Goal: Task Accomplishment & Management: Use online tool/utility

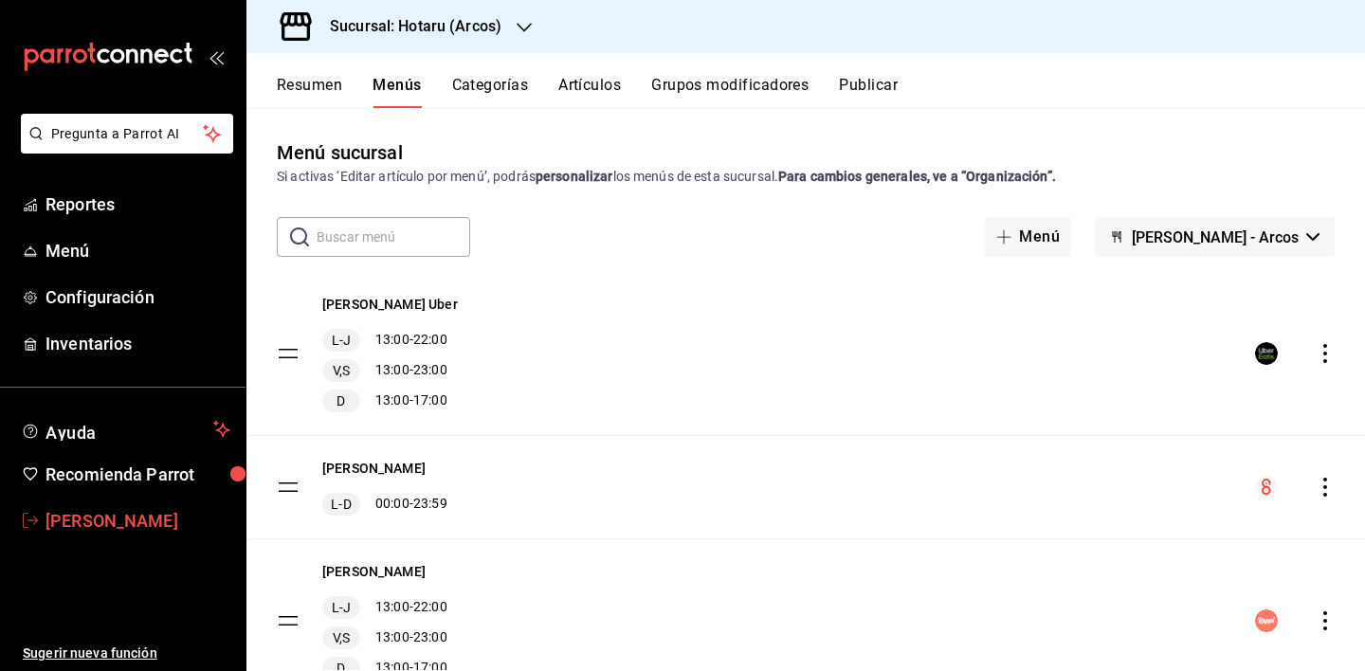
click at [136, 531] on span "[PERSON_NAME]" at bounding box center [138, 521] width 185 height 26
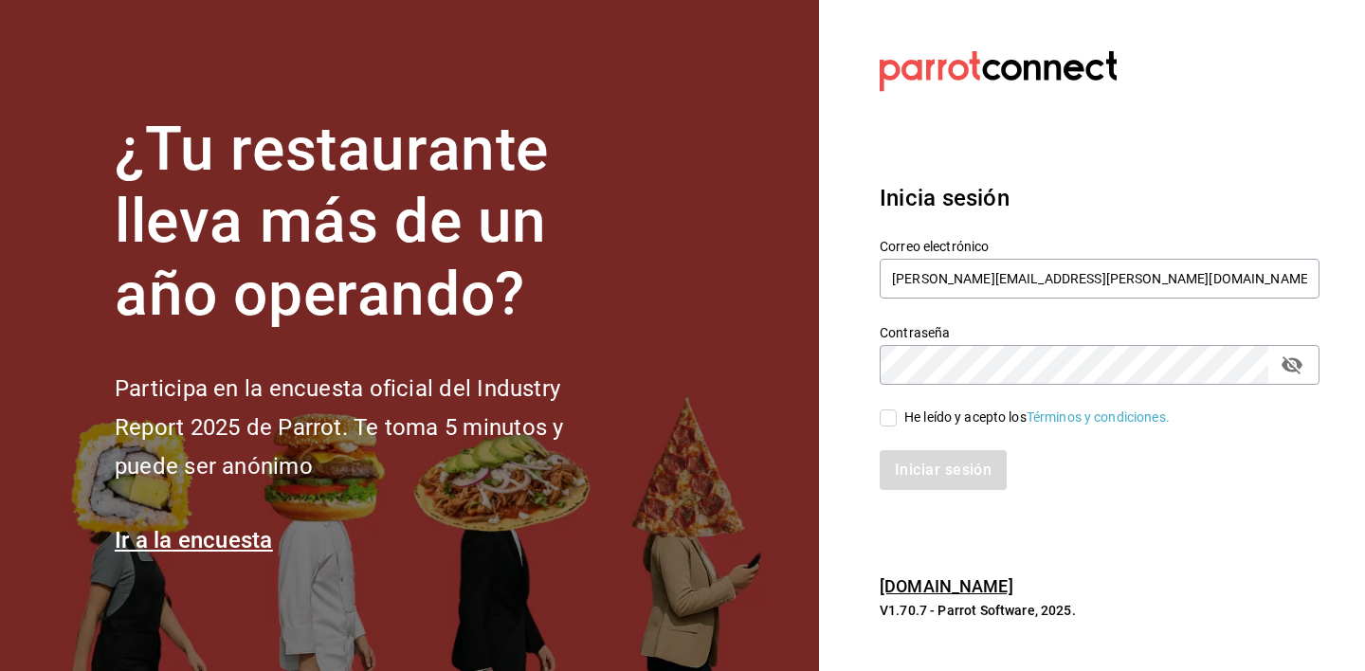
click at [903, 415] on span "He leído y acepto los Términos y condiciones." at bounding box center [1033, 418] width 273 height 20
click at [897, 415] on input "He leído y acepto los Términos y condiciones." at bounding box center [888, 418] width 17 height 17
checkbox input "true"
click at [936, 467] on button "Iniciar sesión" at bounding box center [944, 470] width 129 height 40
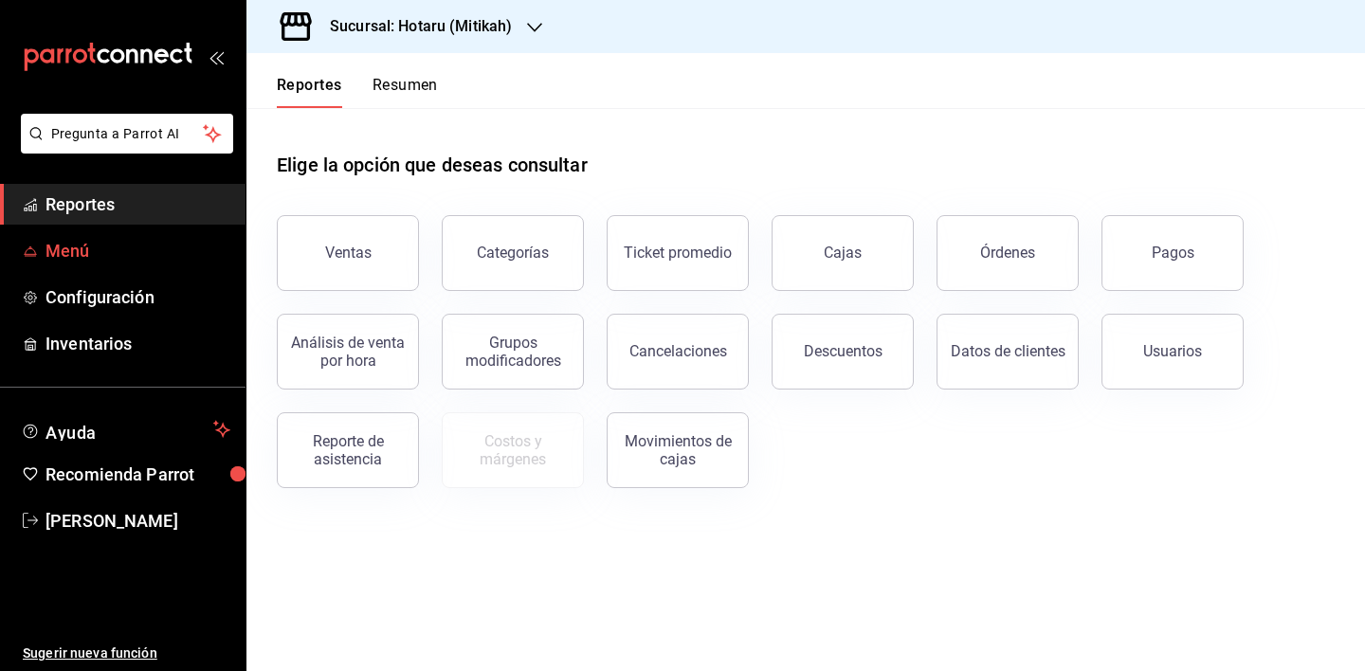
click at [80, 256] on span "Menú" at bounding box center [138, 251] width 185 height 26
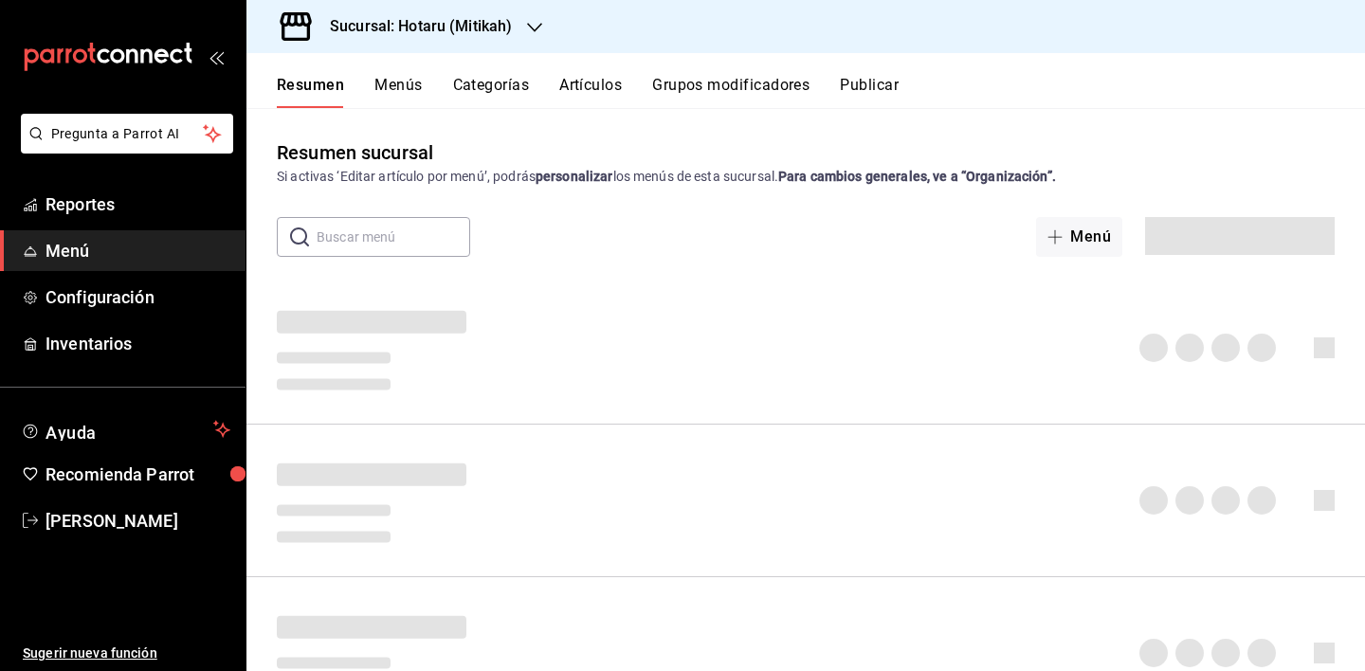
click at [521, 43] on div "Sucursal: Hotaru (Mitikah)" at bounding box center [406, 26] width 288 height 53
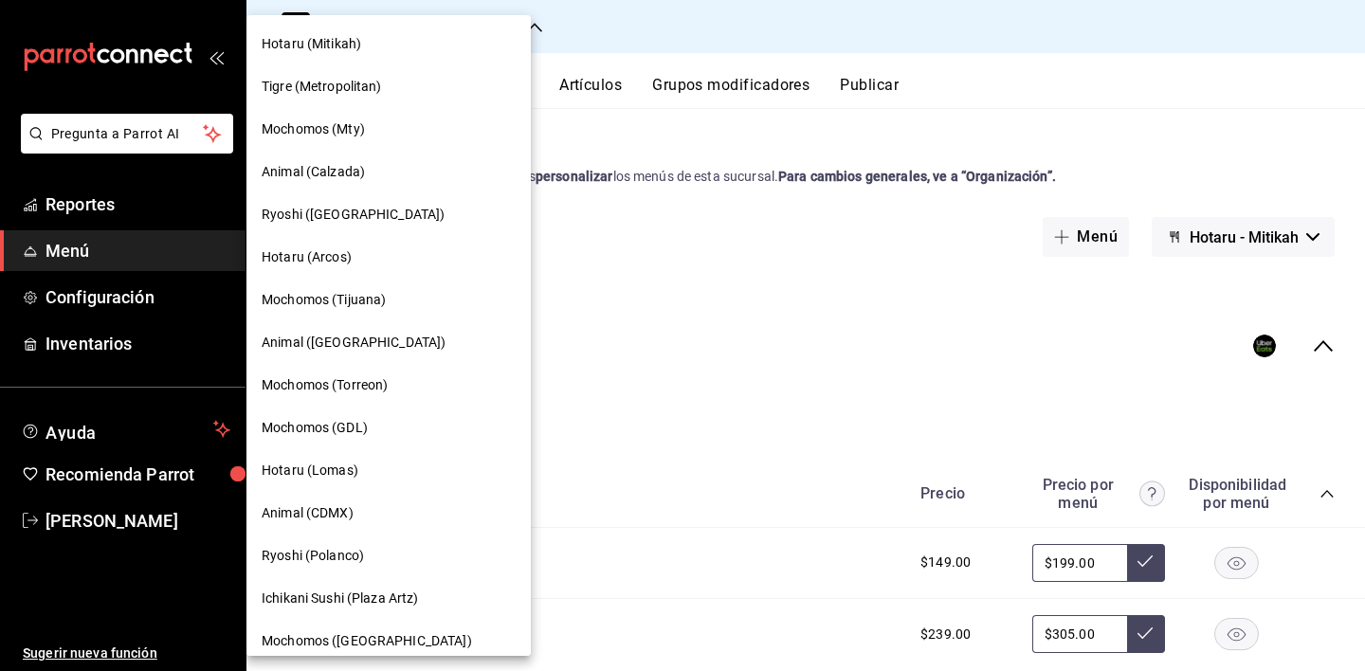
click at [332, 264] on span "Hotaru (Arcos)" at bounding box center [307, 257] width 90 height 20
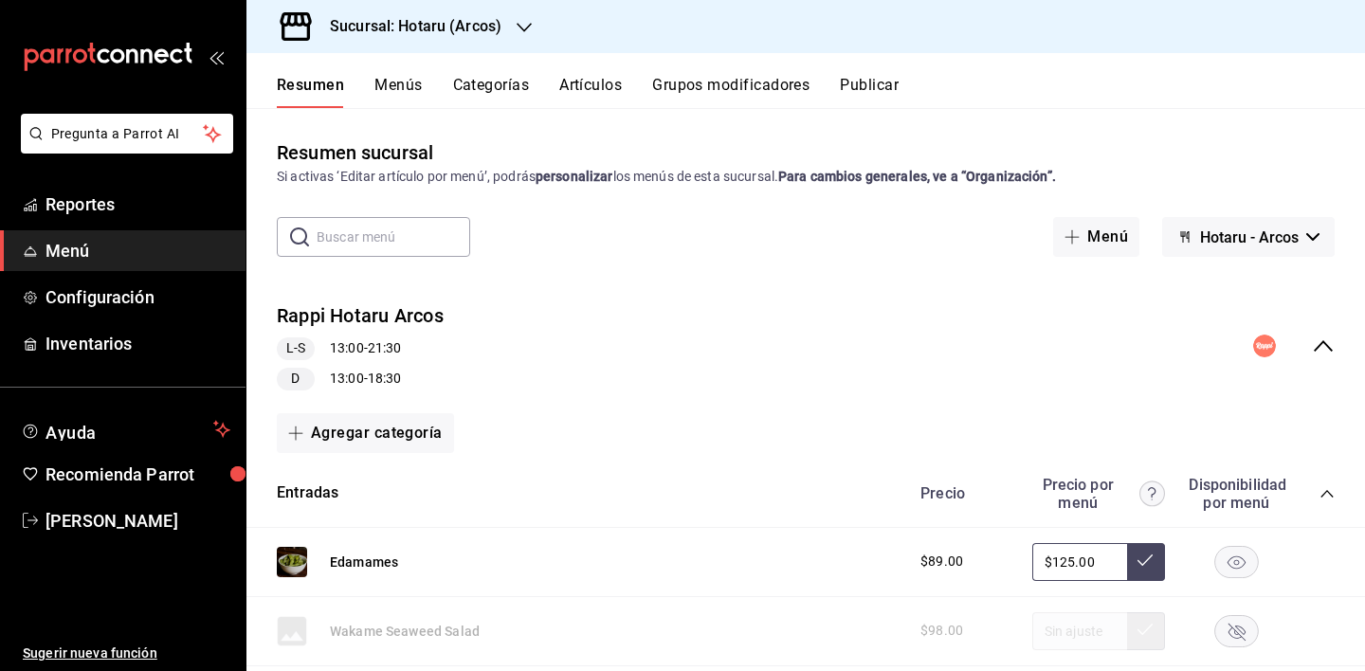
click at [1237, 242] on span "Hotaru - Arcos" at bounding box center [1249, 237] width 99 height 18
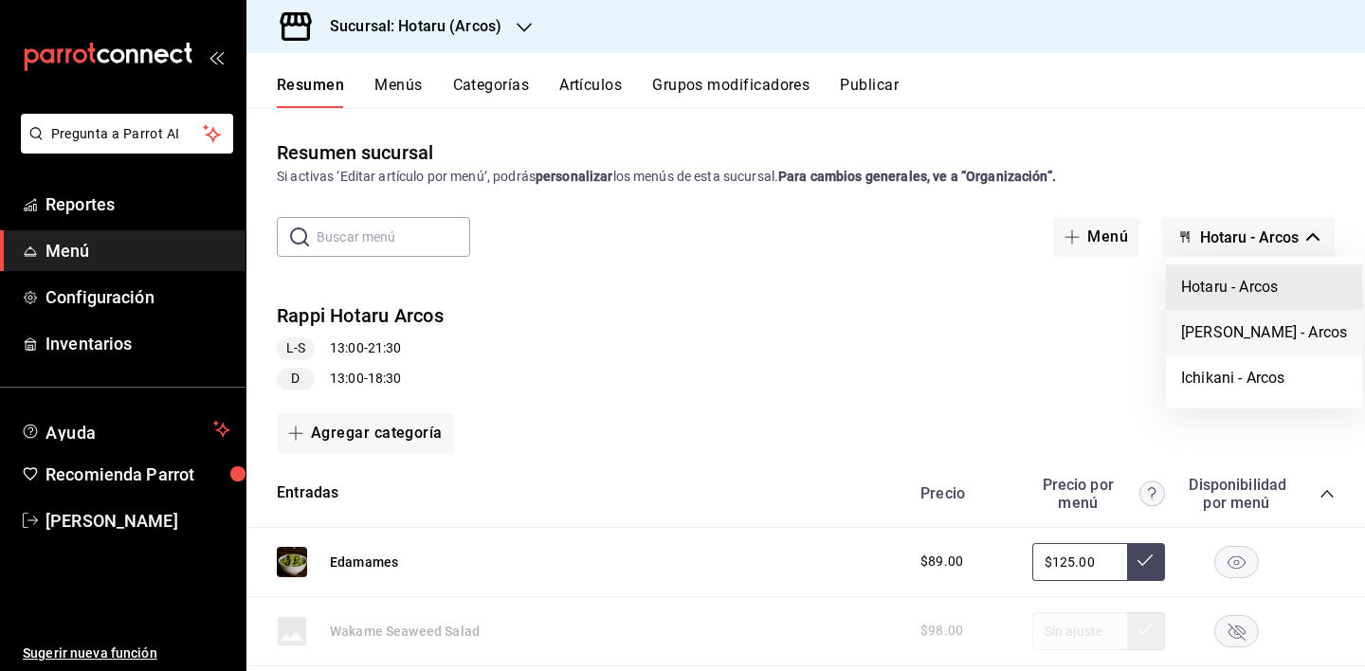
click at [1235, 339] on li "[PERSON_NAME] - Arcos" at bounding box center [1264, 333] width 196 height 46
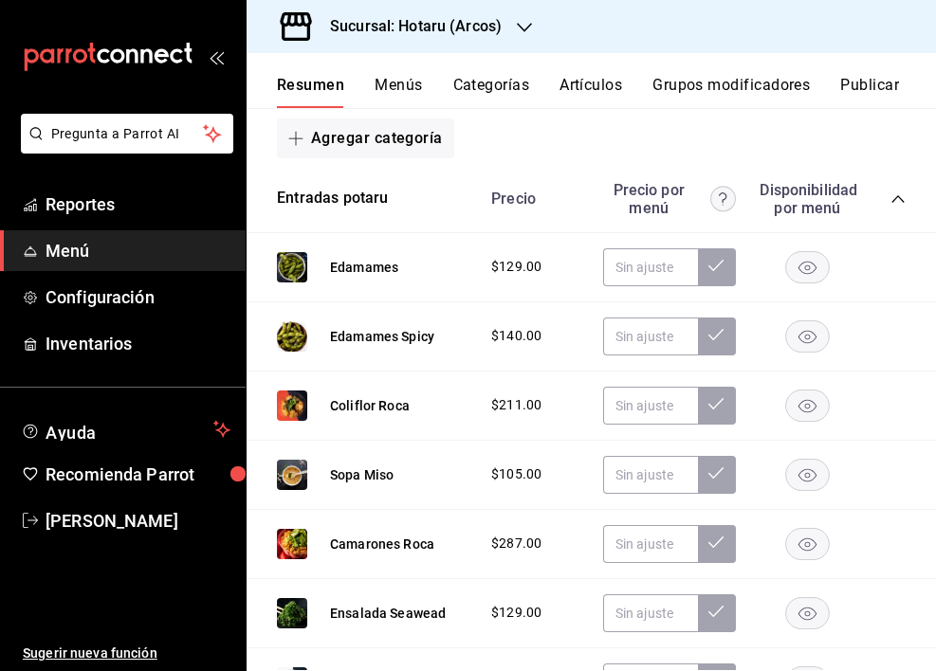
scroll to position [357, 0]
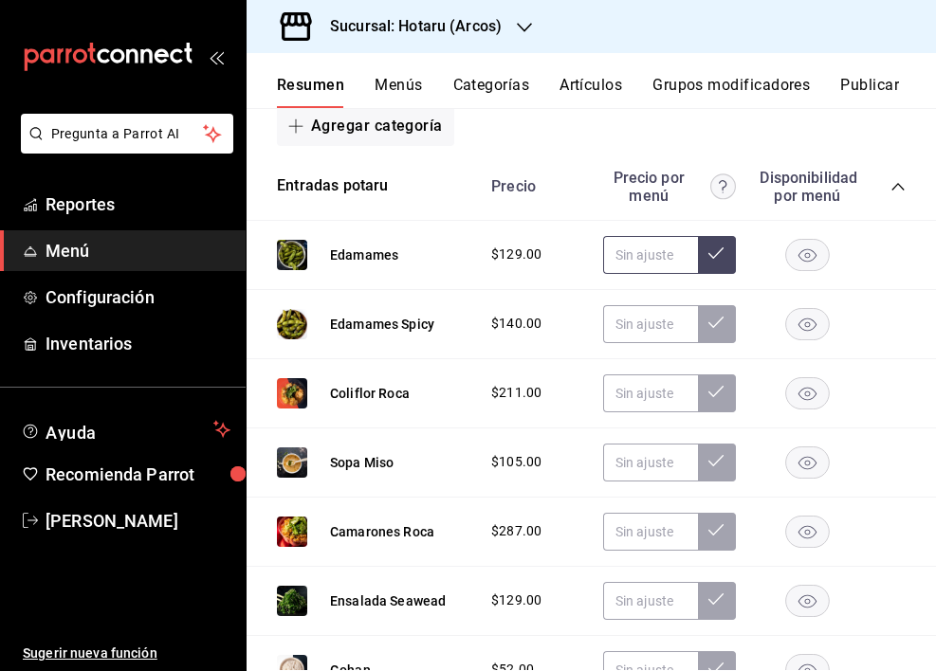
click at [617, 258] on input "text" at bounding box center [650, 255] width 95 height 38
type input "$175.00"
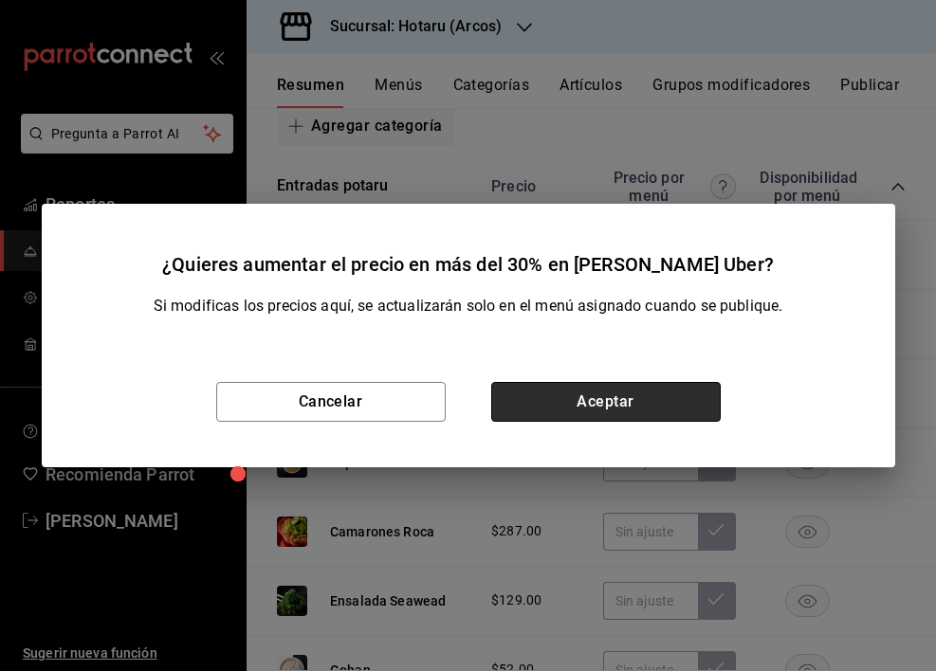
click at [637, 399] on button "Aceptar" at bounding box center [605, 402] width 229 height 40
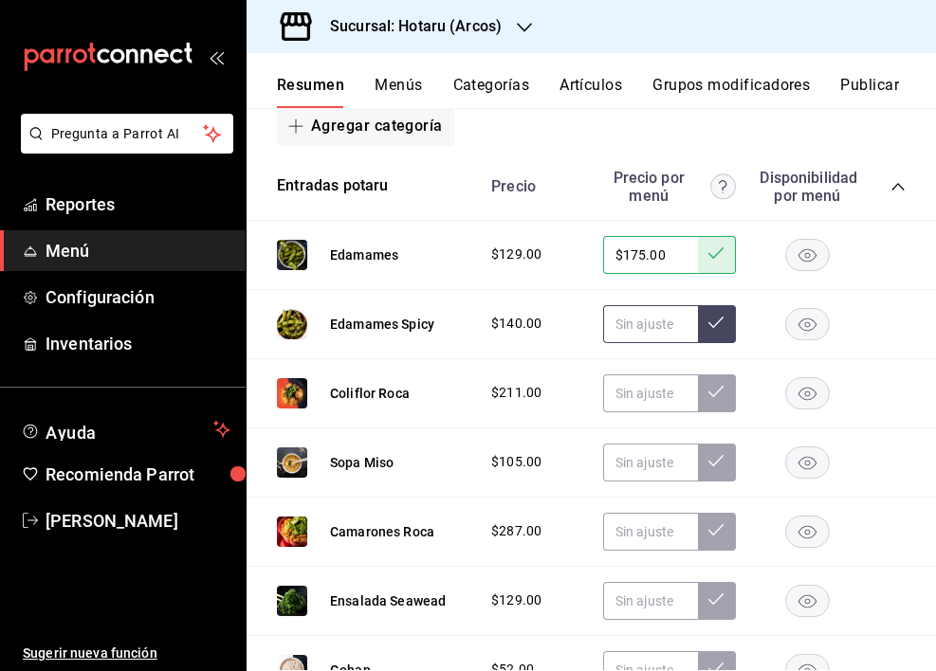
click at [629, 320] on input "text" at bounding box center [650, 324] width 95 height 38
type input "$188.00"
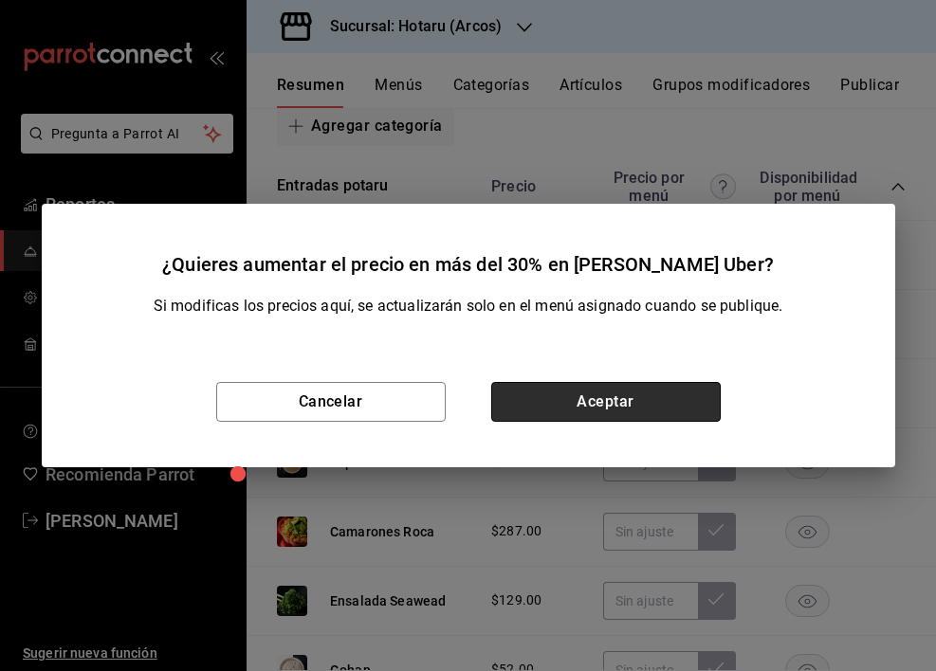
click at [635, 388] on button "Aceptar" at bounding box center [605, 402] width 229 height 40
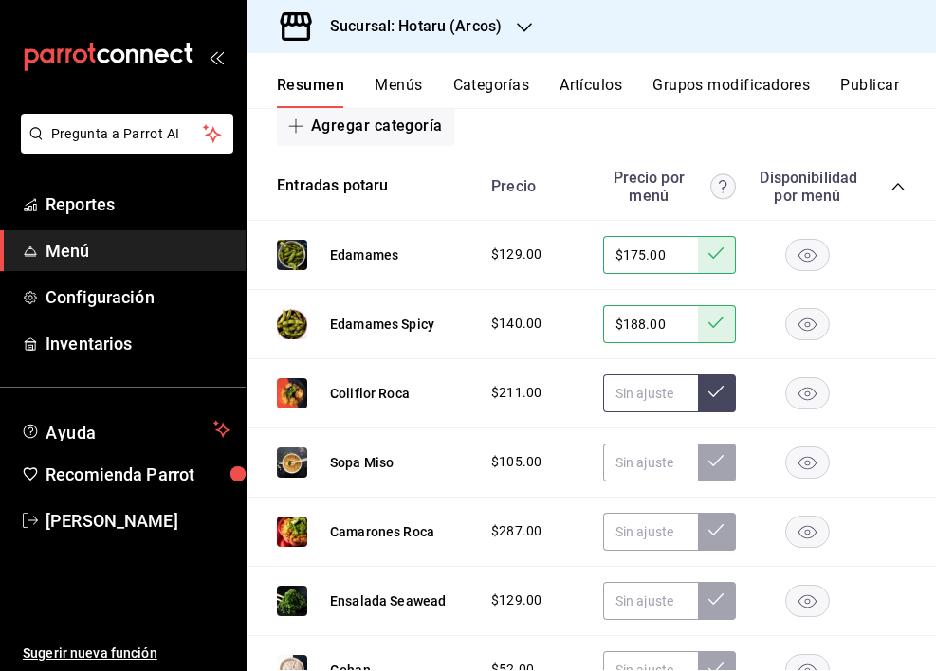
click at [628, 393] on input "text" at bounding box center [650, 393] width 95 height 38
type input "$275.00"
click at [706, 399] on button at bounding box center [717, 393] width 38 height 38
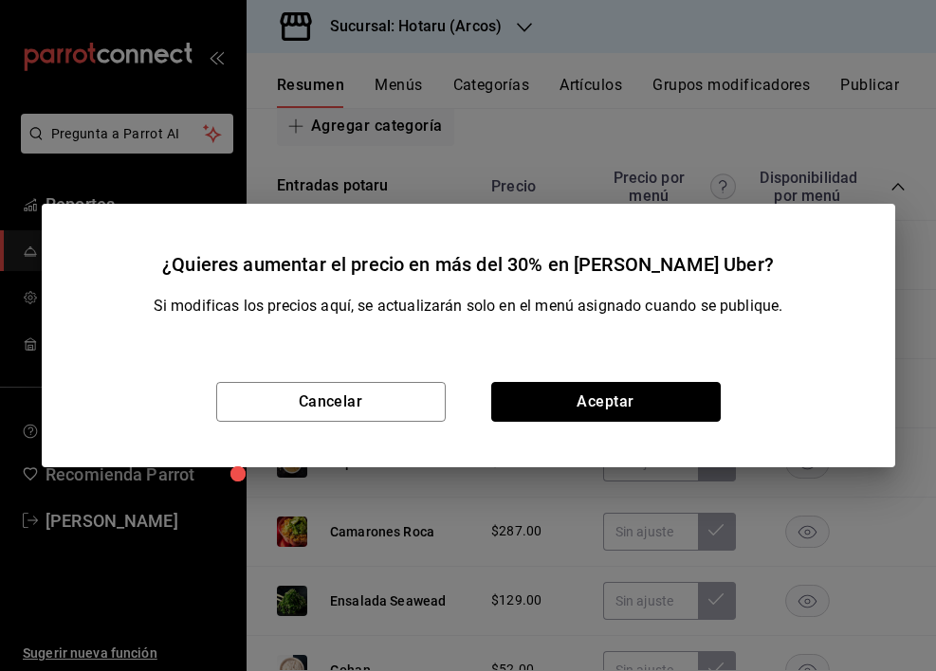
click at [706, 399] on button "Aceptar" at bounding box center [605, 402] width 229 height 40
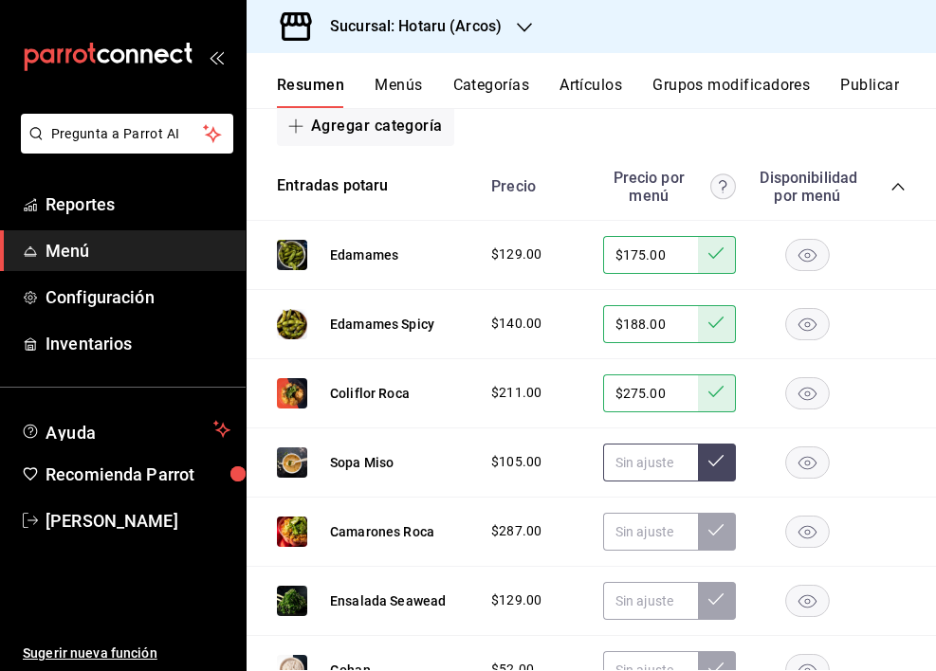
click at [619, 466] on input "text" at bounding box center [650, 463] width 95 height 38
type input "$148.00"
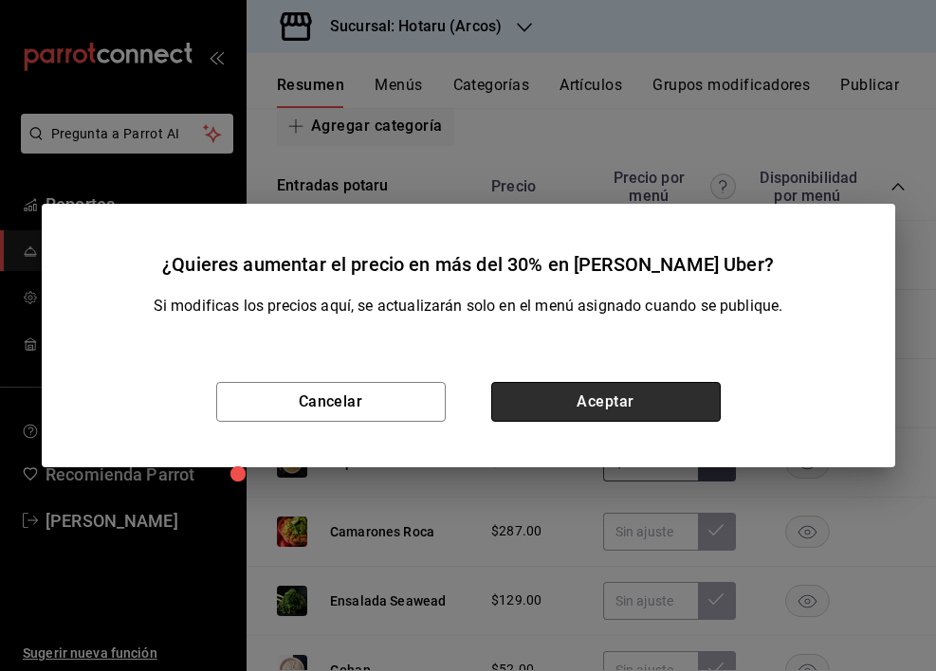
click at [647, 407] on button "Aceptar" at bounding box center [605, 402] width 229 height 40
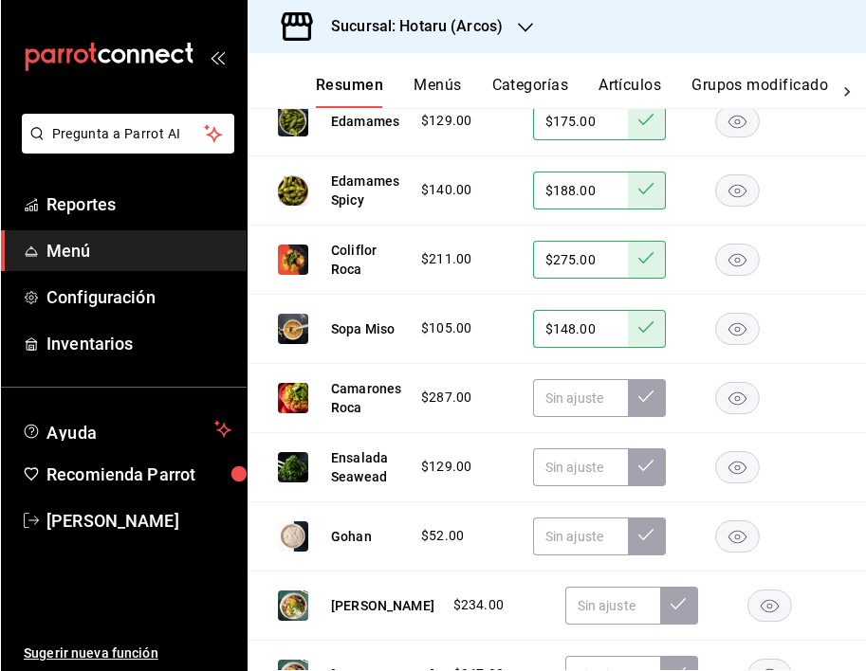
scroll to position [484, 0]
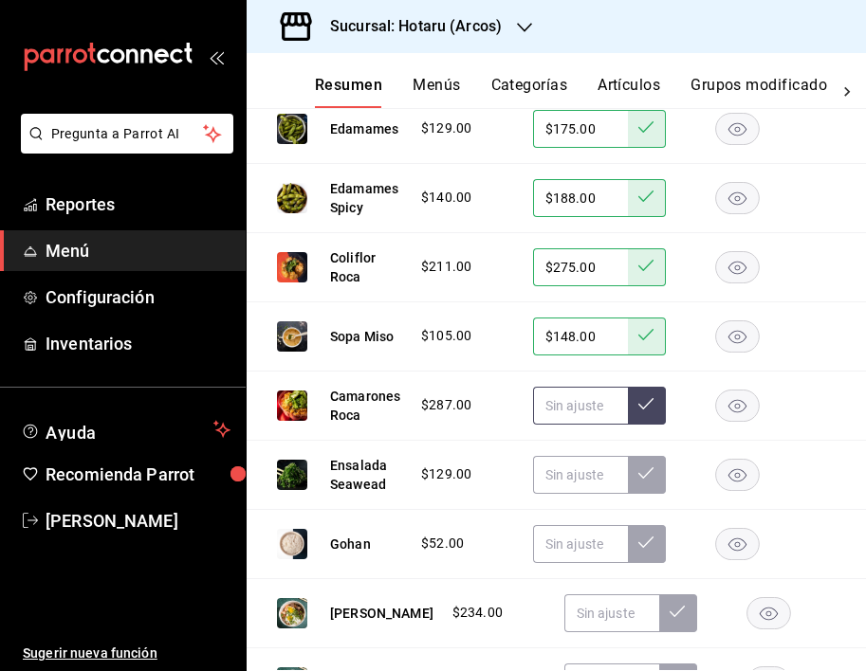
click at [559, 406] on input "text" at bounding box center [580, 406] width 95 height 38
type input "$365.00"
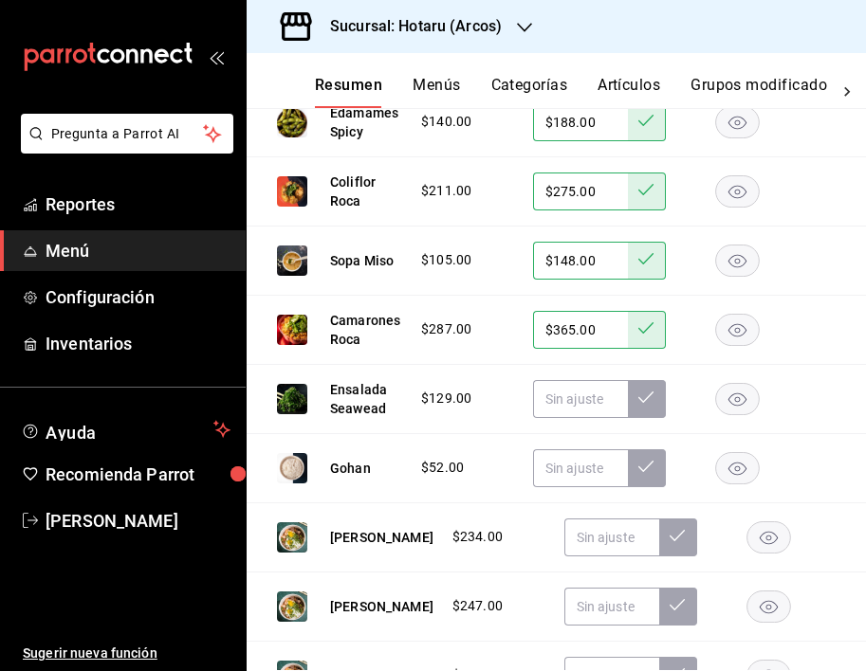
scroll to position [561, 0]
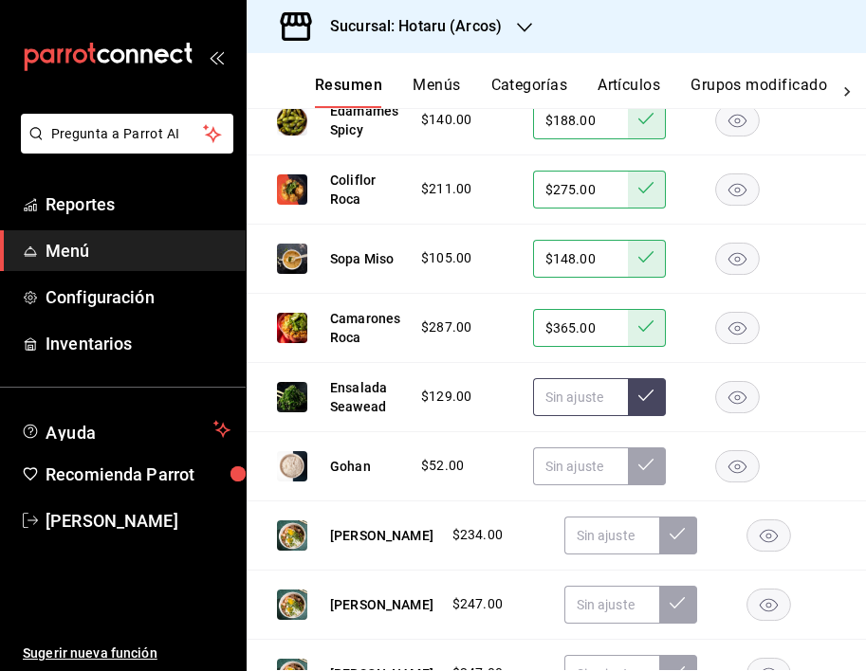
click at [579, 399] on input "text" at bounding box center [580, 397] width 95 height 38
type input "$175.00"
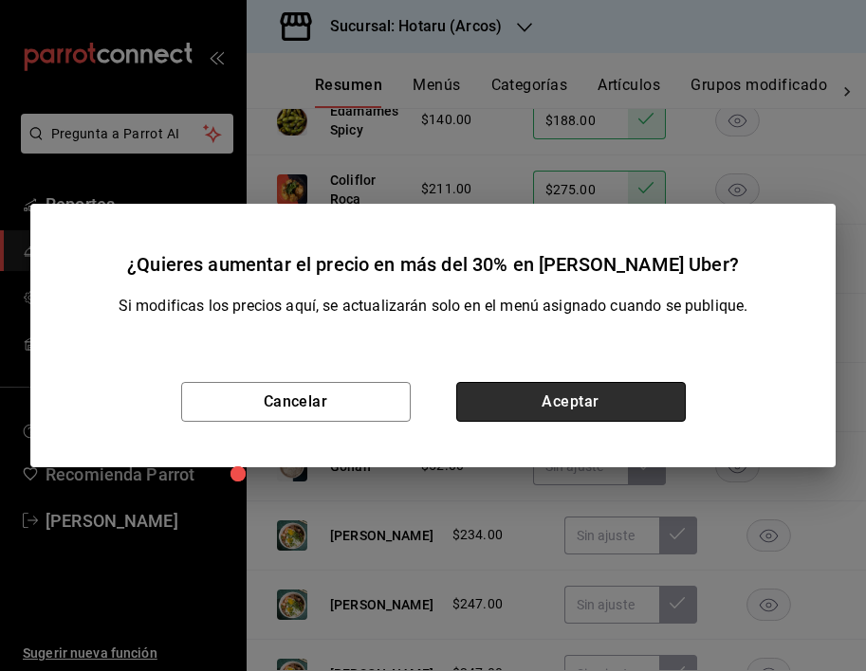
click at [664, 397] on button "Aceptar" at bounding box center [570, 402] width 229 height 40
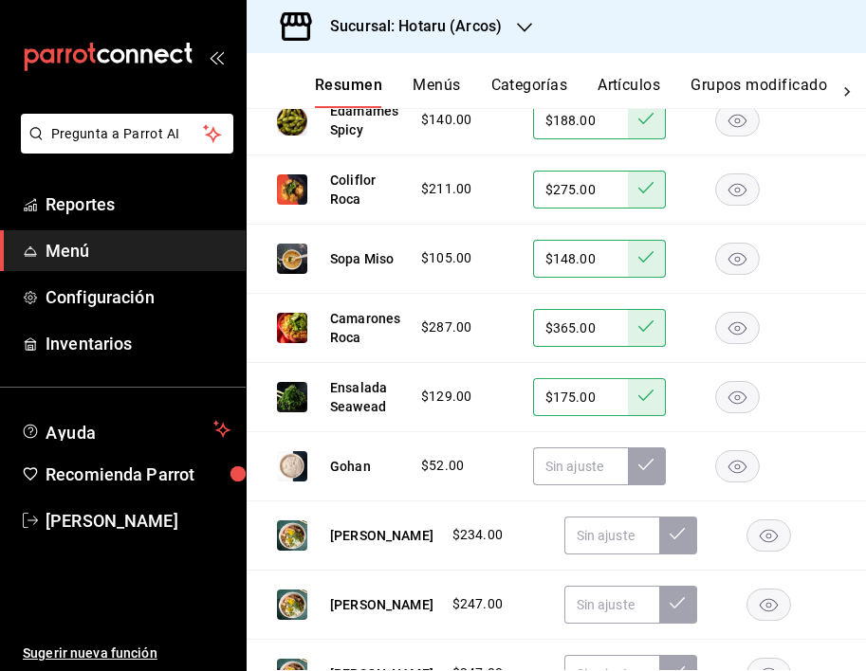
scroll to position [614, 0]
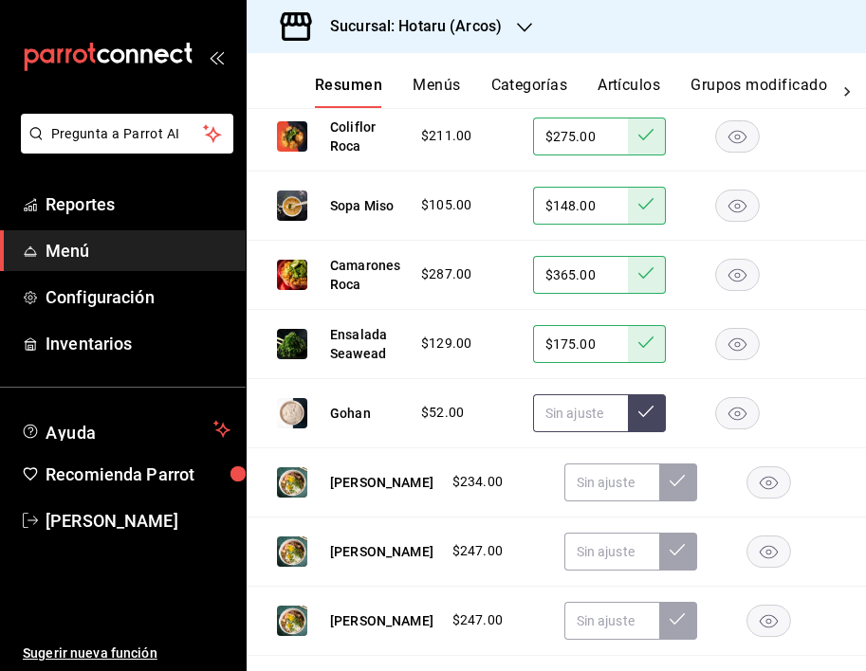
click at [585, 394] on input "text" at bounding box center [580, 413] width 95 height 38
type input "$105.00"
click at [638, 411] on icon at bounding box center [645, 411] width 15 height 15
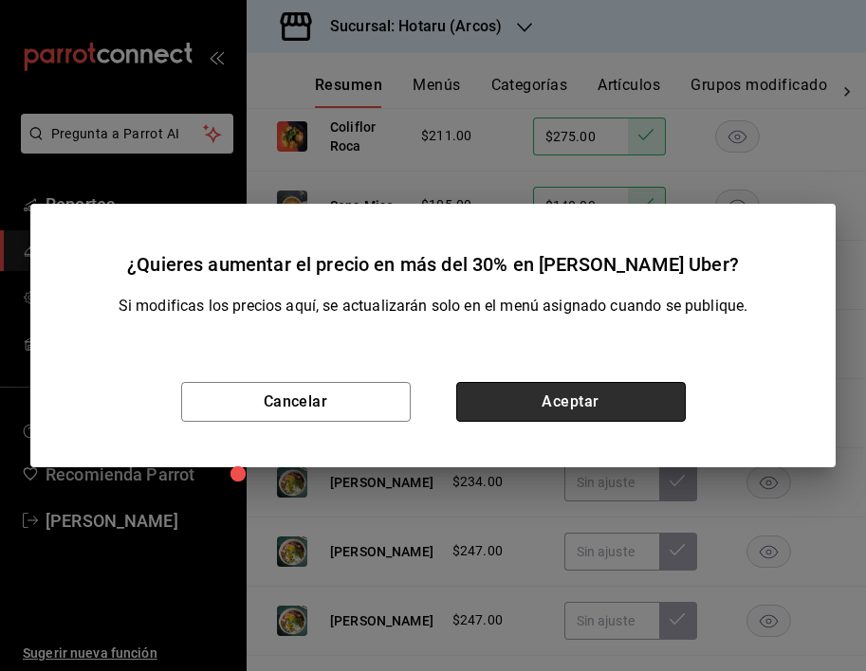
click at [567, 405] on button "Aceptar" at bounding box center [570, 402] width 229 height 40
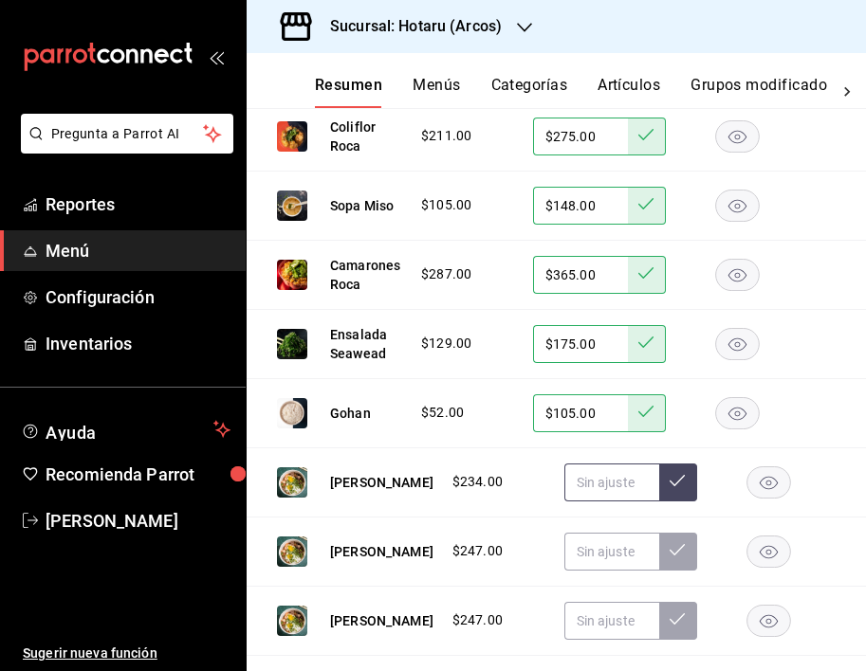
click at [583, 495] on input "text" at bounding box center [611, 483] width 95 height 38
click at [564, 478] on input "text" at bounding box center [611, 483] width 95 height 38
type input "$298.00"
click at [564, 554] on input "text" at bounding box center [611, 552] width 95 height 38
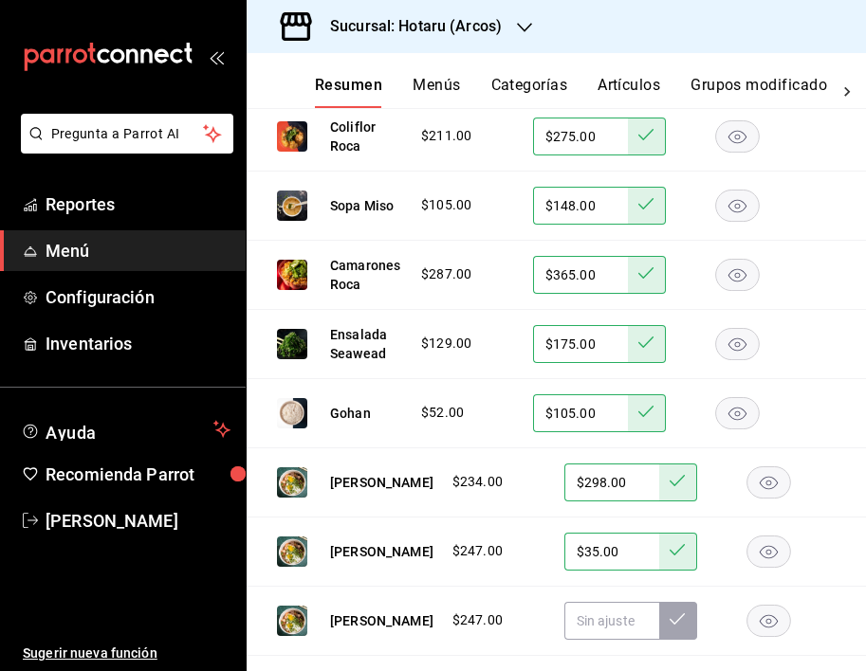
click at [564, 552] on input "$35.00" at bounding box center [611, 552] width 95 height 38
type input "$315.00"
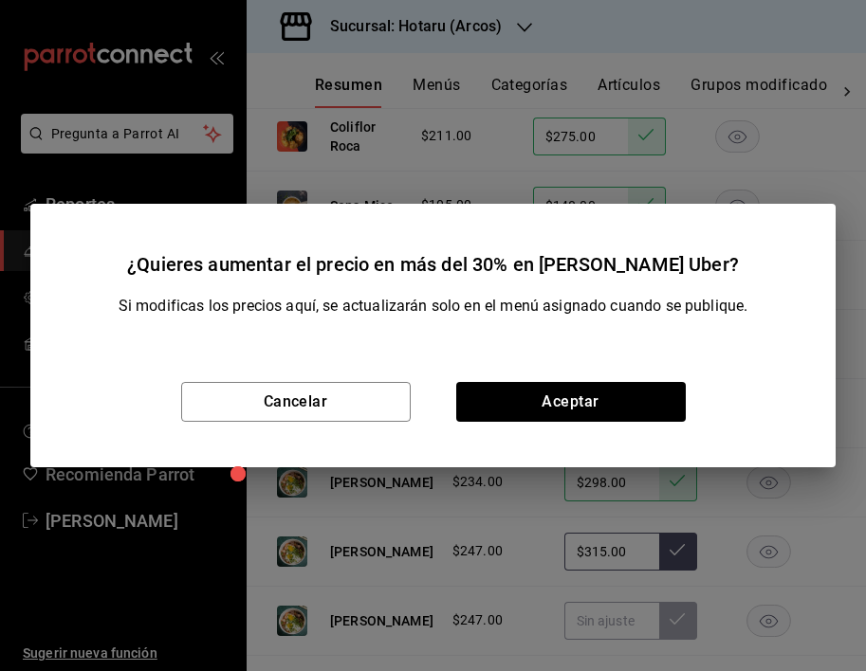
click at [650, 431] on div "Cancelar Aceptar" at bounding box center [432, 402] width 805 height 131
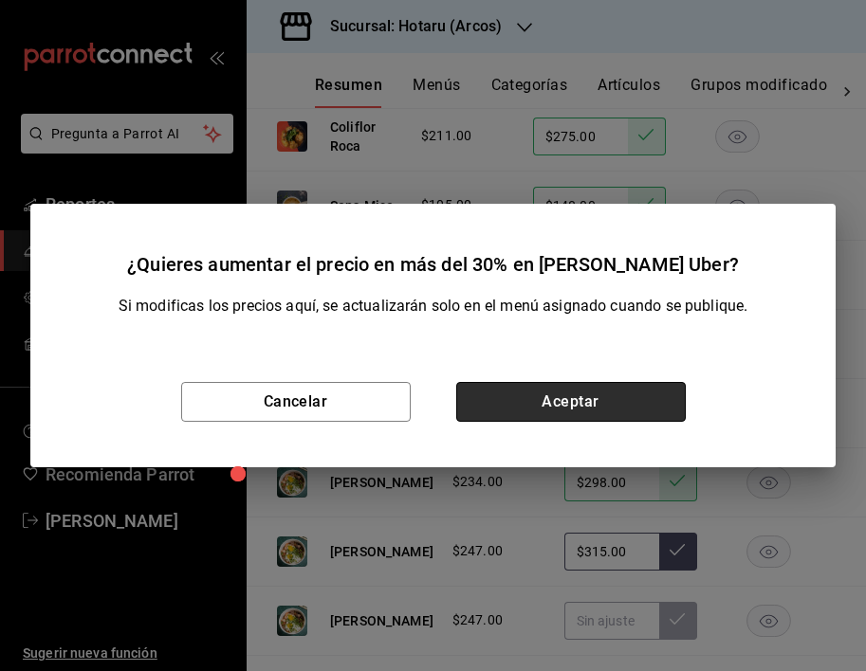
click at [648, 403] on button "Aceptar" at bounding box center [570, 402] width 229 height 40
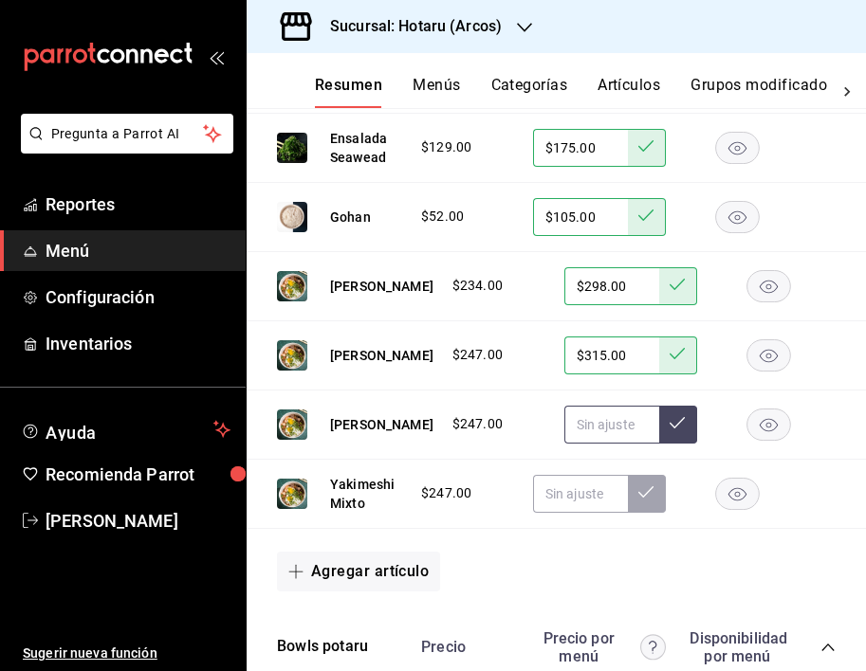
scroll to position [829, 0]
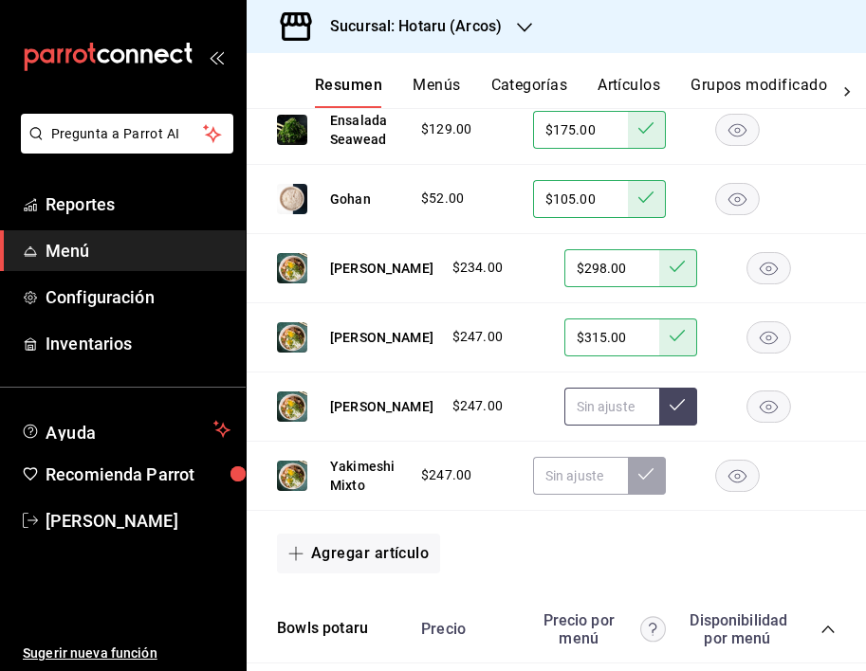
click at [568, 422] on input "text" at bounding box center [611, 407] width 95 height 38
type input "$315.00"
click at [564, 484] on input "text" at bounding box center [580, 476] width 95 height 38
type input "$315.00"
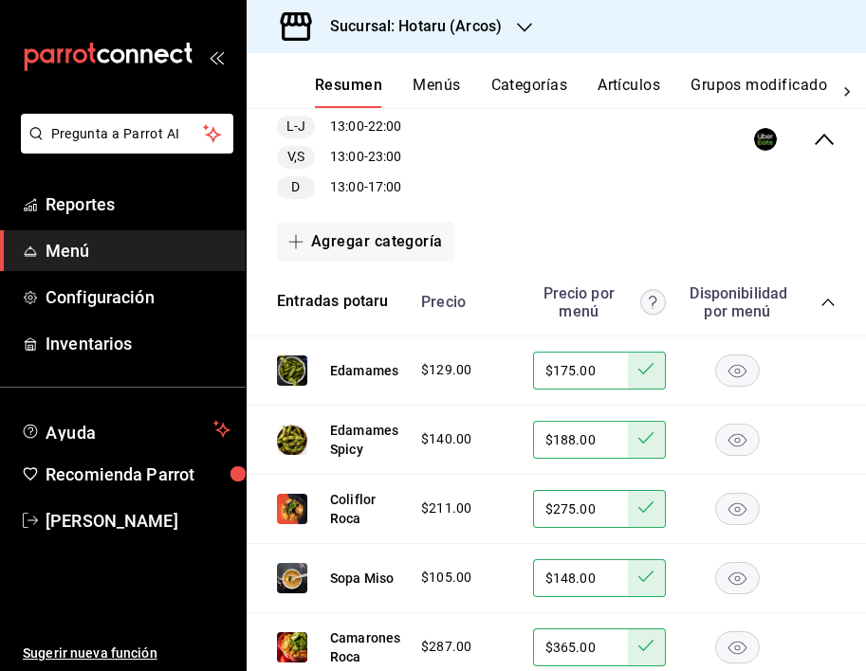
scroll to position [240, 0]
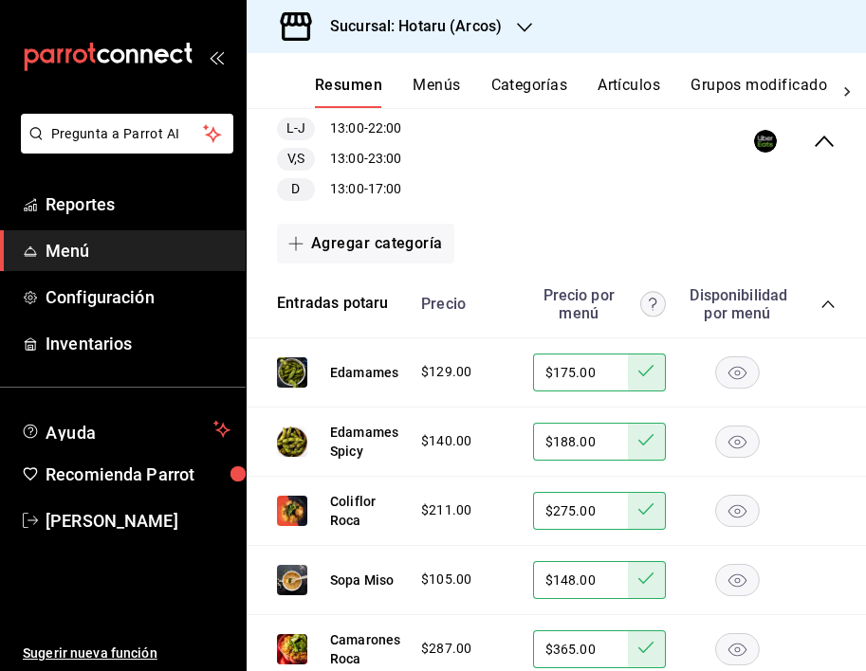
click at [820, 309] on icon "collapse-category-row" at bounding box center [827, 304] width 15 height 15
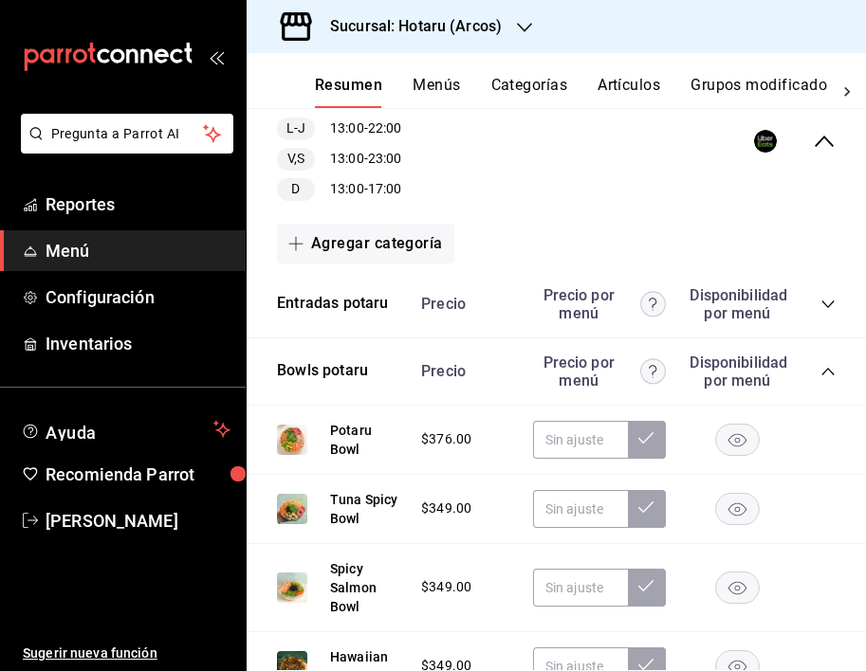
click at [820, 375] on icon "collapse-category-row" at bounding box center [827, 371] width 15 height 15
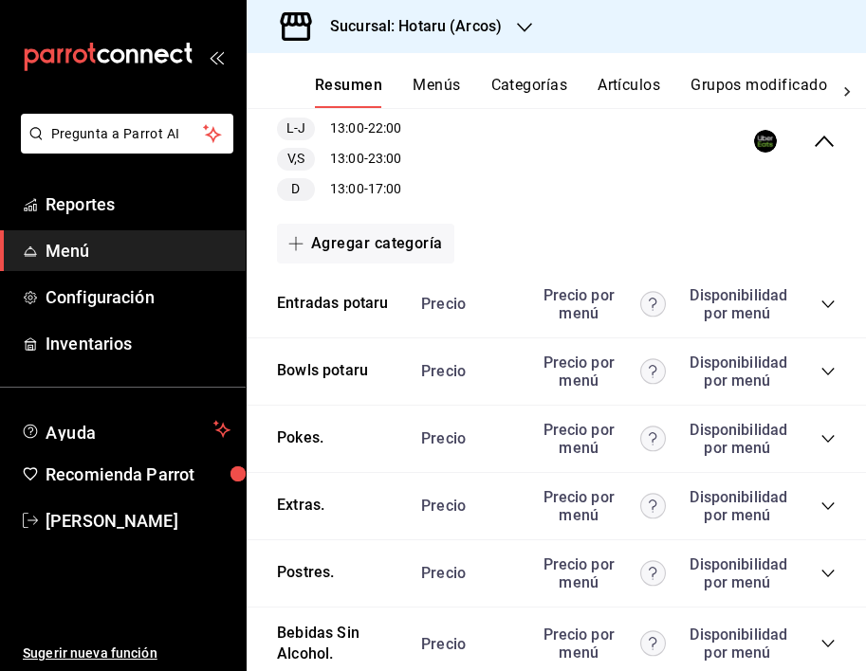
click at [820, 368] on icon "collapse-category-row" at bounding box center [827, 371] width 15 height 15
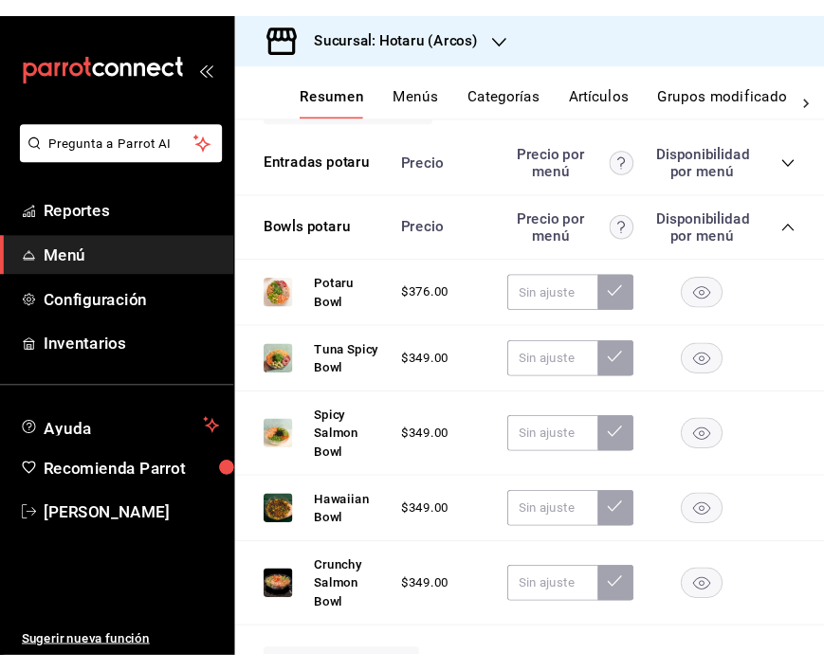
scroll to position [415, 0]
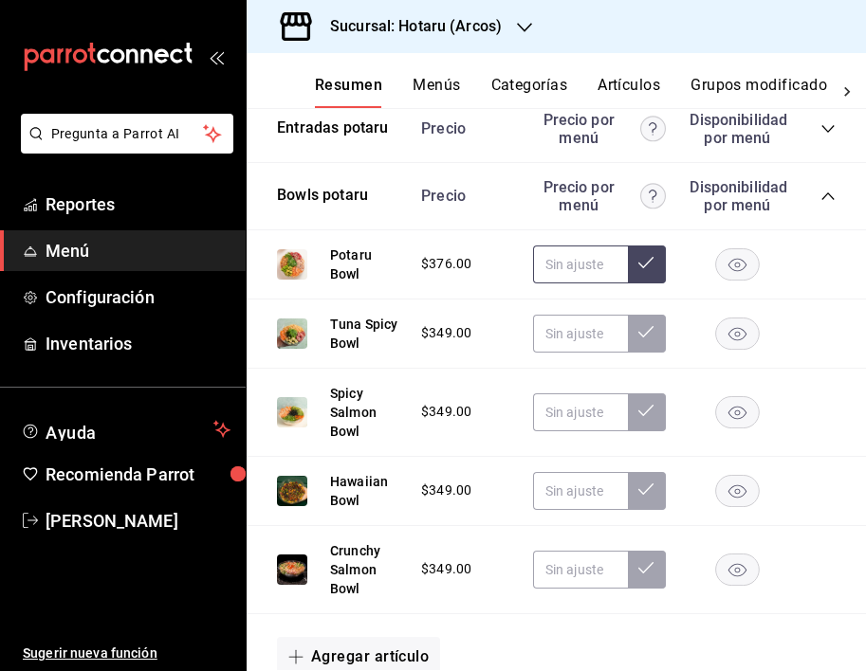
click at [590, 268] on input "text" at bounding box center [580, 265] width 95 height 38
type input "$475.00"
click at [539, 345] on input "text" at bounding box center [580, 334] width 95 height 38
type input "$445.00"
click at [633, 352] on button at bounding box center [647, 334] width 38 height 38
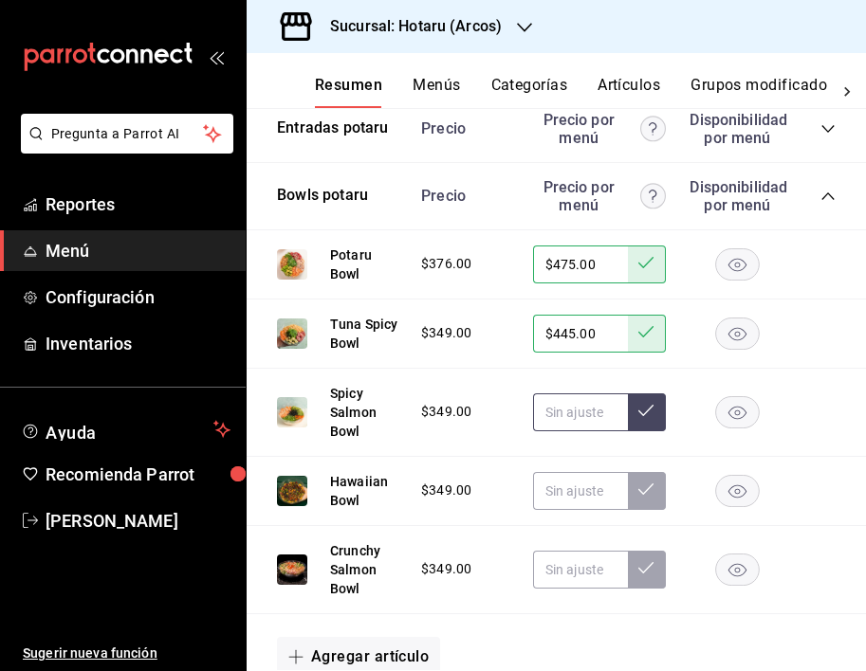
click at [572, 431] on input "text" at bounding box center [580, 412] width 95 height 38
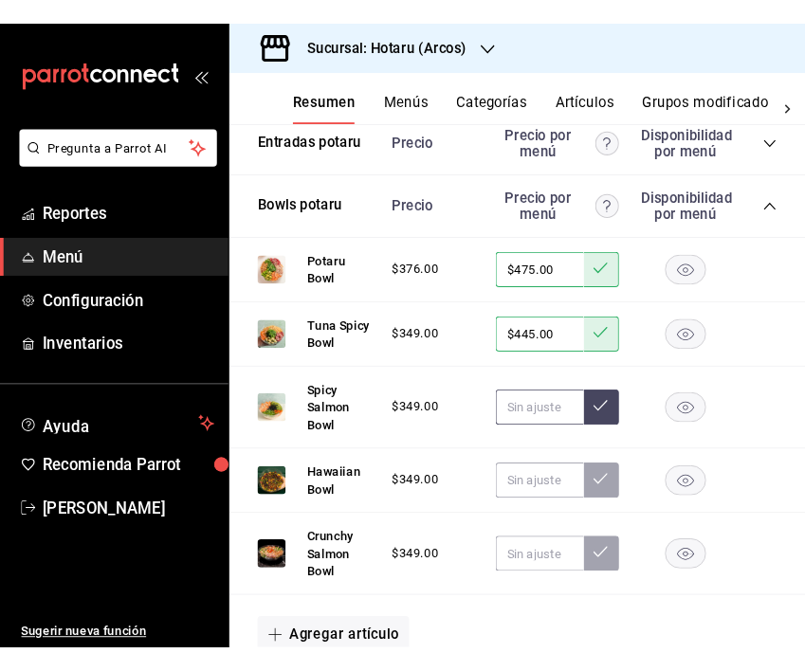
scroll to position [408, 0]
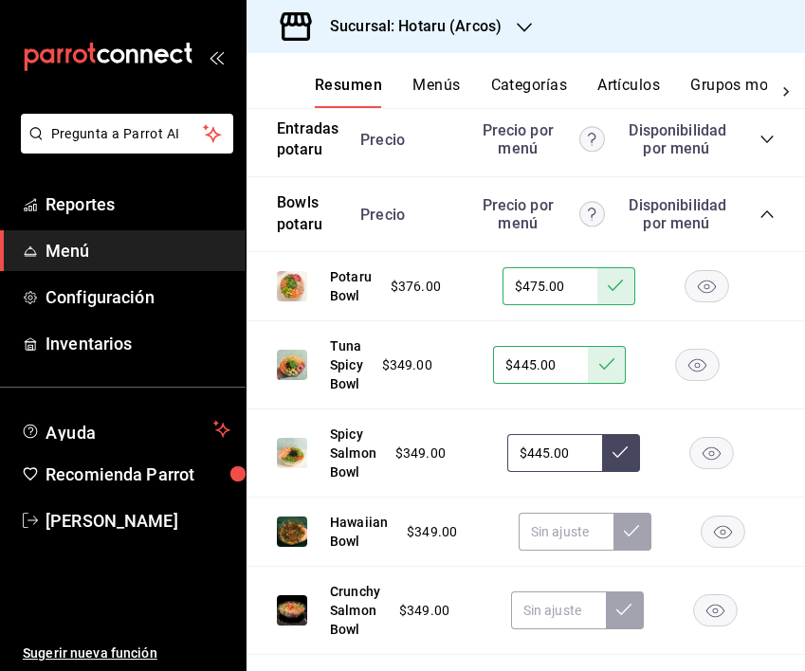
type input "$445.00"
click at [619, 477] on div "Spicy Salmon Bowl $349.00 $445.00" at bounding box center [526, 454] width 558 height 88
click at [620, 453] on icon at bounding box center [619, 452] width 15 height 15
click at [550, 451] on input "text" at bounding box center [554, 453] width 95 height 38
type input "$445.00"
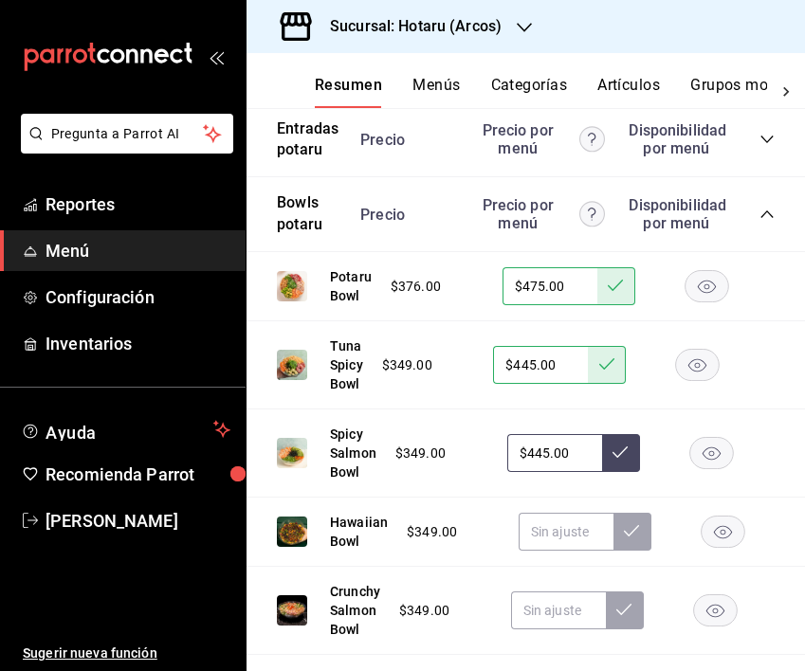
click at [613, 465] on button at bounding box center [621, 453] width 38 height 38
click at [546, 531] on input "text" at bounding box center [566, 532] width 95 height 38
type input "$445.00"
click at [642, 543] on button at bounding box center [632, 532] width 38 height 38
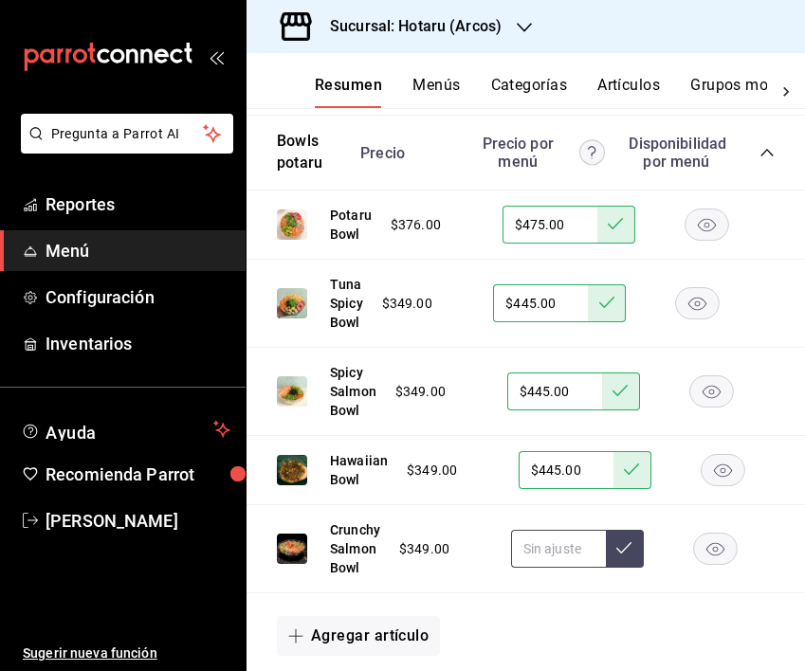
click at [539, 555] on input "text" at bounding box center [558, 549] width 95 height 38
type input "$445.00"
click at [642, 558] on button at bounding box center [625, 549] width 38 height 38
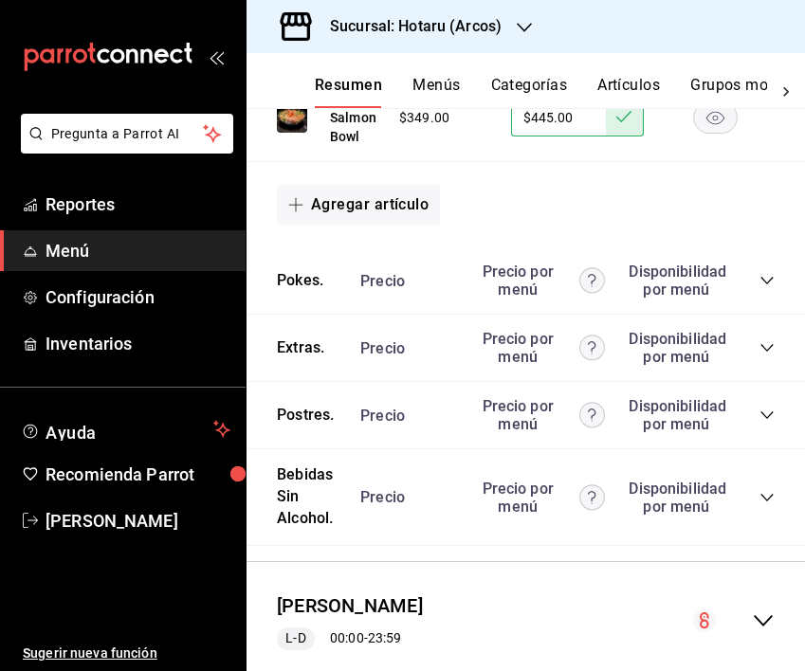
scroll to position [915, 0]
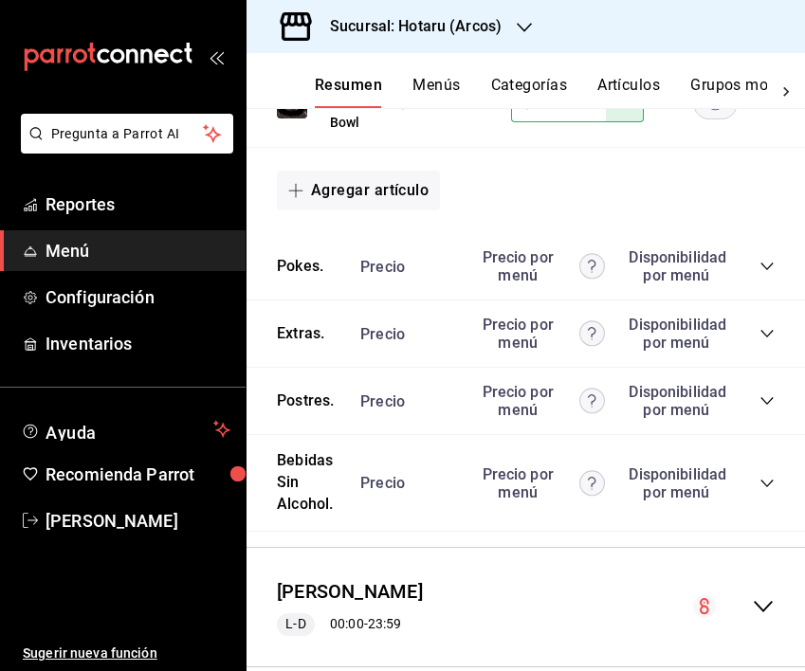
click at [755, 277] on div "Precio Precio por menú Disponibilidad por menú" at bounding box center [557, 266] width 433 height 36
click at [759, 272] on icon "collapse-category-row" at bounding box center [766, 266] width 15 height 15
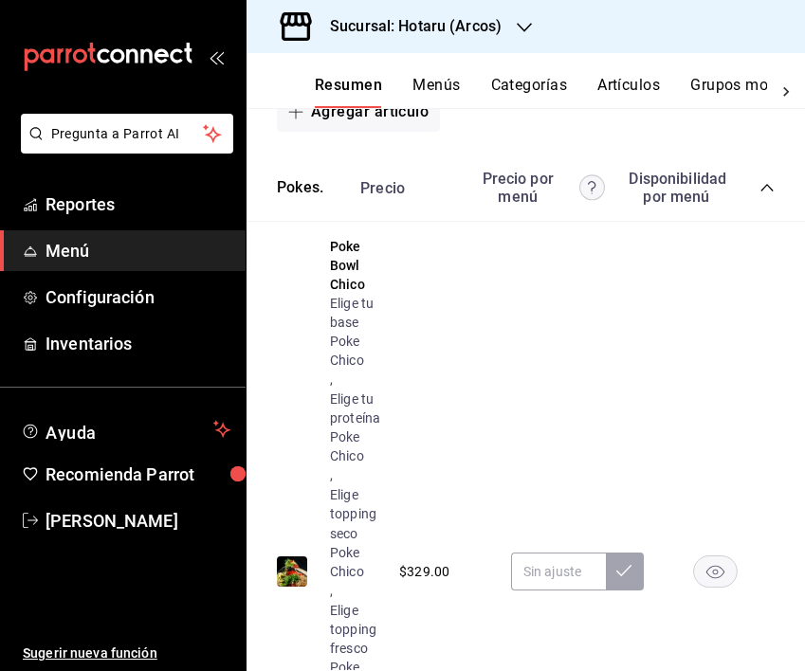
scroll to position [1017, 0]
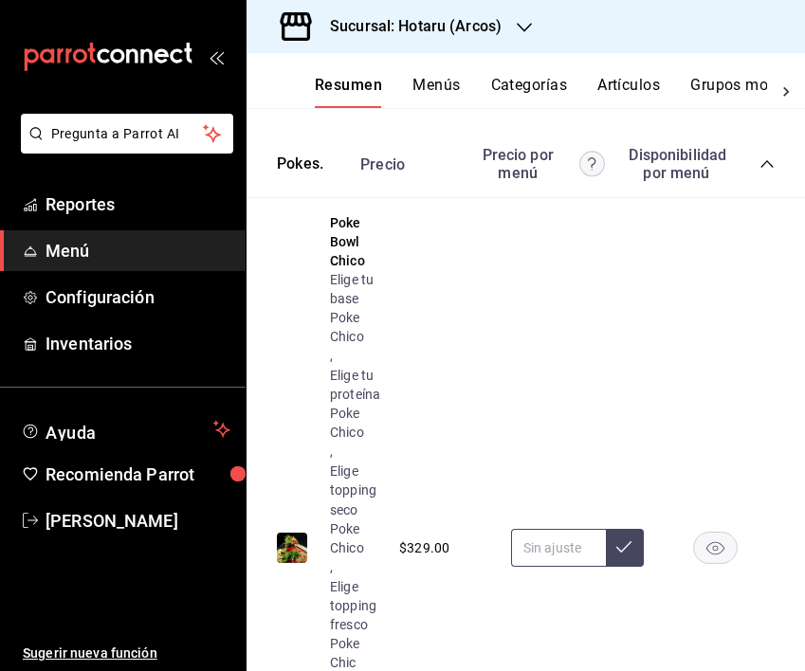
click at [557, 538] on input "text" at bounding box center [558, 548] width 95 height 38
type input "$425.00"
click at [631, 548] on button at bounding box center [625, 548] width 38 height 38
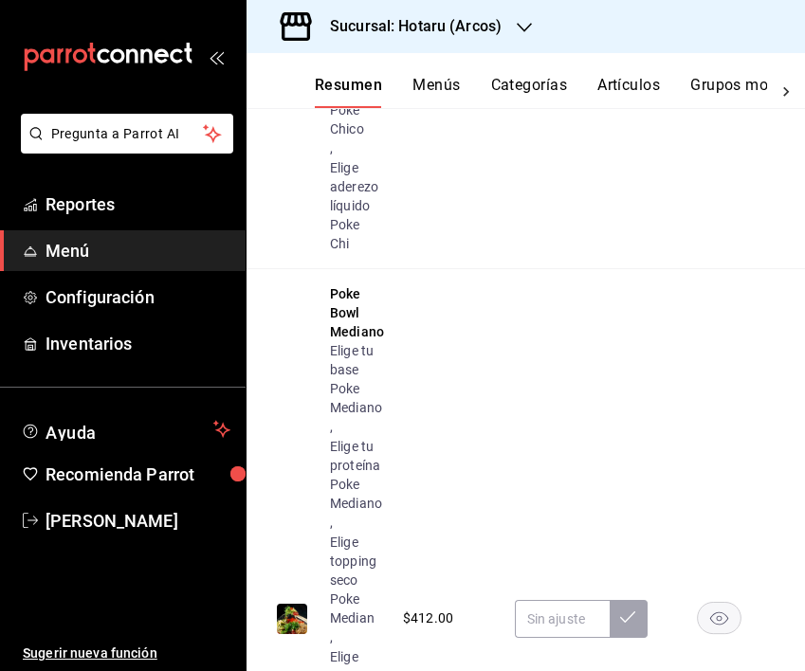
scroll to position [1649, 0]
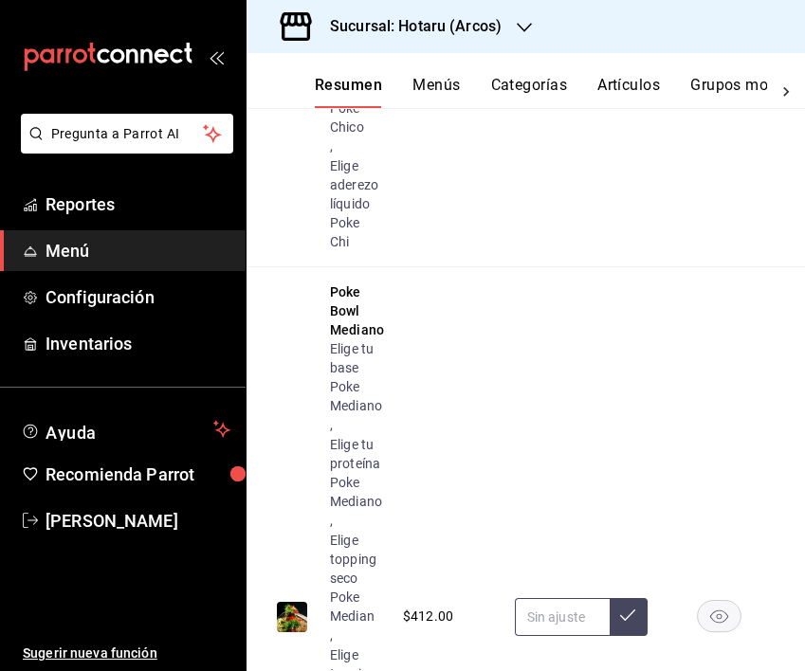
click at [552, 612] on input "text" at bounding box center [562, 617] width 95 height 38
type input "$518.00"
click at [628, 619] on icon at bounding box center [627, 615] width 15 height 15
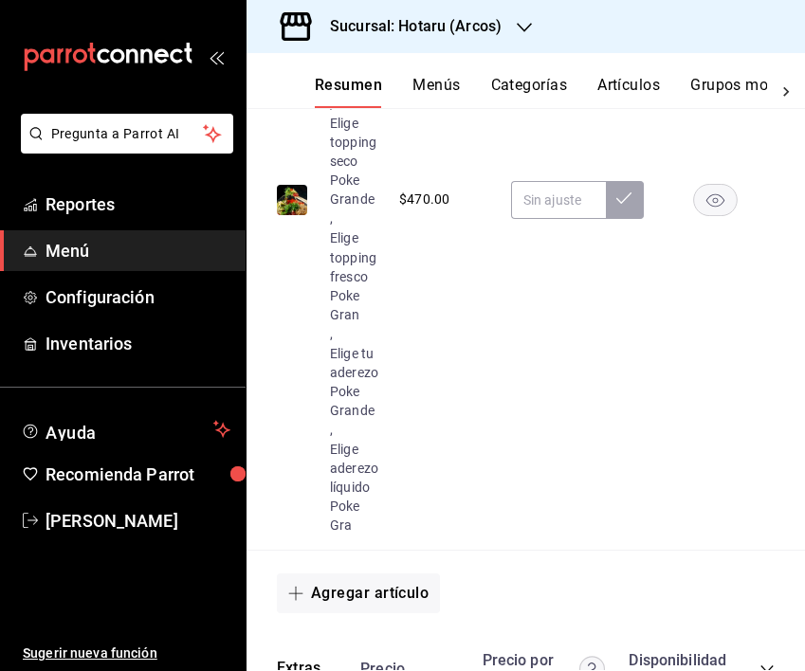
scroll to position [2767, 0]
click at [557, 202] on input "text" at bounding box center [558, 199] width 95 height 38
type input "$585.00"
click at [630, 202] on icon at bounding box center [623, 197] width 15 height 15
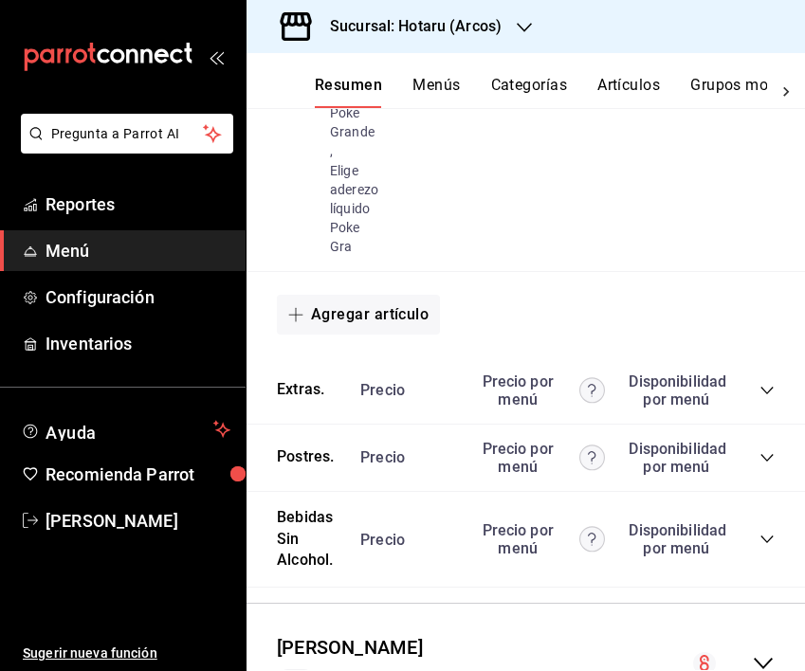
scroll to position [3057, 0]
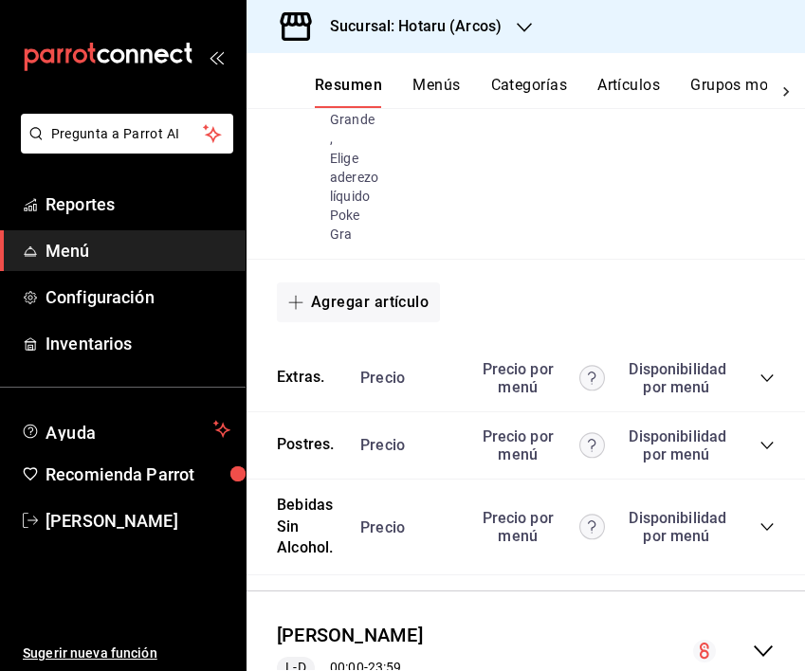
click at [759, 378] on icon "collapse-category-row" at bounding box center [766, 378] width 15 height 15
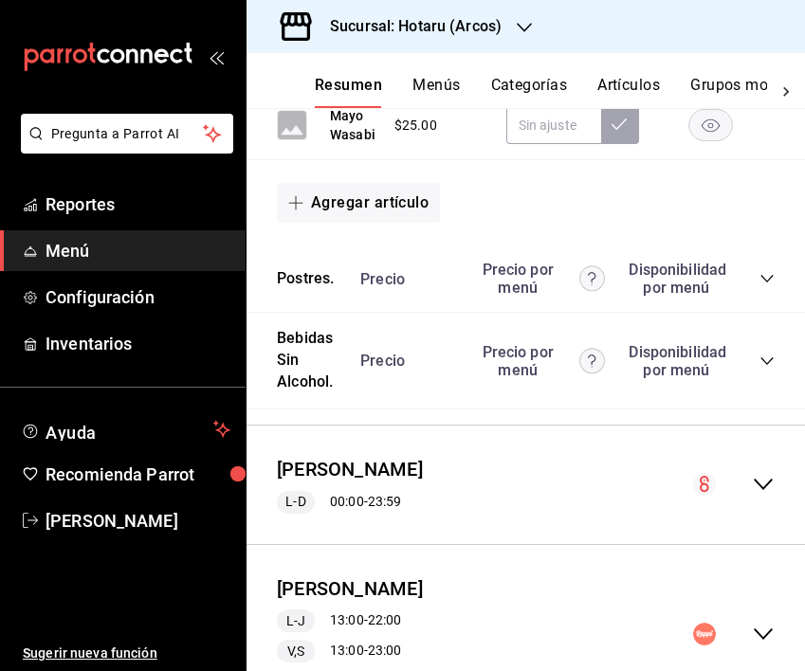
scroll to position [6217, 0]
click at [759, 274] on icon "collapse-category-row" at bounding box center [766, 277] width 15 height 15
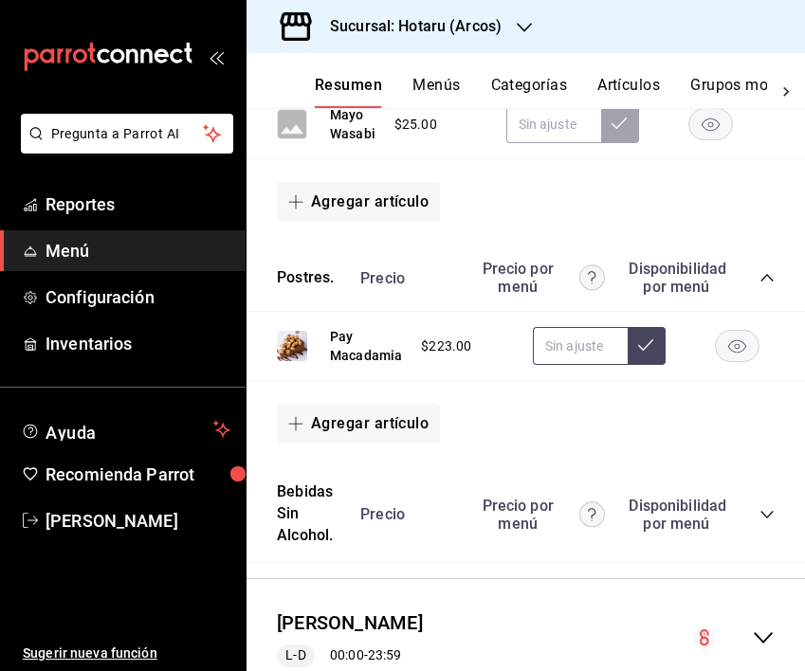
click at [579, 352] on input "text" at bounding box center [580, 346] width 95 height 38
type input "$278.00"
click at [638, 357] on button at bounding box center [647, 346] width 38 height 38
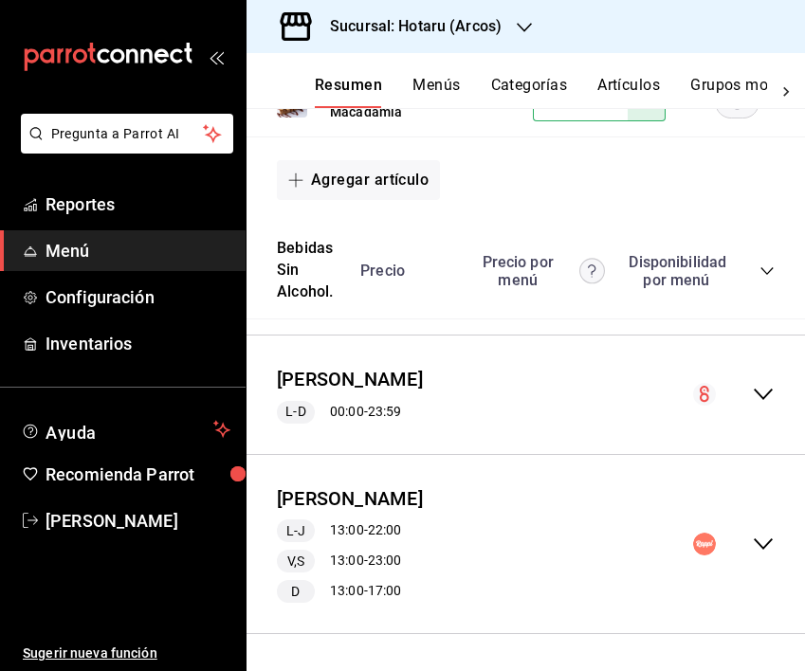
scroll to position [6476, 0]
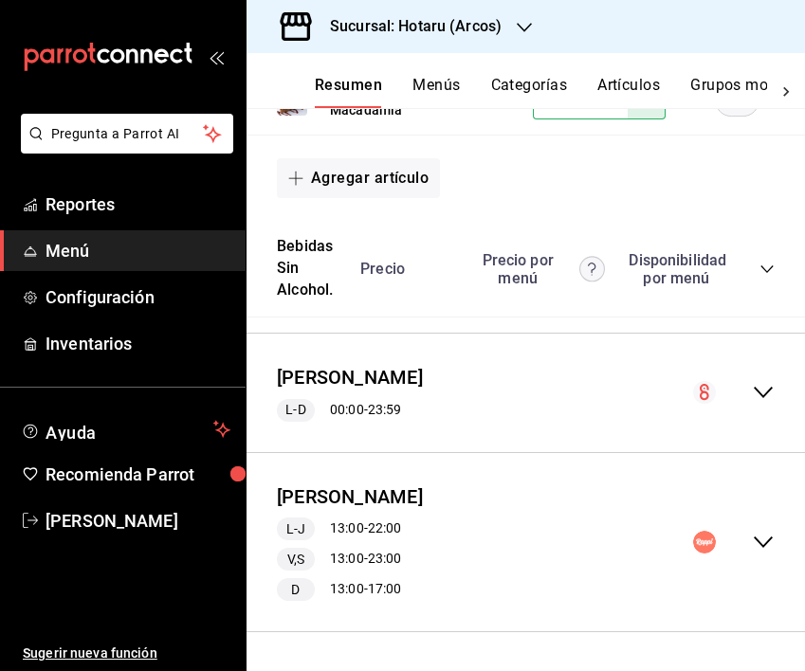
click at [762, 262] on icon "collapse-category-row" at bounding box center [766, 269] width 15 height 15
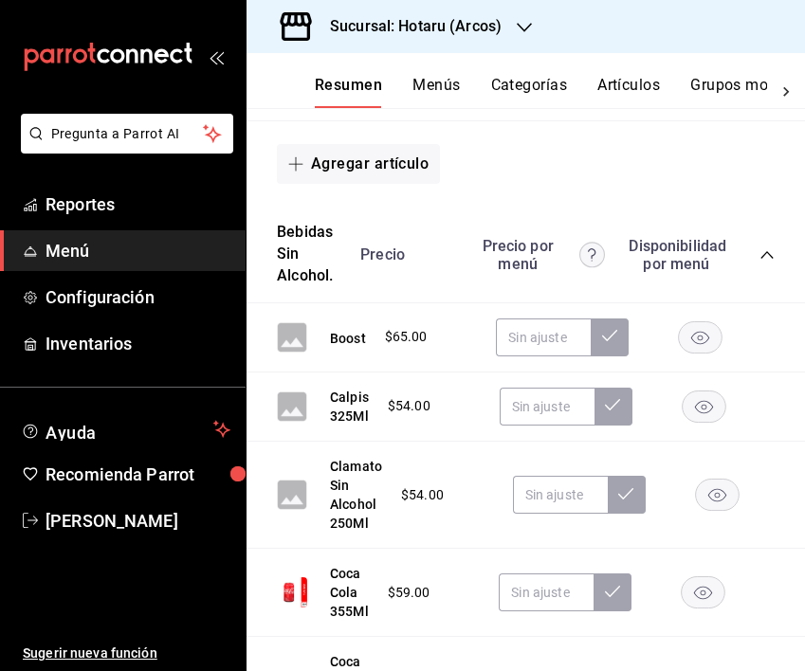
scroll to position [6541, 0]
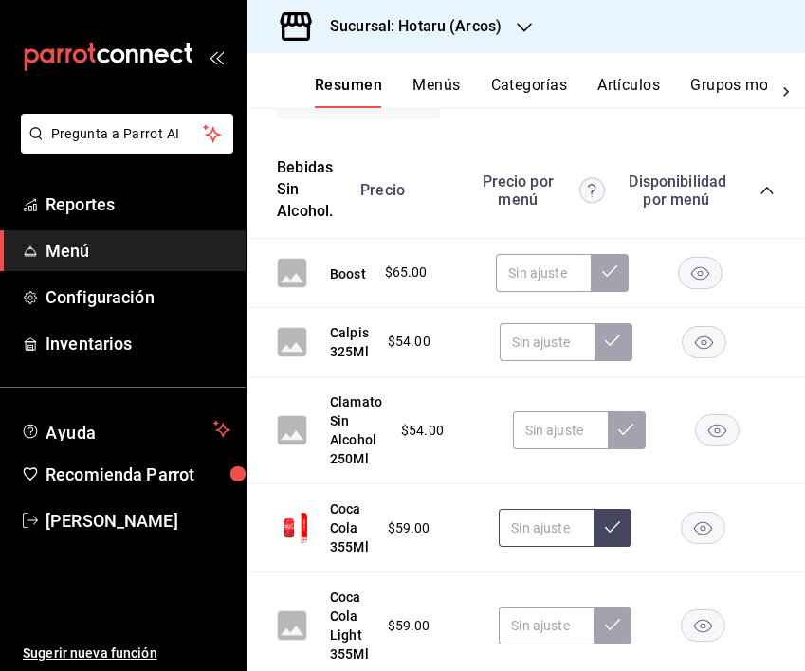
click at [538, 525] on input "text" at bounding box center [546, 528] width 95 height 38
type input "$68.00"
click at [613, 523] on icon at bounding box center [612, 527] width 15 height 15
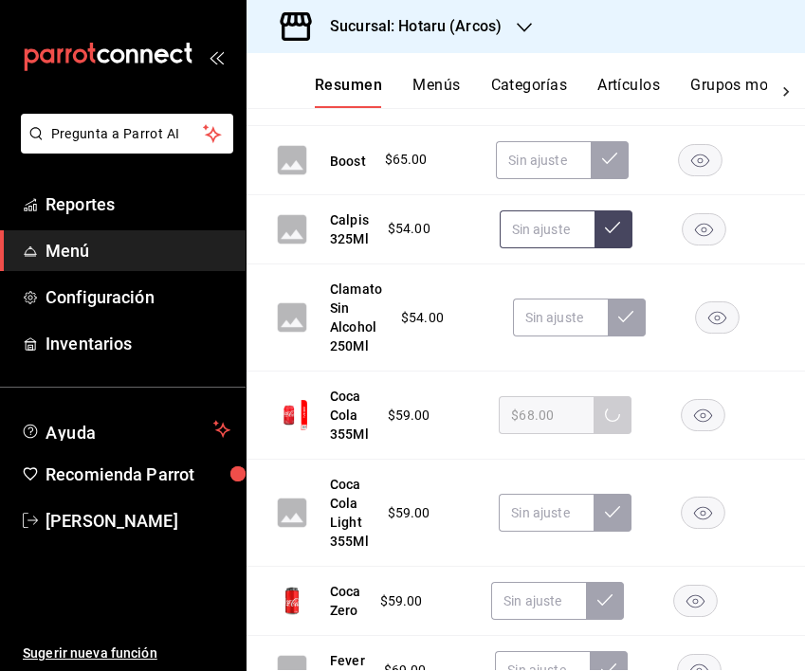
scroll to position [6667, 0]
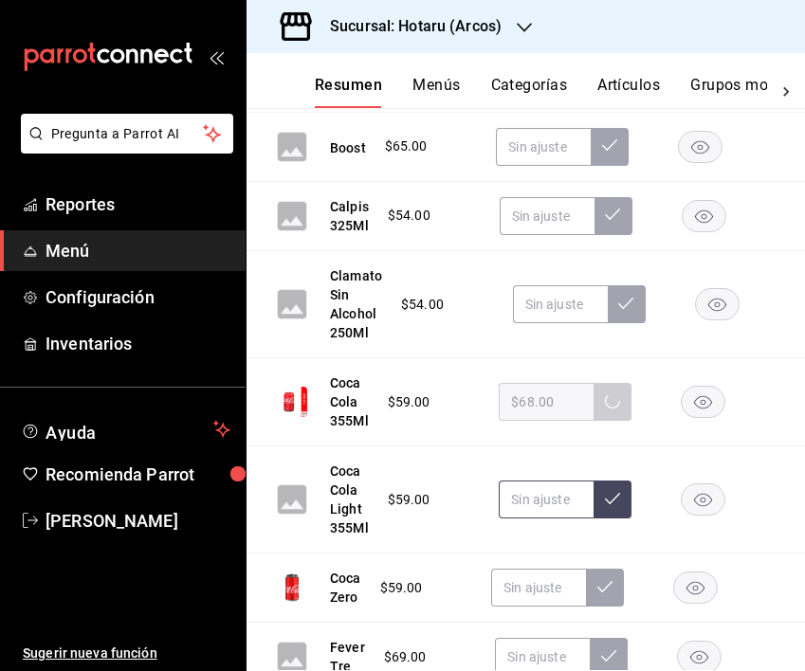
click at [549, 510] on input "text" at bounding box center [546, 500] width 95 height 38
type input "$68.00"
click at [626, 495] on button at bounding box center [613, 500] width 38 height 38
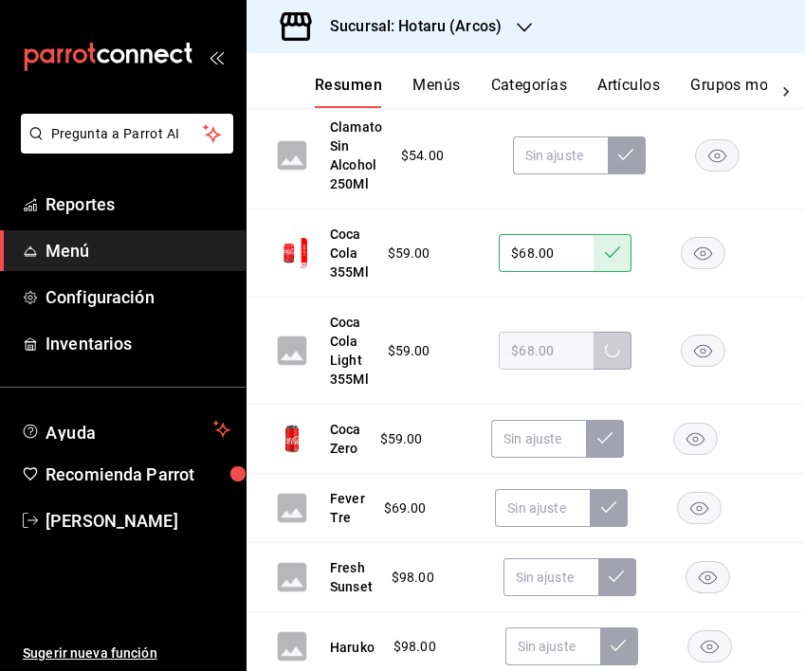
scroll to position [6818, 0]
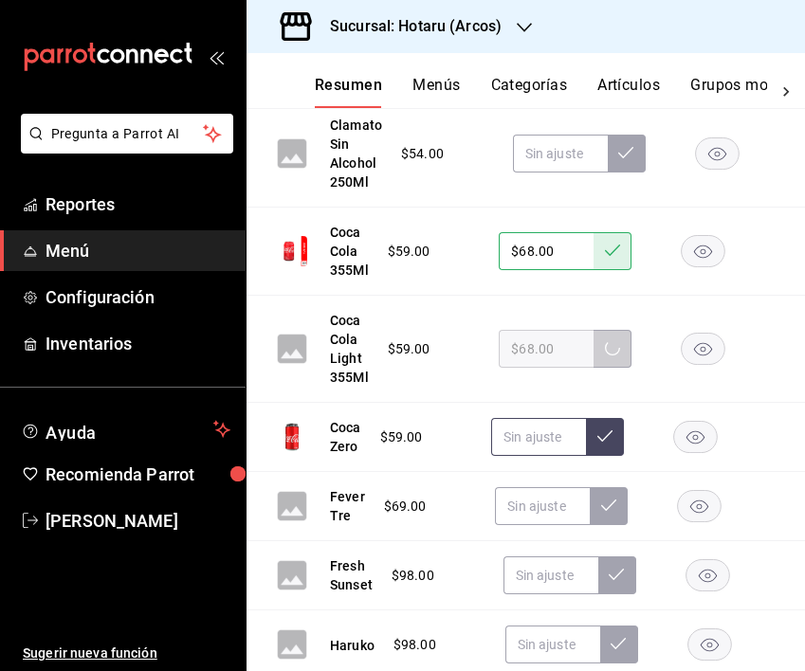
click at [548, 430] on input "text" at bounding box center [538, 437] width 95 height 38
type input "$68.00"
click at [603, 427] on button at bounding box center [605, 437] width 38 height 38
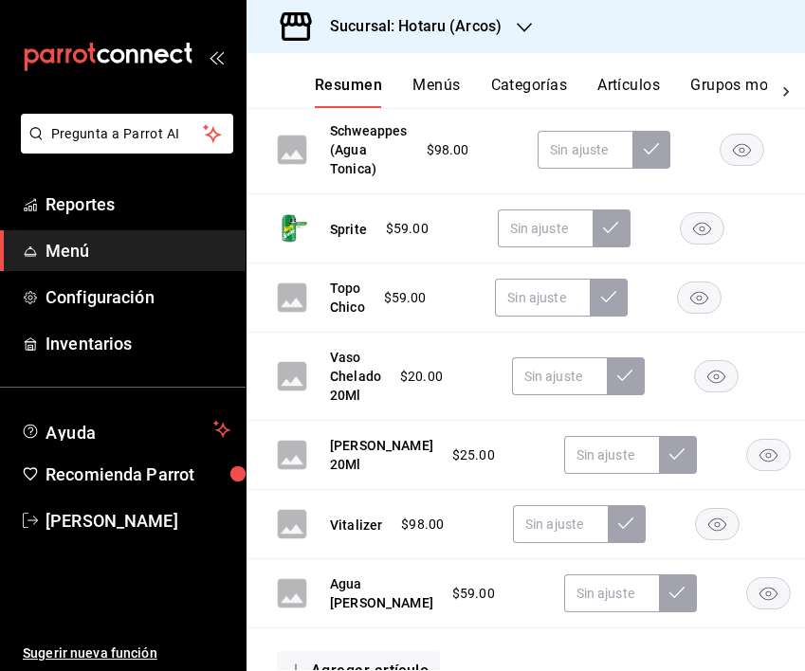
scroll to position [8976, 0]
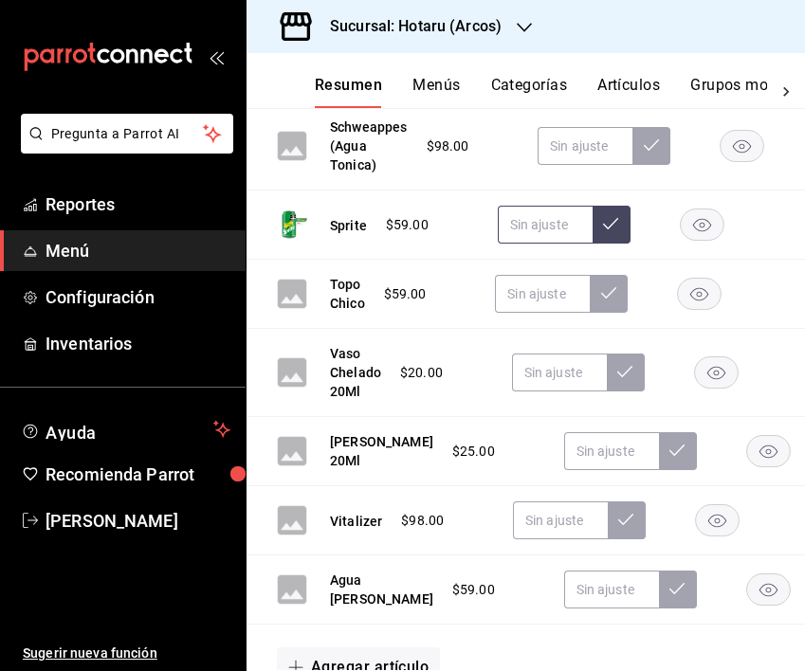
click at [549, 210] on input "text" at bounding box center [545, 225] width 95 height 38
type input "$68.00"
click at [609, 225] on icon at bounding box center [610, 223] width 15 height 15
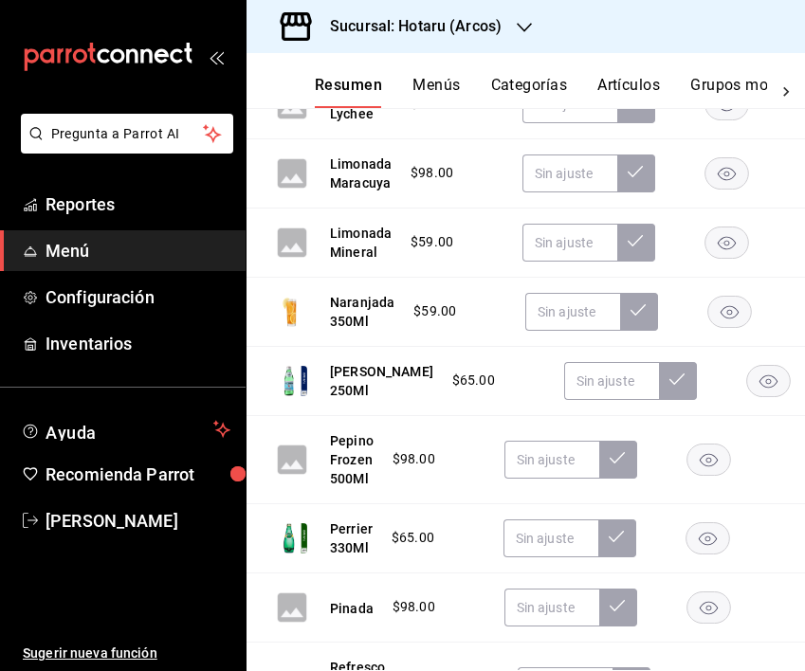
scroll to position [8028, 0]
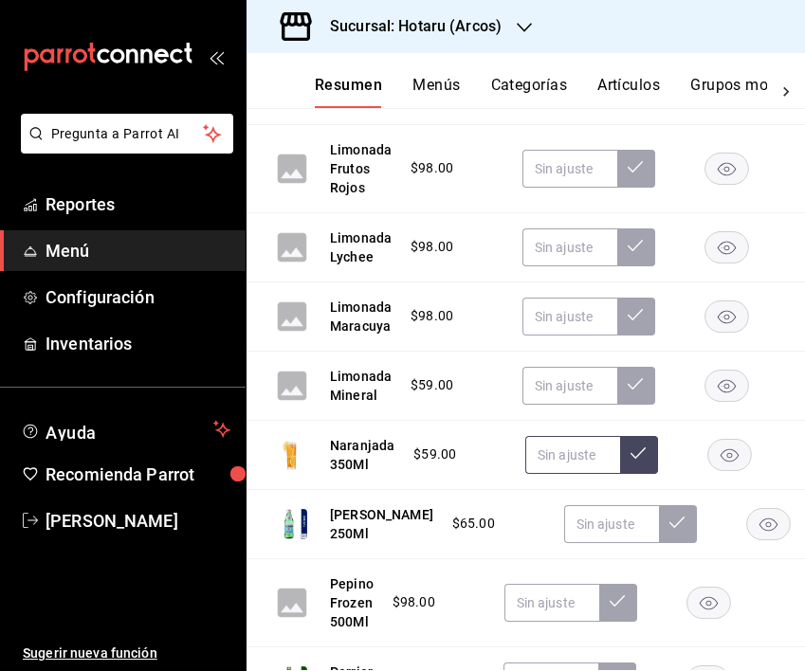
click at [575, 450] on input "text" at bounding box center [572, 455] width 95 height 38
type input "$65.00"
click at [644, 452] on button at bounding box center [639, 455] width 38 height 38
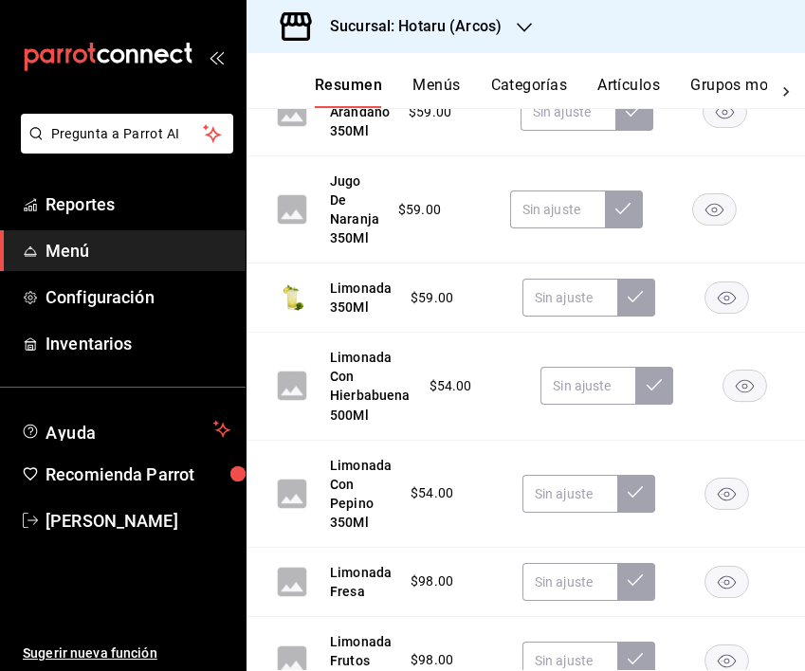
scroll to position [7534, 0]
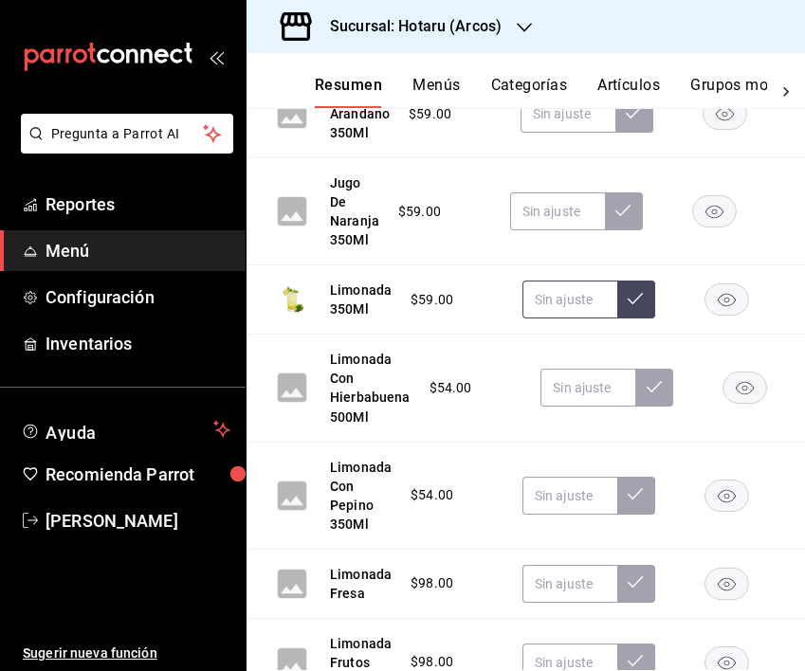
click at [568, 300] on input "text" at bounding box center [569, 300] width 95 height 38
type input "$75.00"
click at [634, 294] on icon at bounding box center [635, 298] width 15 height 15
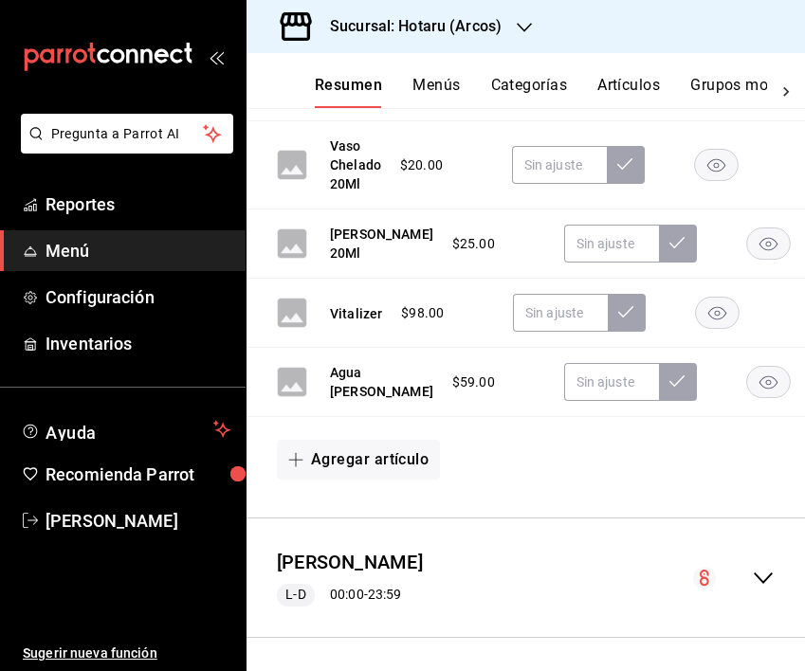
scroll to position [9177, 0]
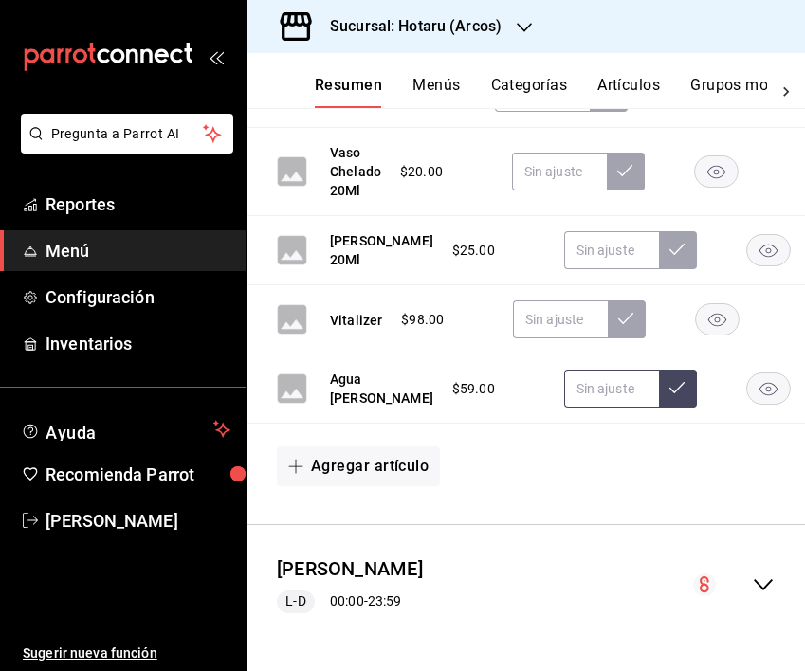
click at [564, 408] on input "text" at bounding box center [611, 389] width 95 height 38
type input "$68.00"
click at [669, 393] on icon at bounding box center [676, 387] width 15 height 11
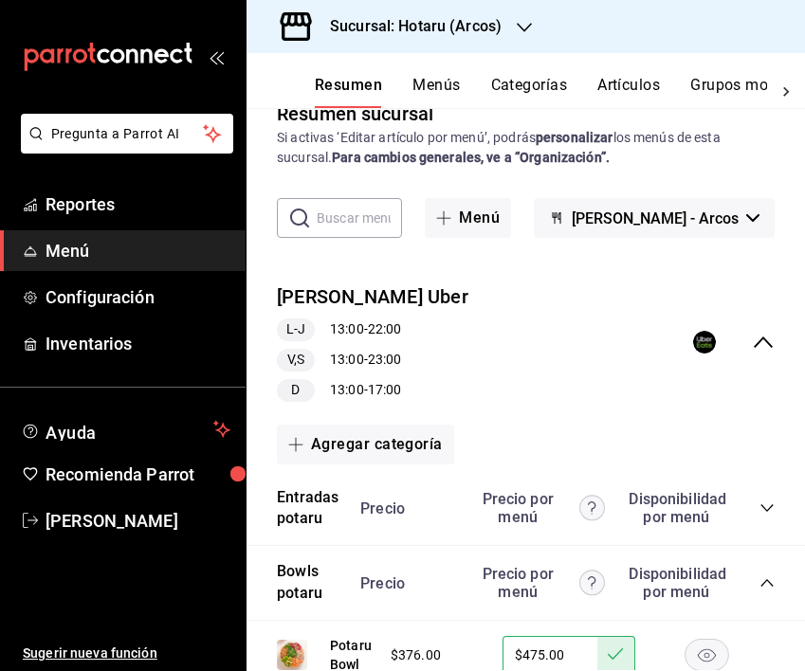
scroll to position [0, 0]
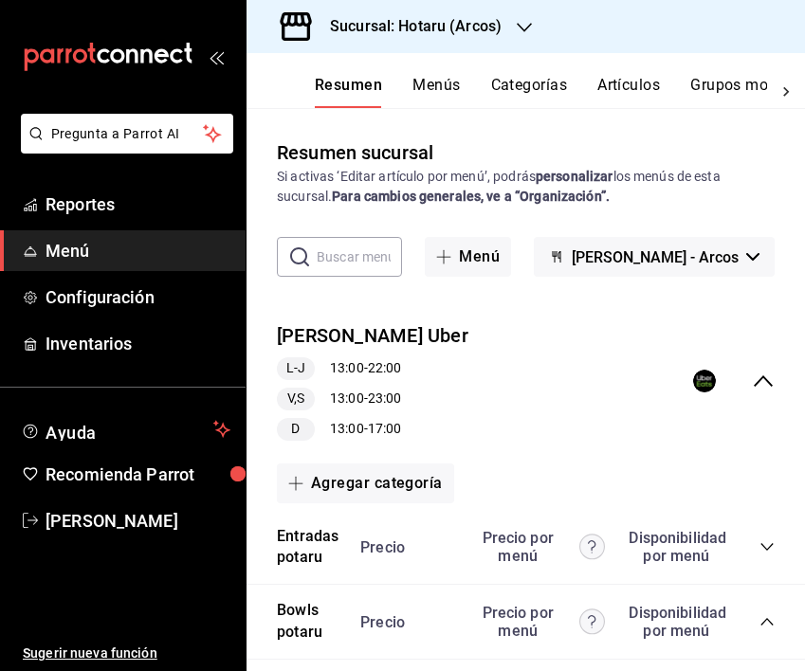
click at [452, 85] on button "Menús" at bounding box center [435, 92] width 47 height 32
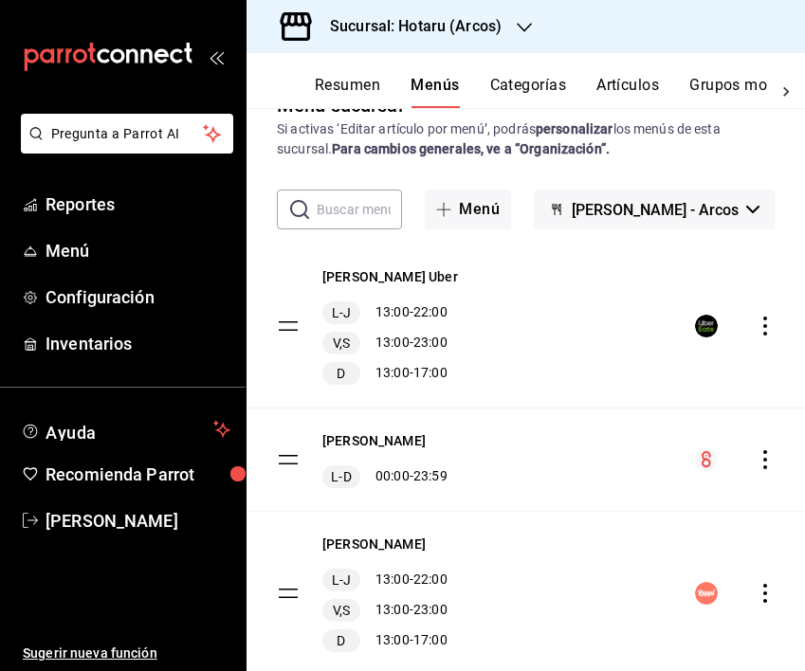
scroll to position [52, 0]
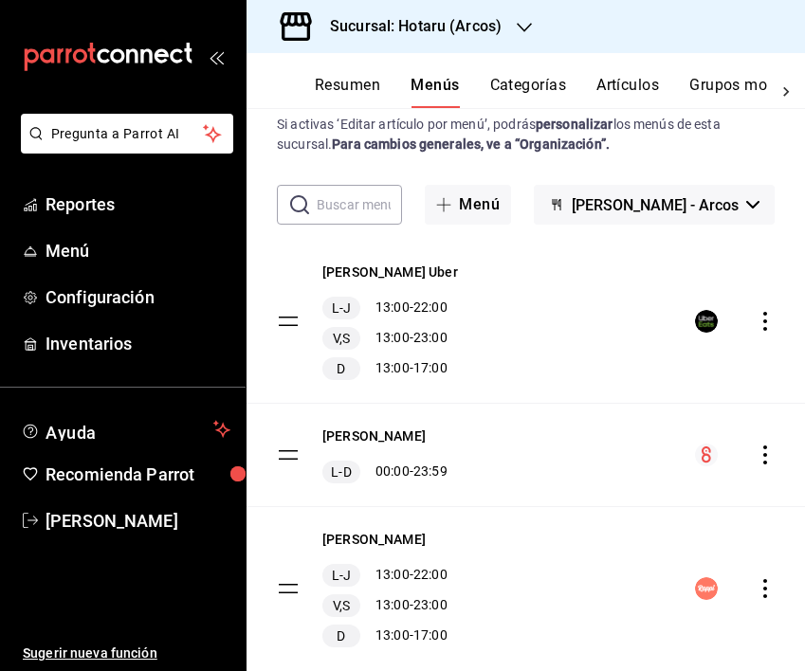
click at [752, 333] on div "[PERSON_NAME] Uber L-J 13:00 - 22:00 V,S 13:00 - 23:00 D 13:00 - 17:00" at bounding box center [526, 321] width 558 height 163
click at [756, 324] on icon "actions" at bounding box center [765, 321] width 19 height 19
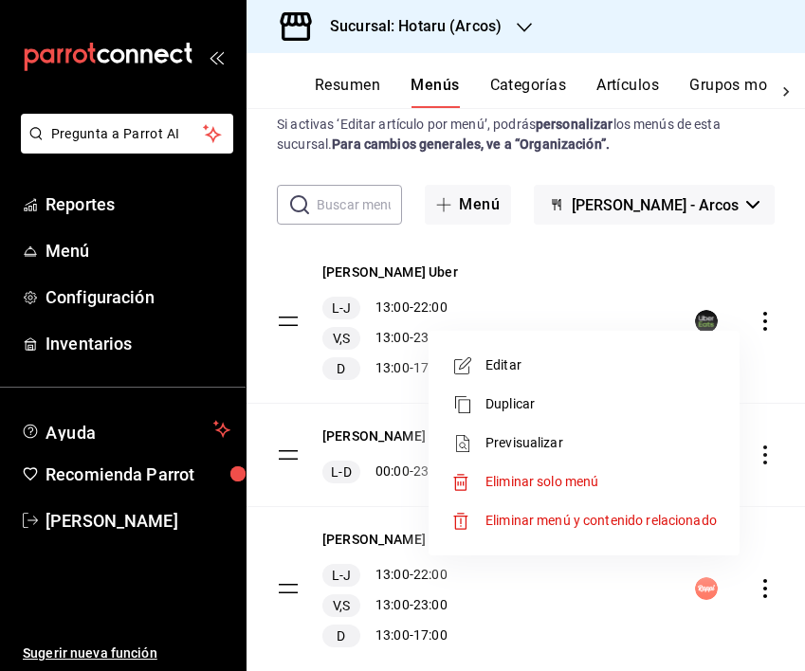
click at [559, 457] on li "Previsualizar" at bounding box center [584, 443] width 296 height 39
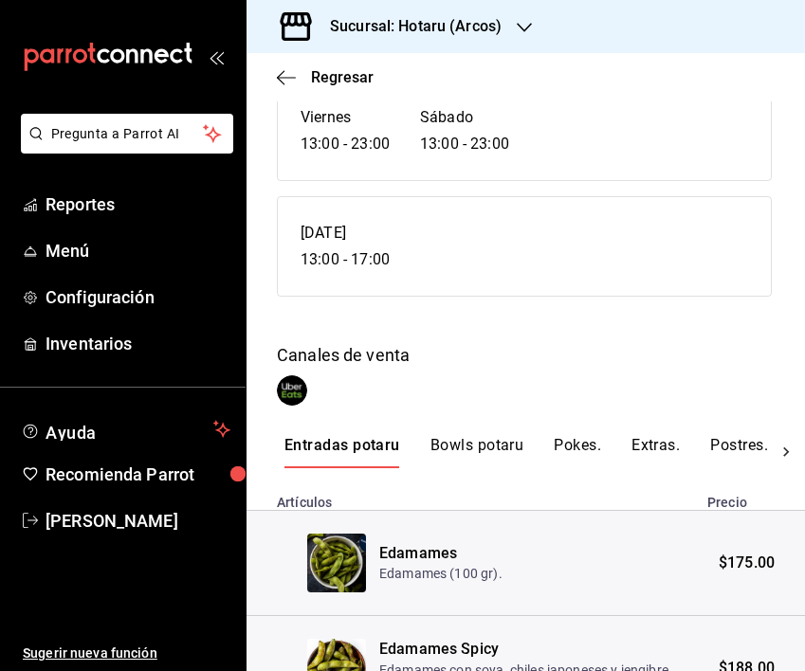
click at [478, 468] on button "Bowls potaru" at bounding box center [477, 452] width 94 height 32
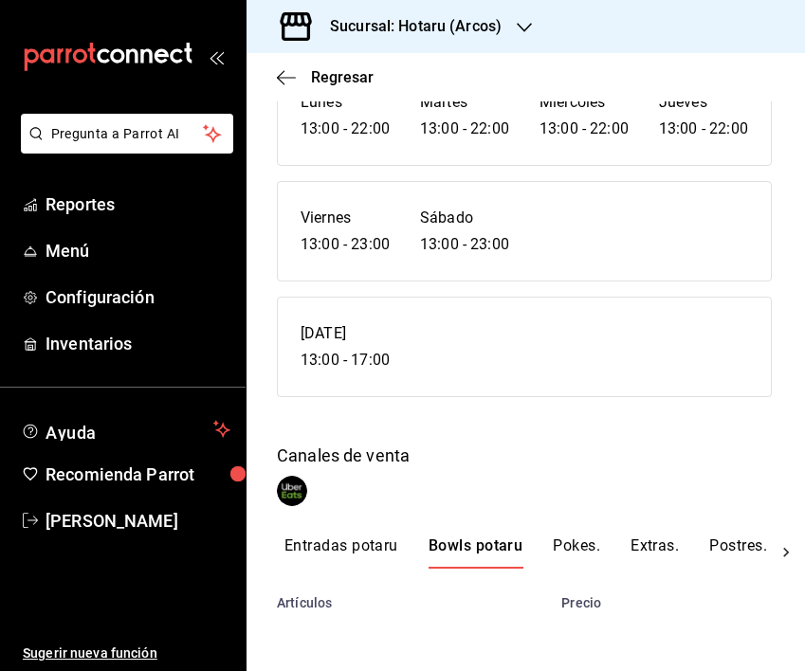
scroll to position [247, 0]
click at [580, 555] on button "Pokes." at bounding box center [576, 553] width 47 height 32
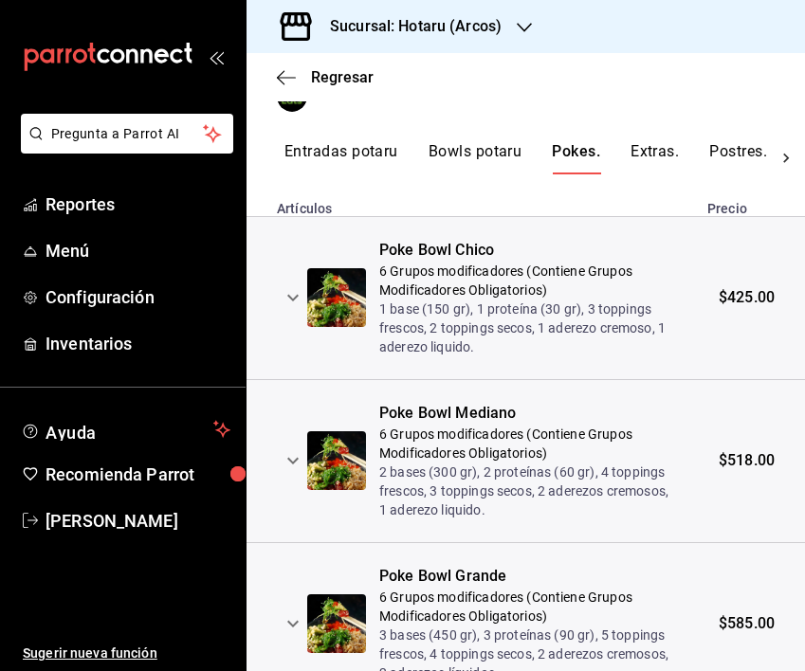
scroll to position [738, 0]
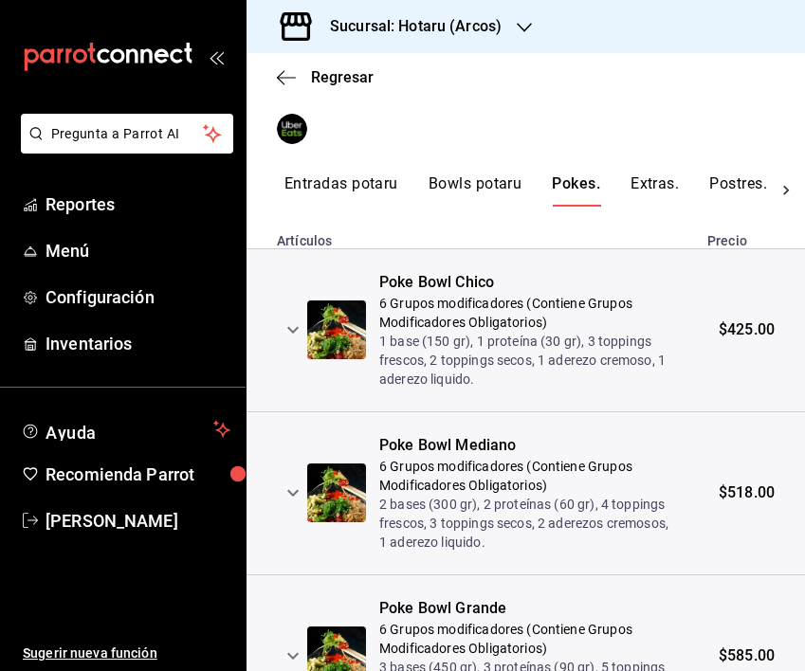
click at [733, 207] on button "Postres." at bounding box center [738, 190] width 58 height 32
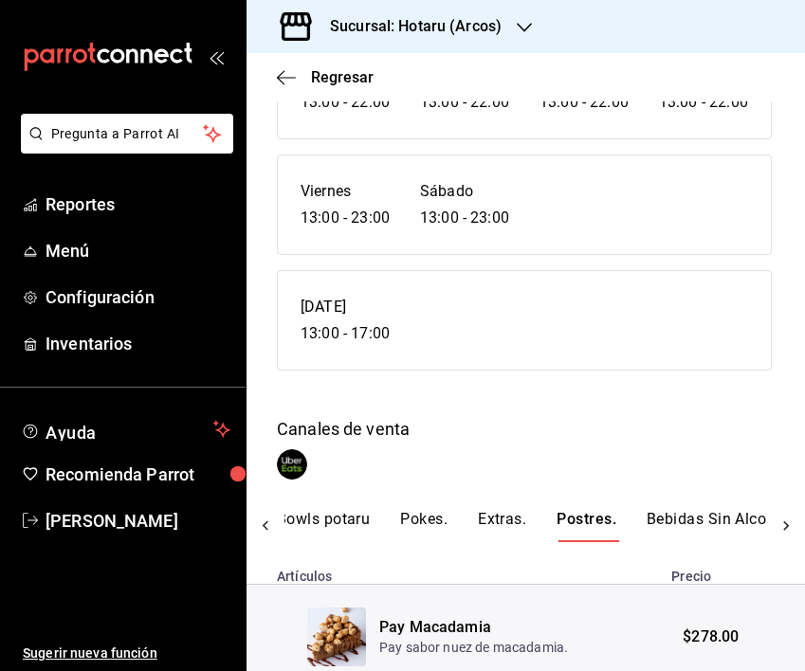
click at [678, 542] on button "Bebidas Sin Alcohol." at bounding box center [720, 526] width 146 height 32
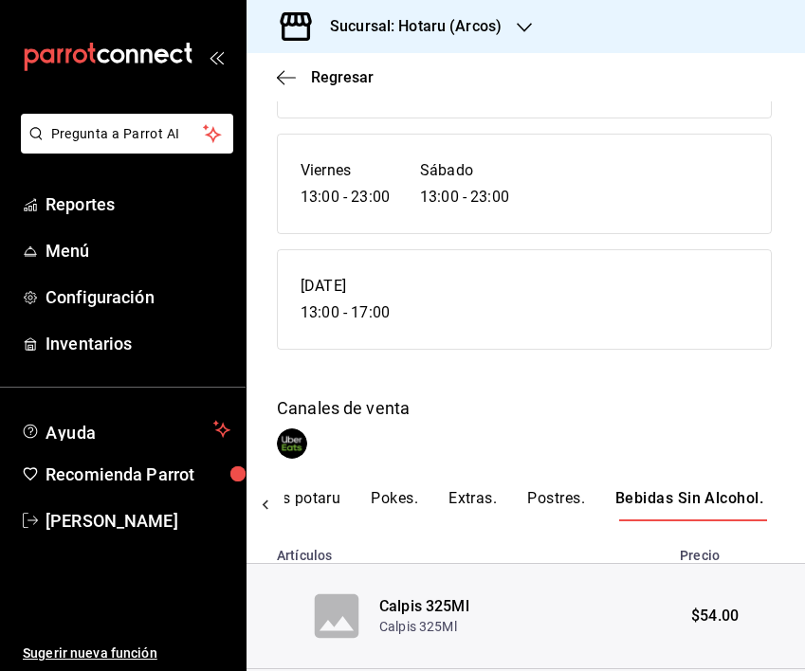
scroll to position [0, 0]
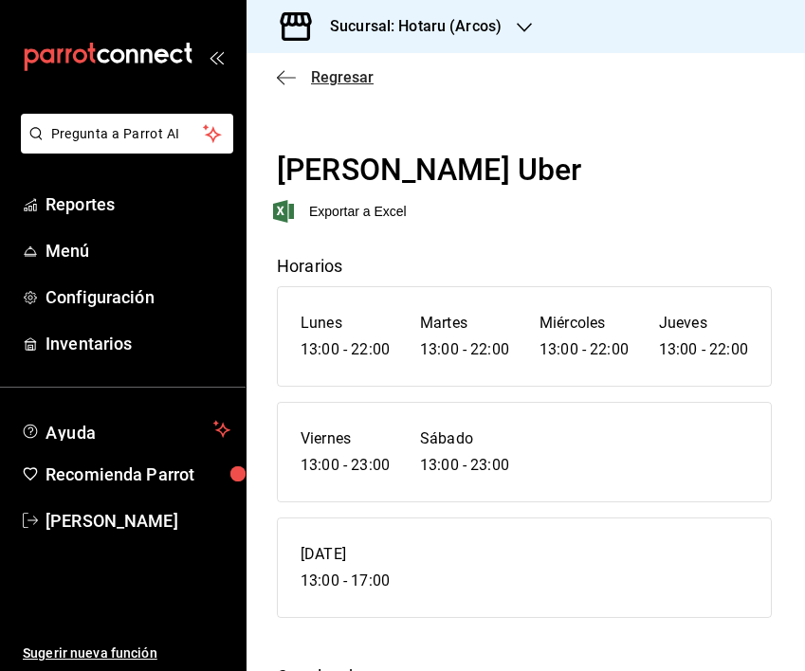
click at [336, 81] on span "Regresar" at bounding box center [342, 77] width 63 height 18
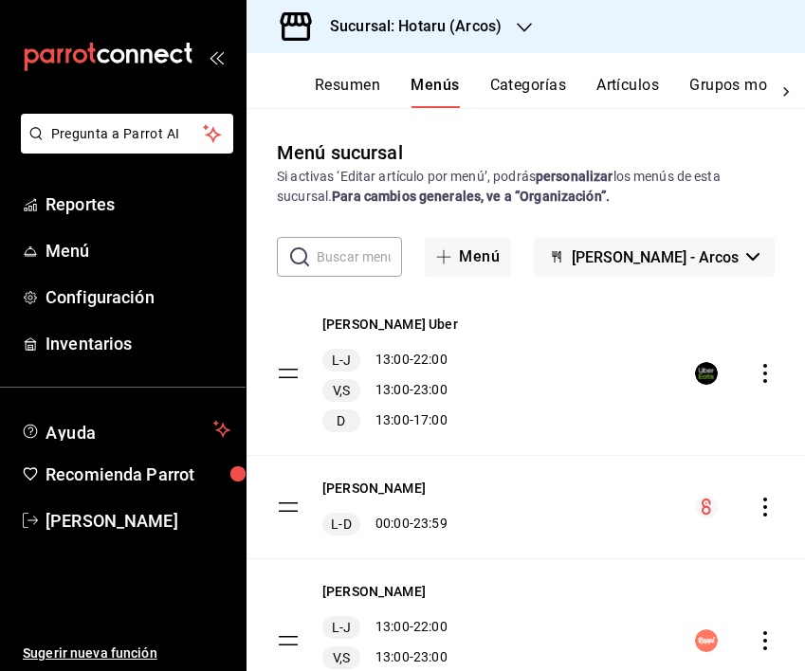
click at [371, 95] on button "Resumen" at bounding box center [347, 92] width 65 height 32
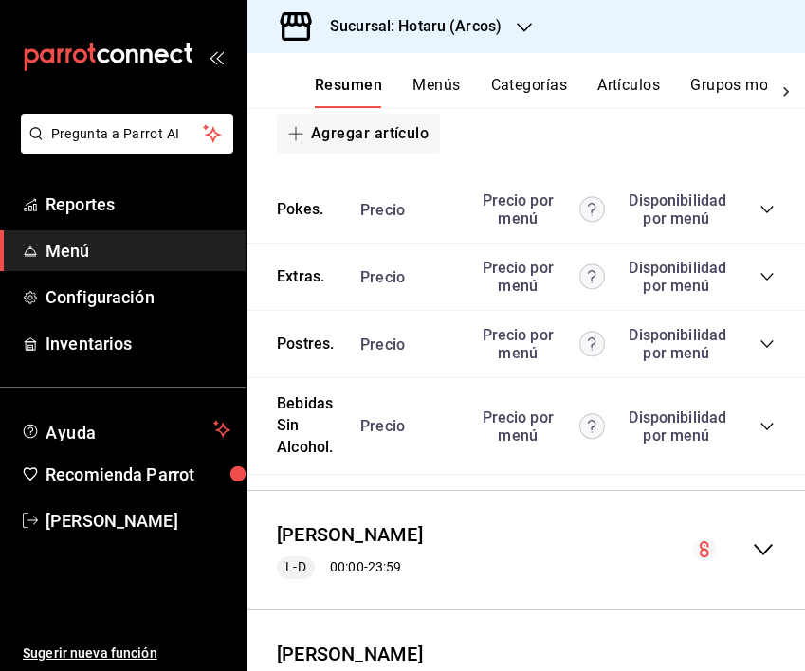
scroll to position [1820, 0]
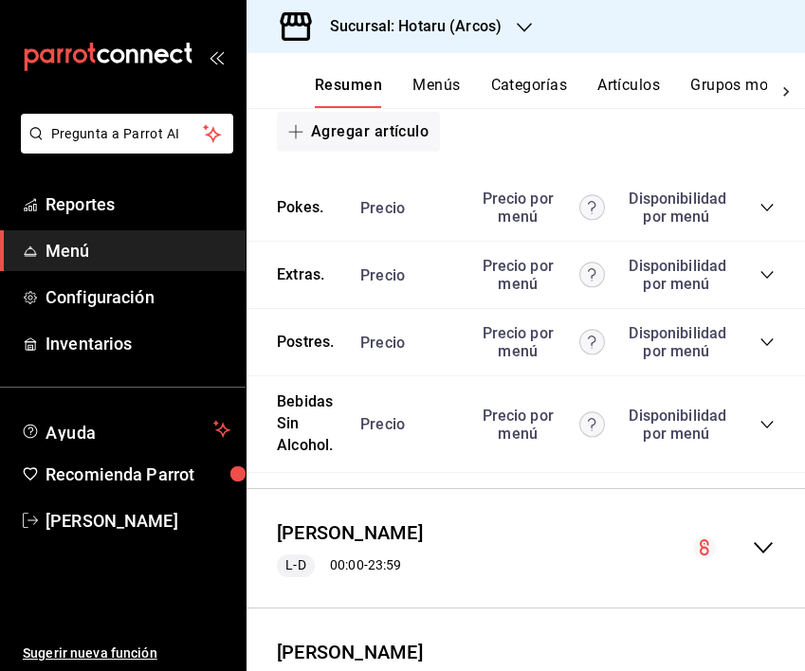
click at [756, 434] on div "Precio Precio por menú Disponibilidad por menú" at bounding box center [557, 425] width 433 height 36
click at [759, 429] on icon "collapse-category-row" at bounding box center [766, 424] width 15 height 15
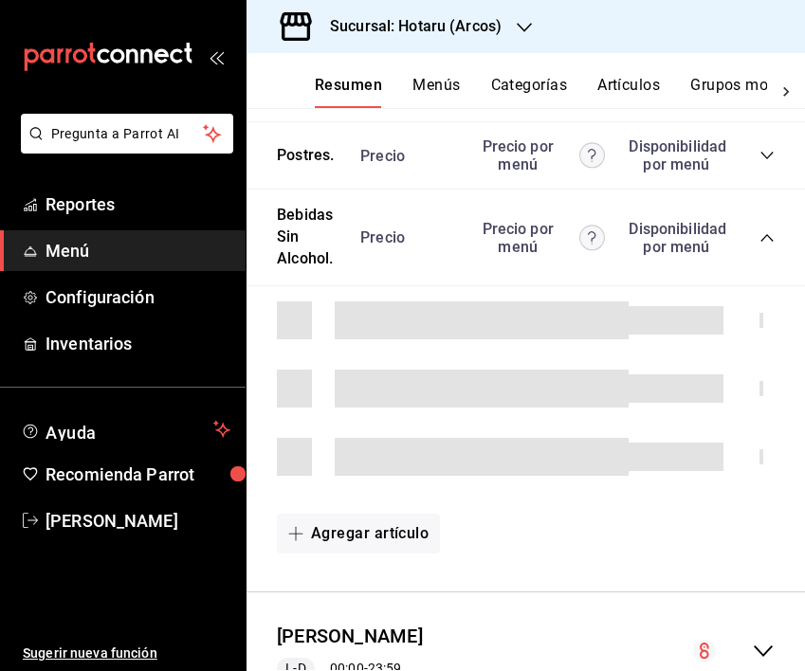
scroll to position [2008, 0]
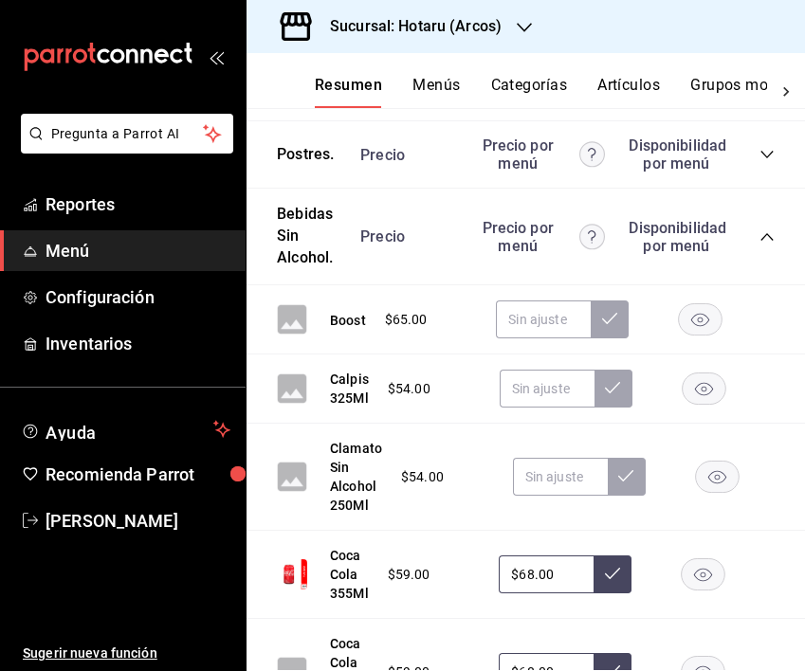
click at [706, 318] on rect "button" at bounding box center [701, 319] width 44 height 31
click at [702, 393] on rect "button" at bounding box center [704, 389] width 44 height 31
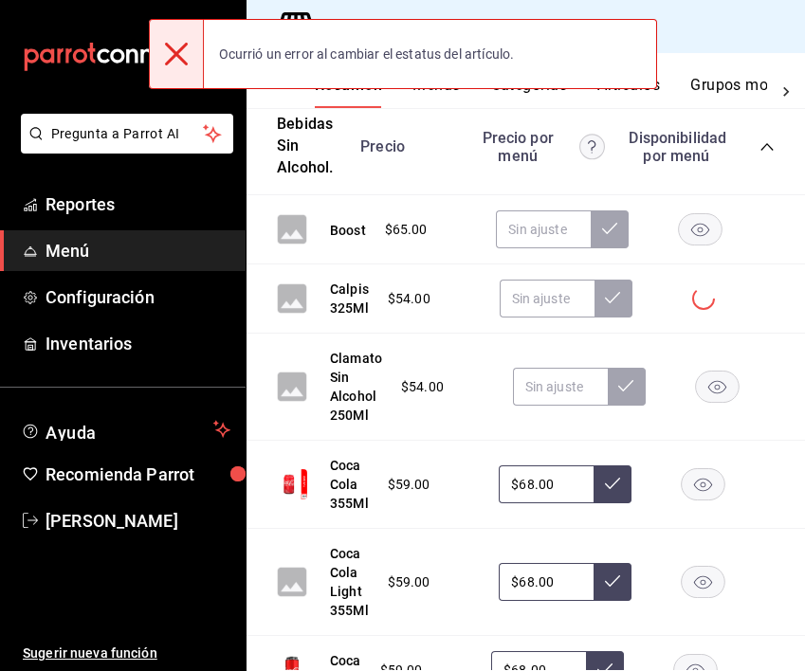
click at [707, 392] on rect "button" at bounding box center [717, 387] width 44 height 31
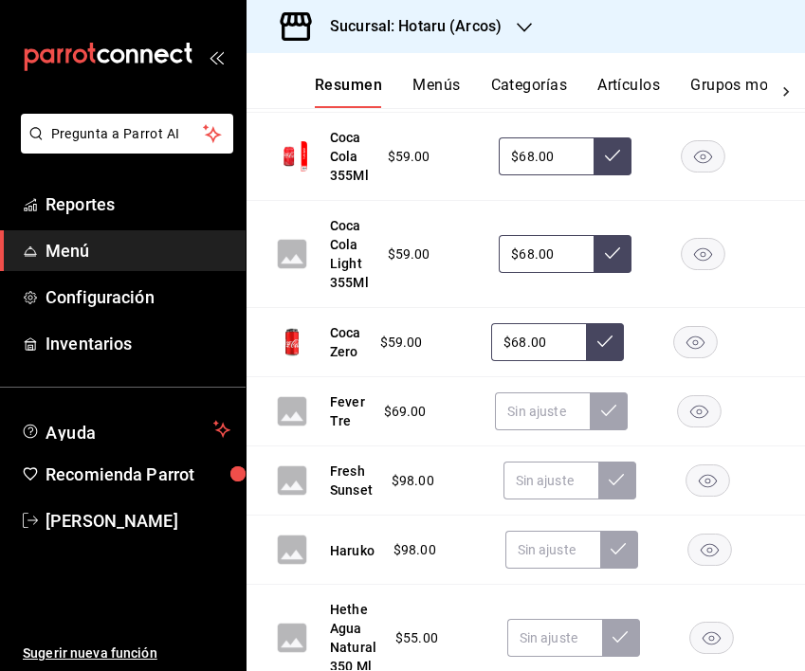
scroll to position [2428, 0]
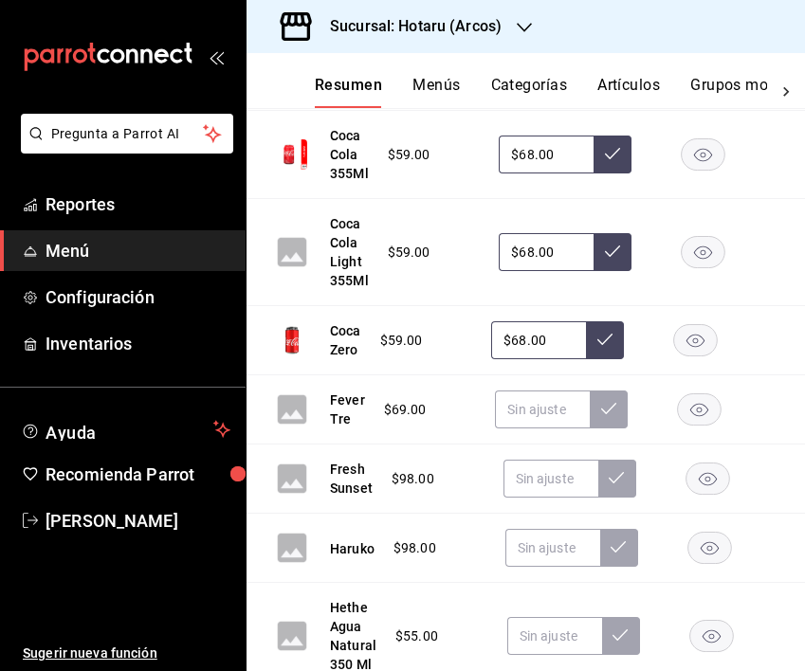
click at [701, 415] on rect "button" at bounding box center [700, 409] width 44 height 31
click at [708, 483] on rect "button" at bounding box center [707, 479] width 44 height 31
click at [709, 545] on icon "button" at bounding box center [709, 548] width 18 height 13
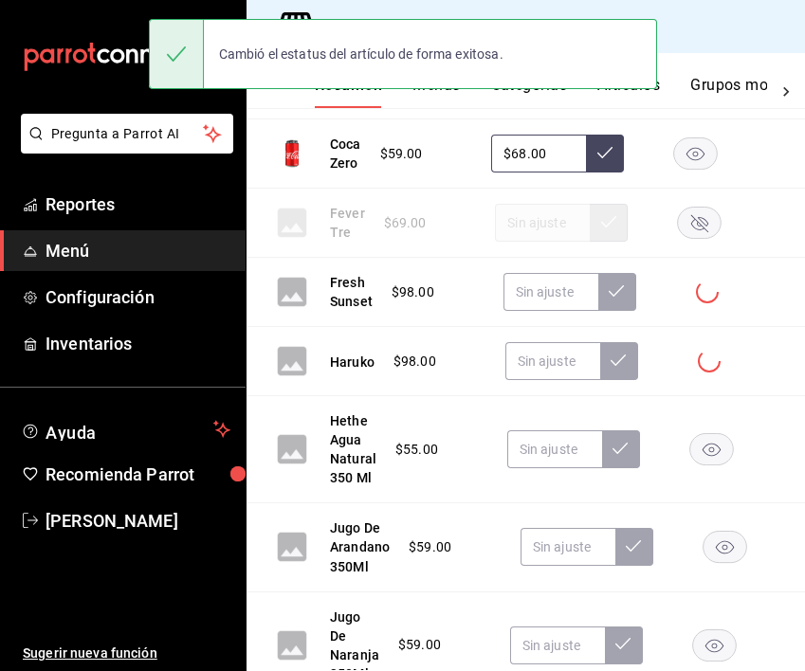
scroll to position [2627, 0]
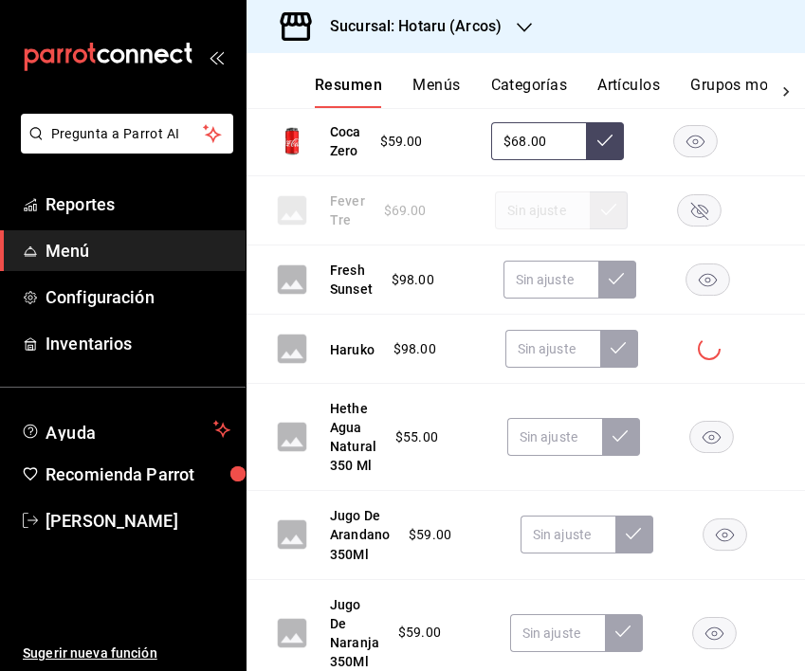
click at [707, 430] on rect "button" at bounding box center [711, 437] width 44 height 31
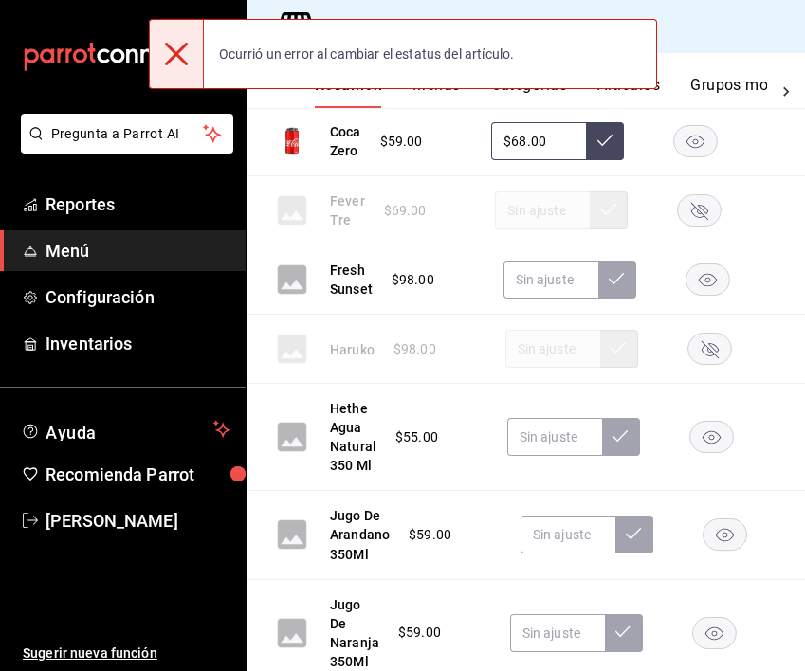
click at [734, 543] on rect "button" at bounding box center [725, 535] width 44 height 31
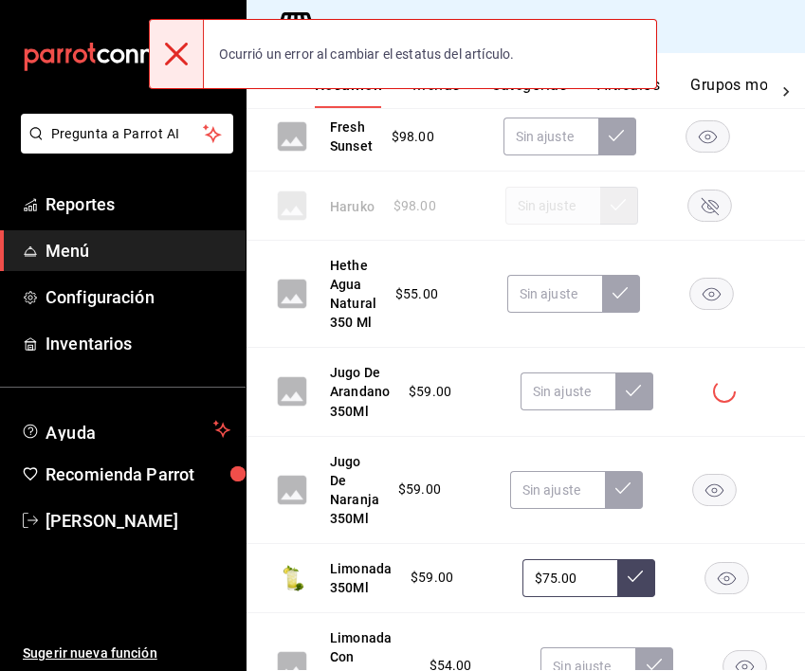
scroll to position [2775, 0]
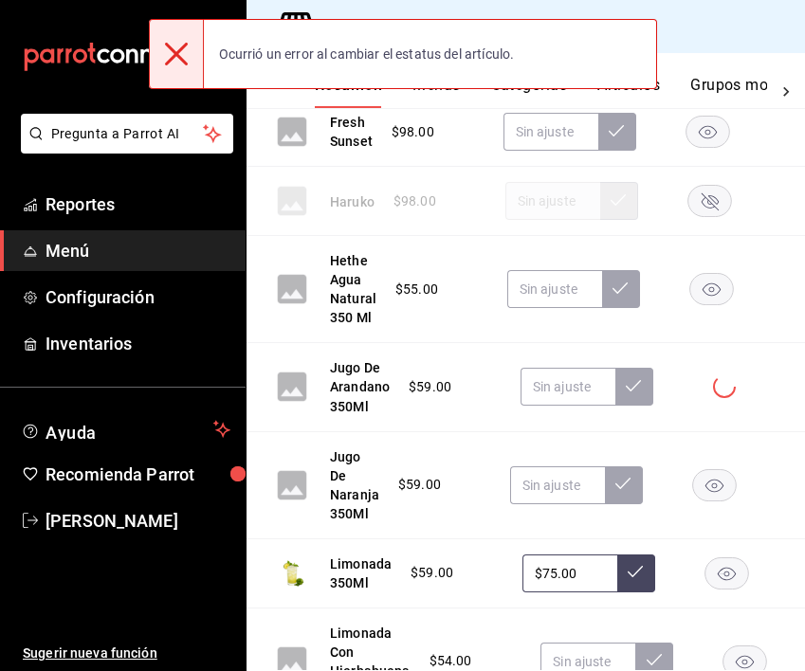
click at [717, 477] on rect "button" at bounding box center [714, 484] width 44 height 31
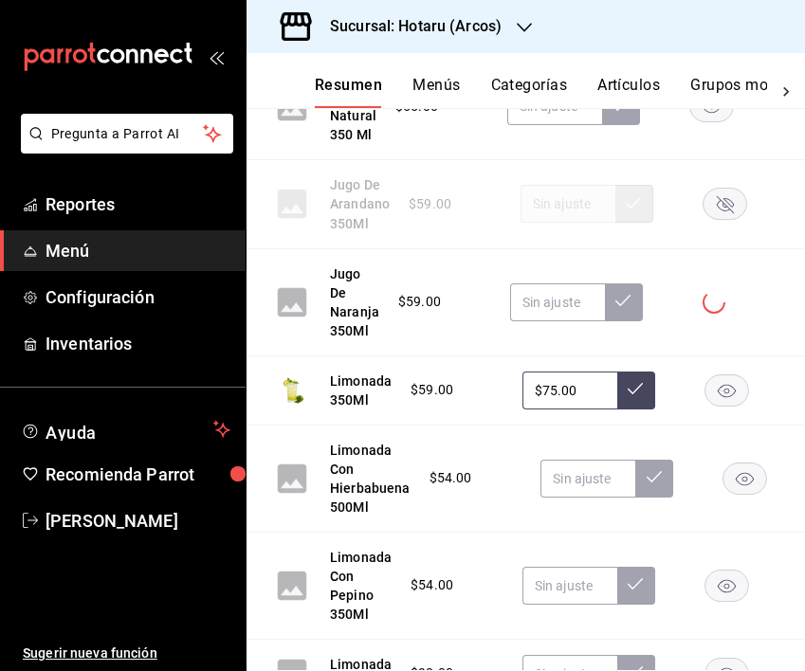
scroll to position [2959, 0]
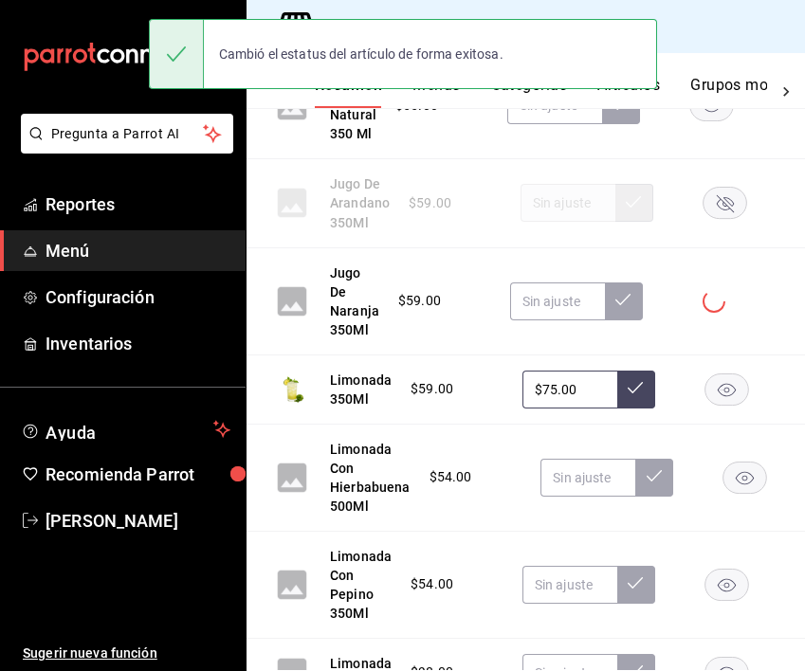
click at [749, 468] on rect "button" at bounding box center [745, 477] width 44 height 31
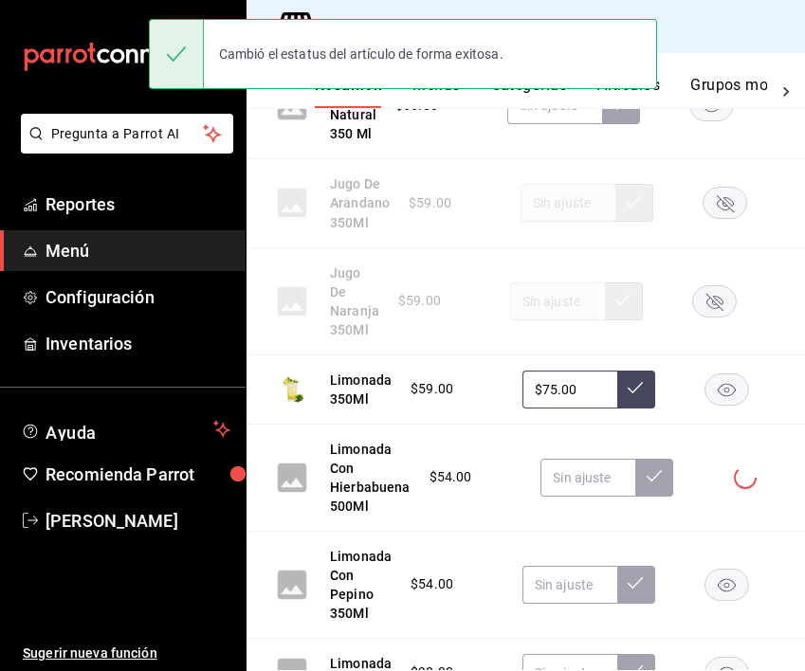
click at [728, 597] on rect "button" at bounding box center [727, 584] width 44 height 31
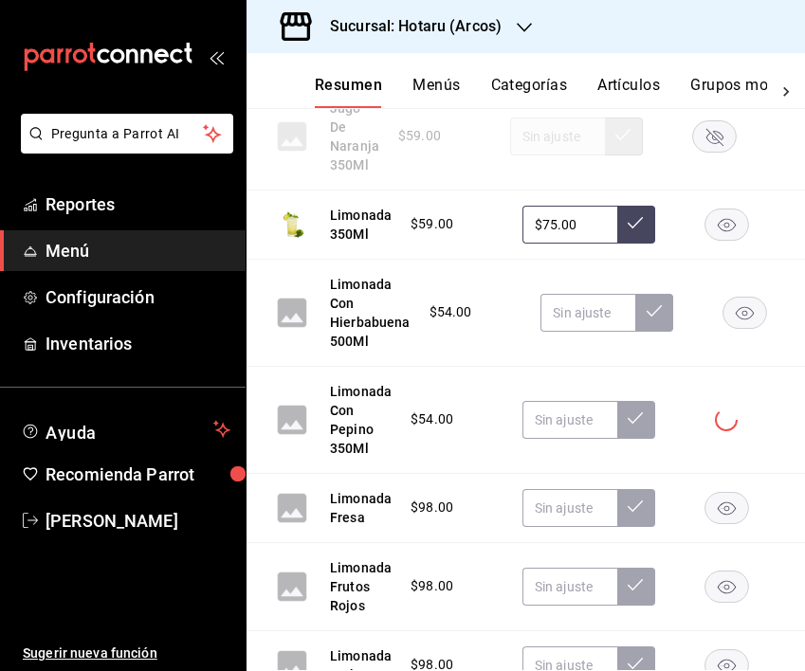
scroll to position [3126, 0]
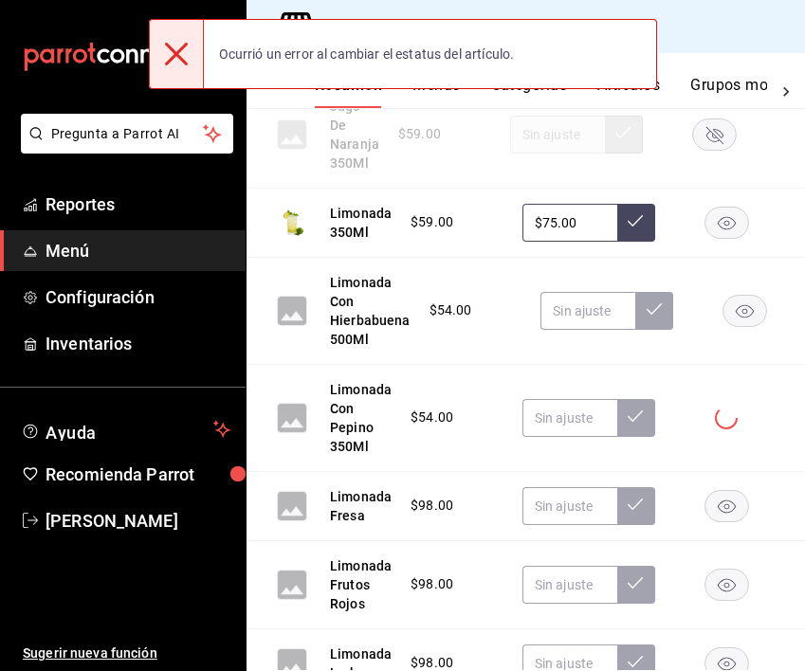
click at [723, 511] on rect "button" at bounding box center [727, 505] width 44 height 31
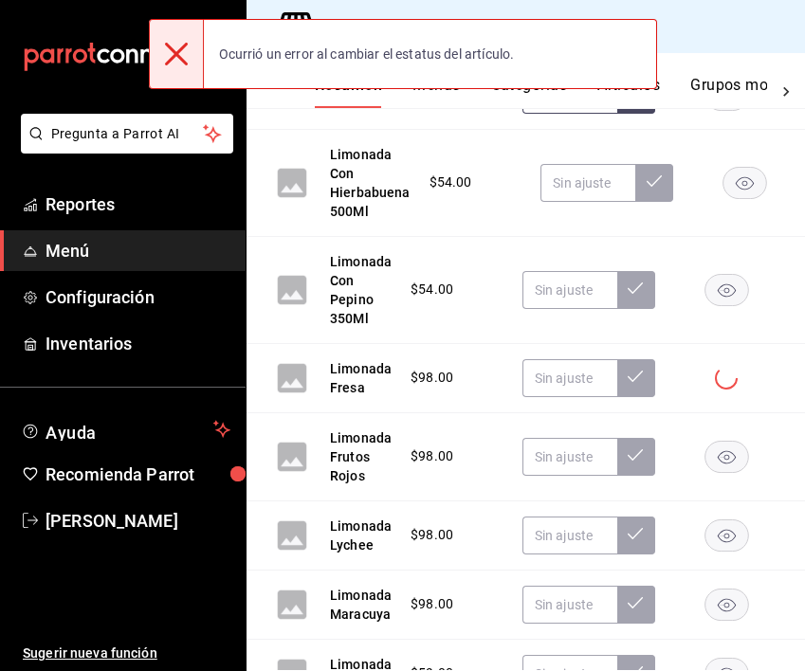
scroll to position [3260, 0]
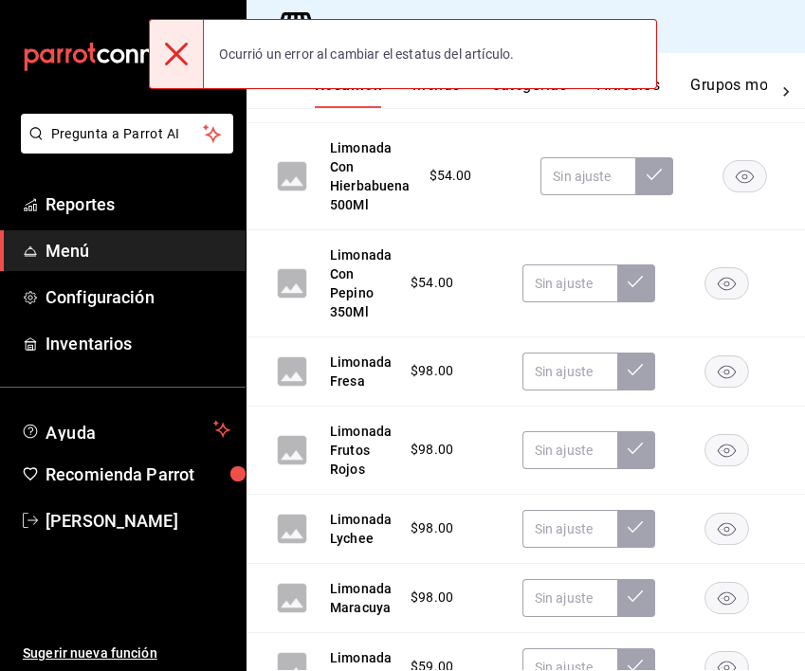
click at [726, 447] on rect "button" at bounding box center [727, 449] width 44 height 31
click at [728, 535] on rect "button" at bounding box center [727, 528] width 44 height 31
click at [728, 592] on rect "button" at bounding box center [727, 597] width 44 height 31
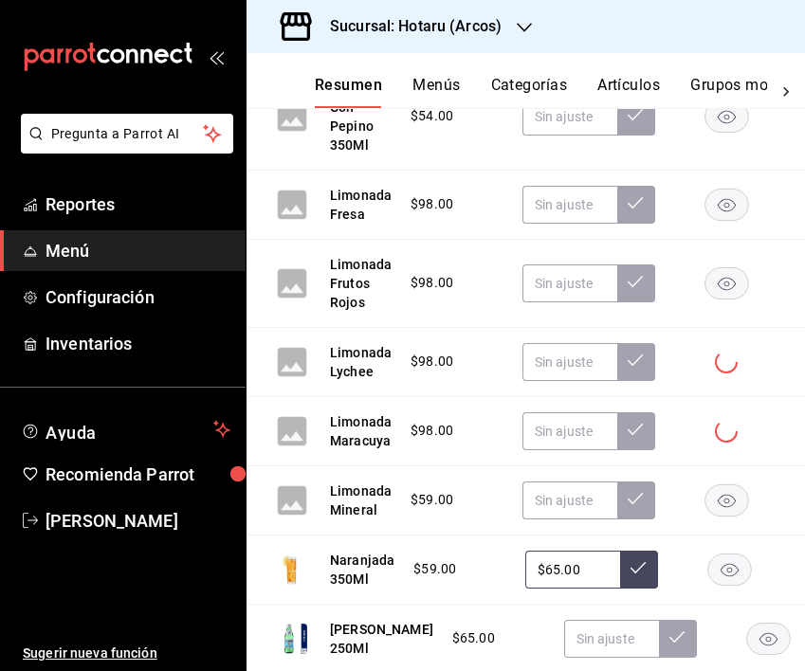
scroll to position [3432, 0]
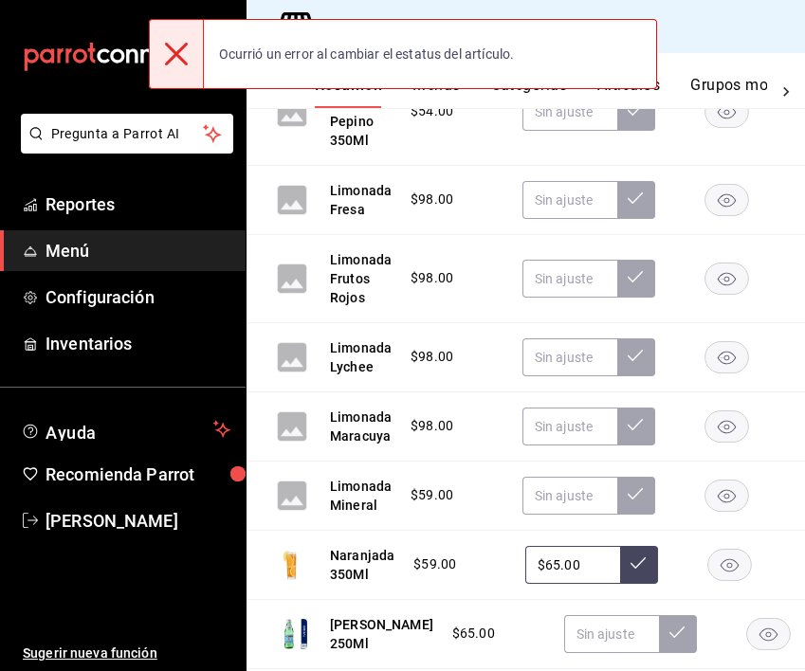
click at [725, 478] on div "$59.00" at bounding box center [608, 496] width 433 height 38
click at [726, 492] on rect "button" at bounding box center [727, 495] width 44 height 31
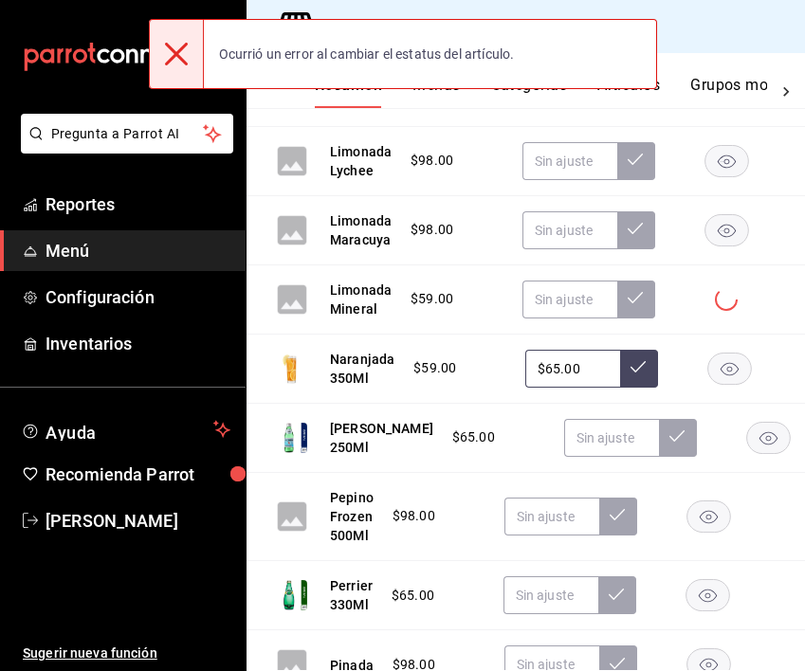
scroll to position [3635, 0]
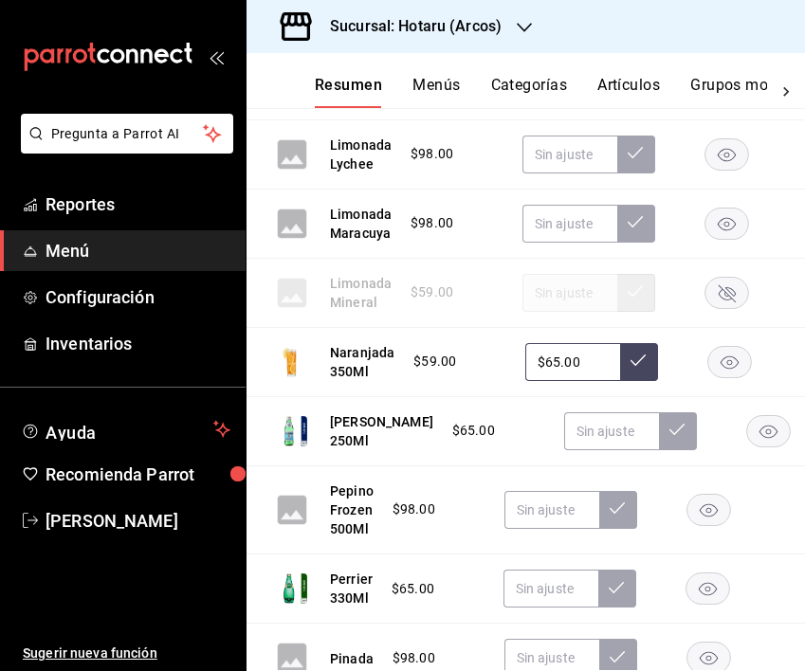
click at [746, 431] on rect "button" at bounding box center [768, 430] width 44 height 31
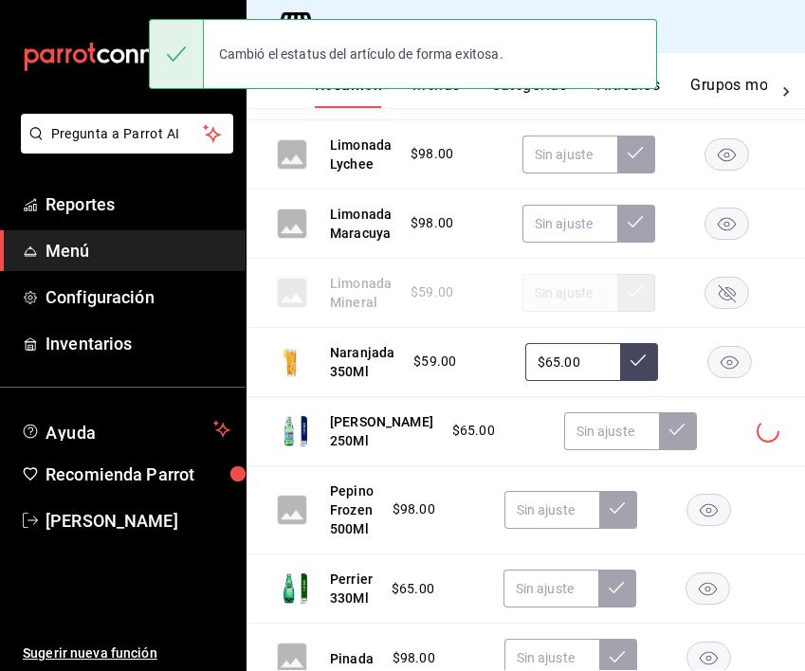
click at [714, 502] on rect "button" at bounding box center [708, 509] width 44 height 31
click at [707, 590] on icon "button" at bounding box center [708, 589] width 18 height 13
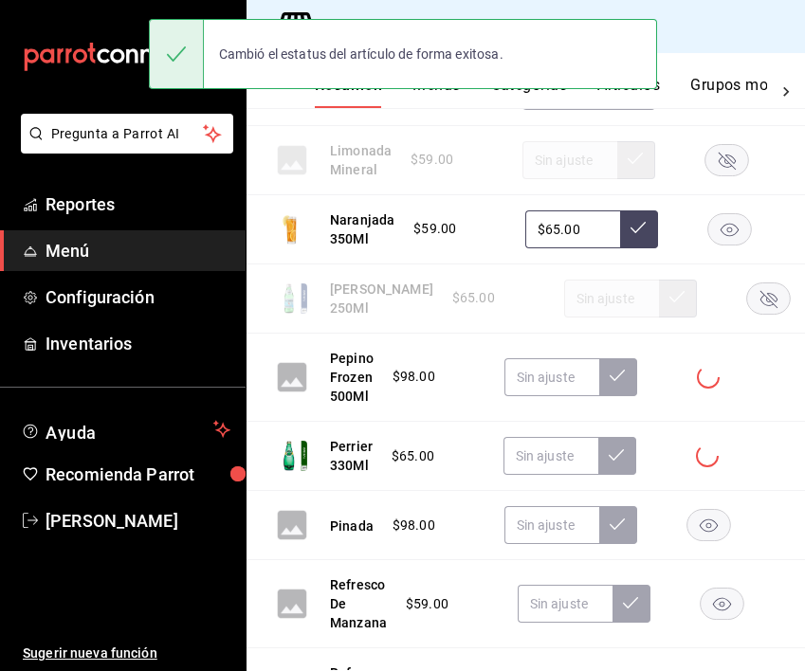
scroll to position [3815, 0]
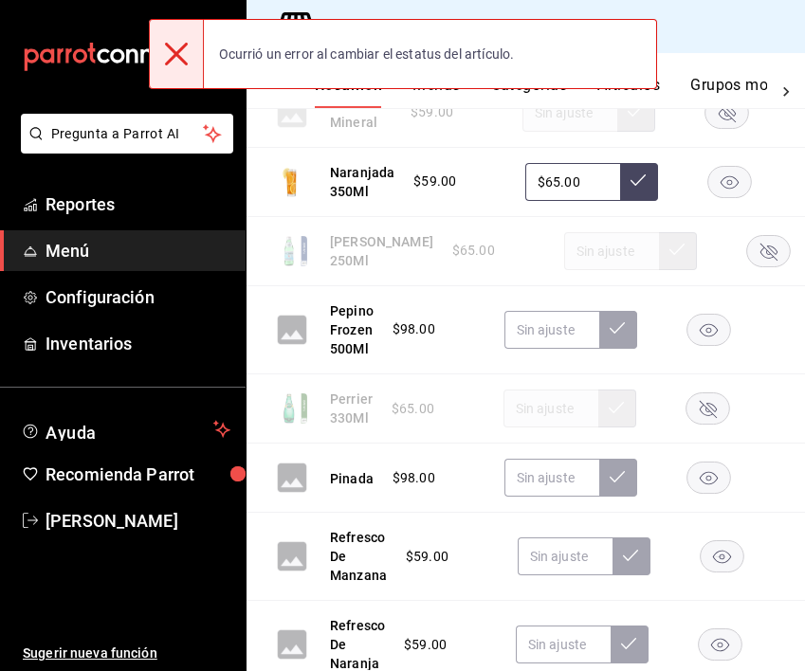
click at [713, 477] on rect "button" at bounding box center [708, 478] width 44 height 31
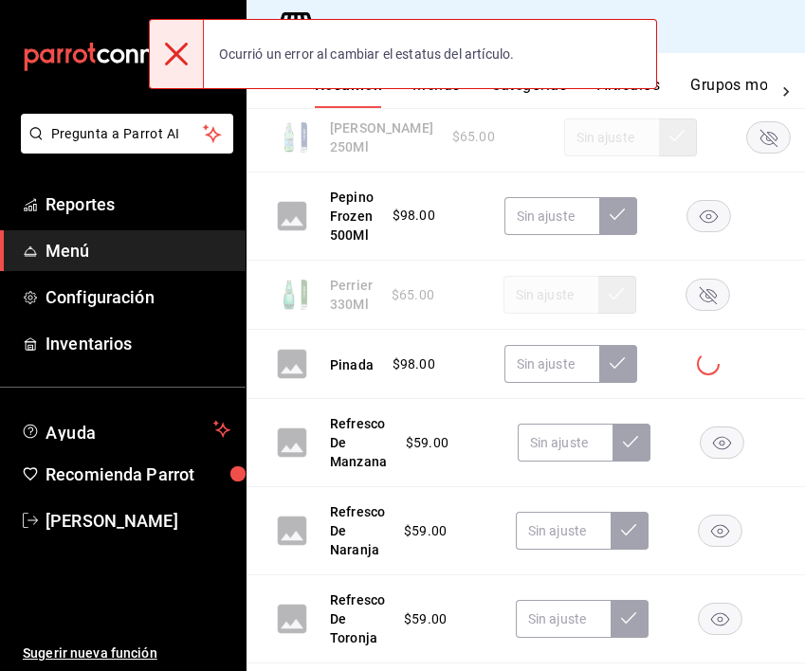
click at [729, 439] on rect "button" at bounding box center [722, 443] width 44 height 31
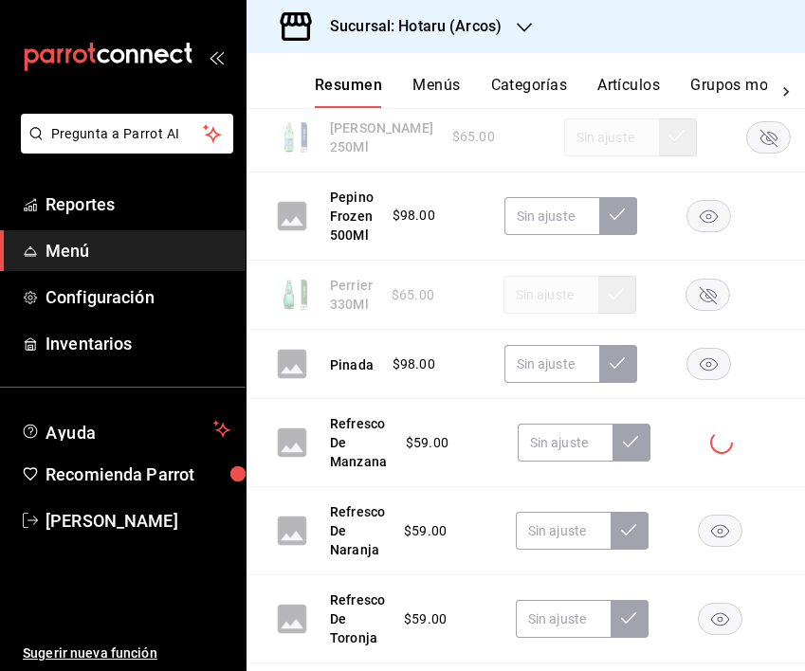
click at [721, 536] on rect "button" at bounding box center [721, 531] width 44 height 31
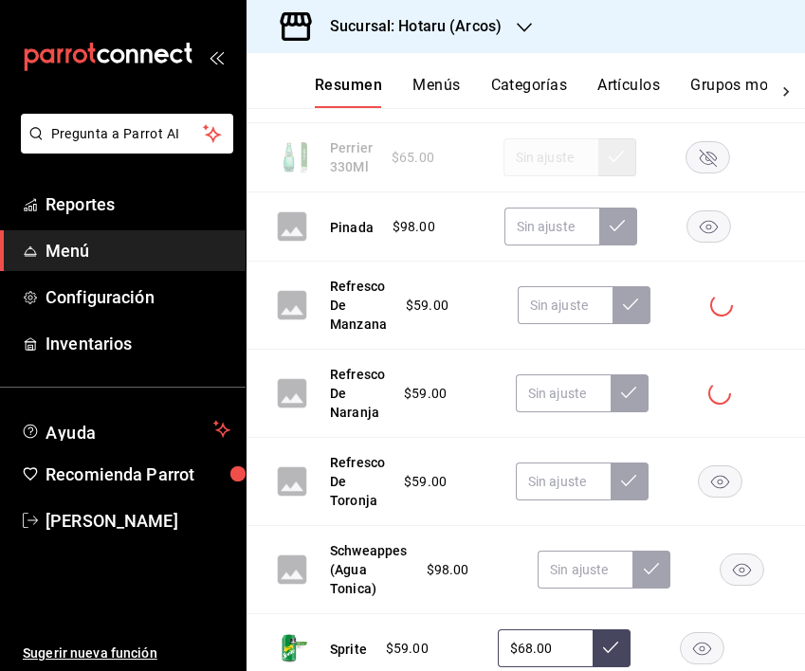
scroll to position [4070, 0]
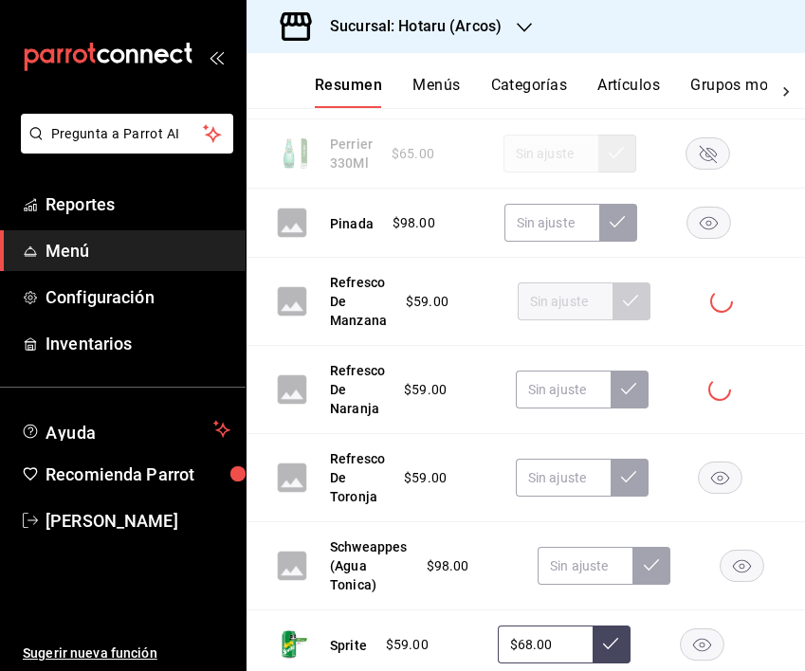
click at [726, 469] on rect "button" at bounding box center [721, 478] width 44 height 31
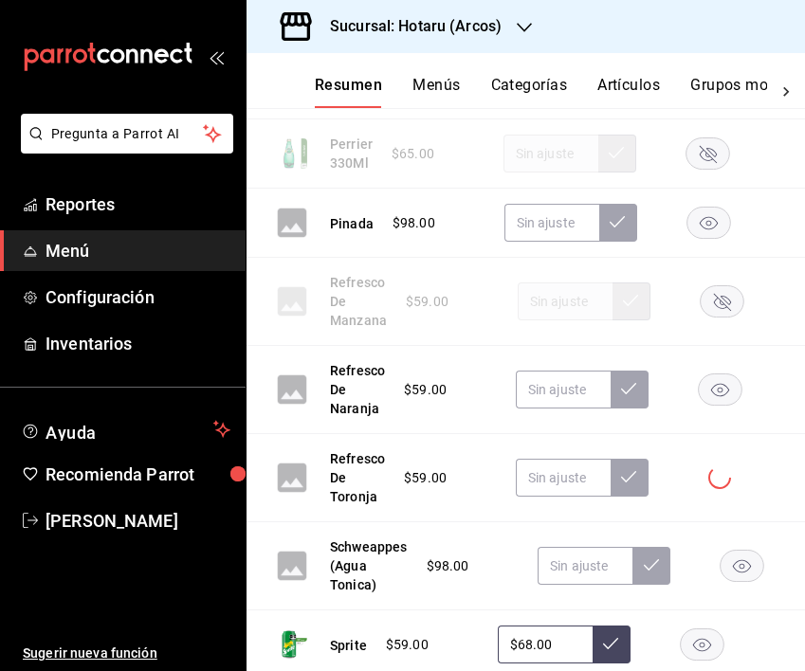
click at [743, 569] on rect "button" at bounding box center [743, 566] width 44 height 31
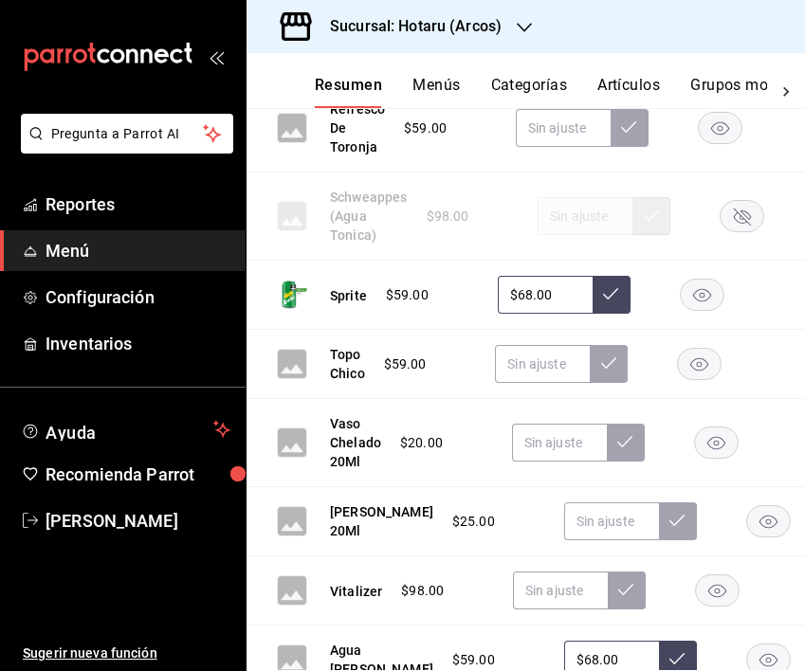
scroll to position [4423, 0]
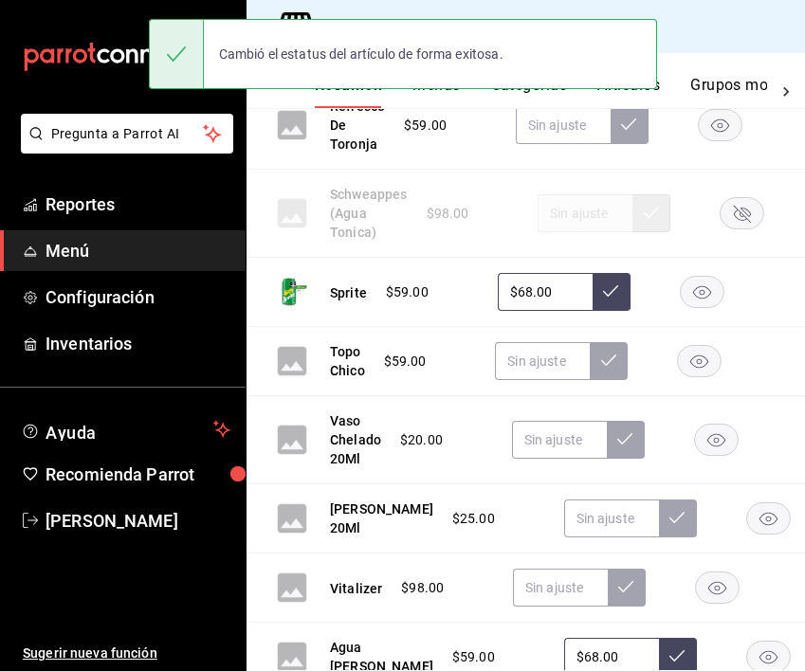
click at [701, 361] on icon "button" at bounding box center [699, 362] width 18 height 13
click at [717, 434] on icon "button" at bounding box center [716, 440] width 18 height 13
click at [746, 534] on rect "button" at bounding box center [768, 518] width 44 height 31
click at [715, 595] on icon "button" at bounding box center [717, 588] width 18 height 13
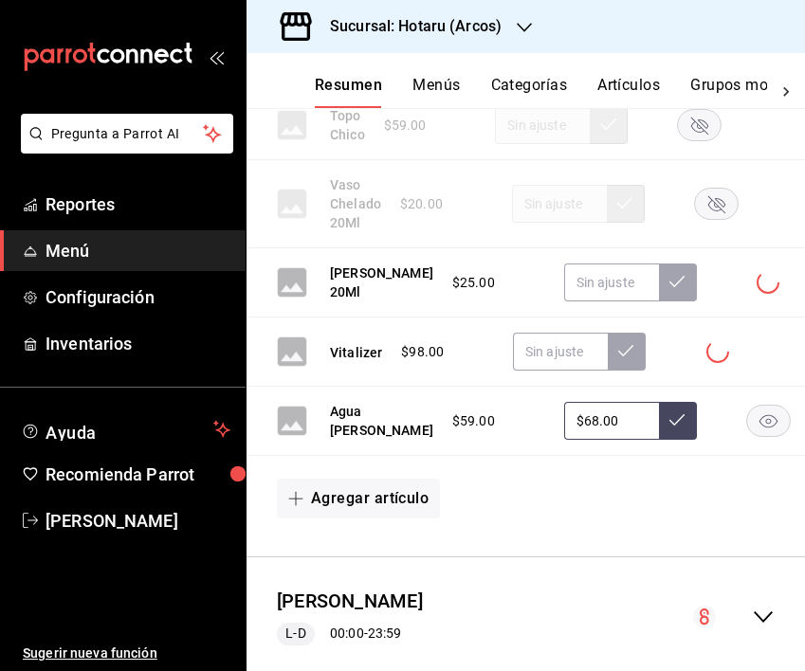
scroll to position [4668, 0]
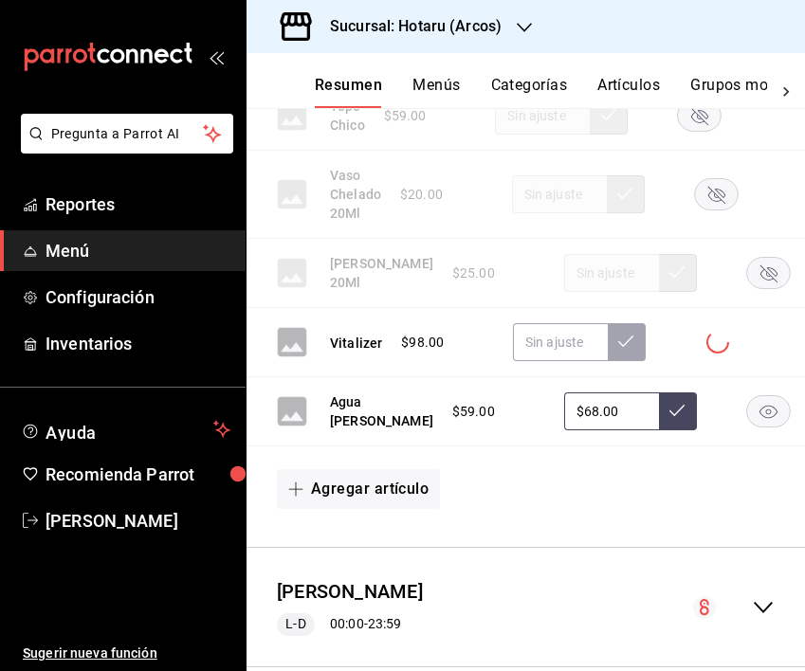
click at [746, 428] on rect "button" at bounding box center [768, 411] width 44 height 31
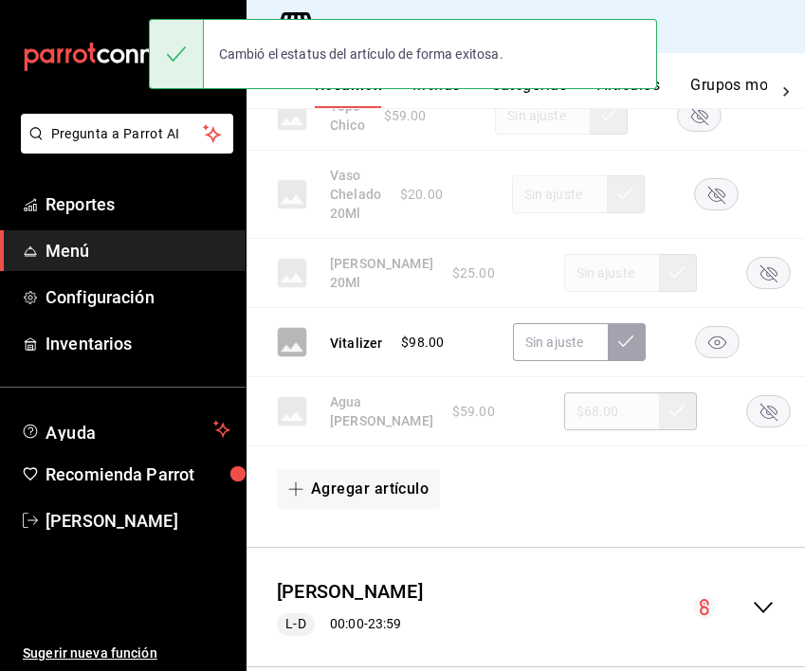
click at [746, 428] on rect "button" at bounding box center [768, 411] width 44 height 31
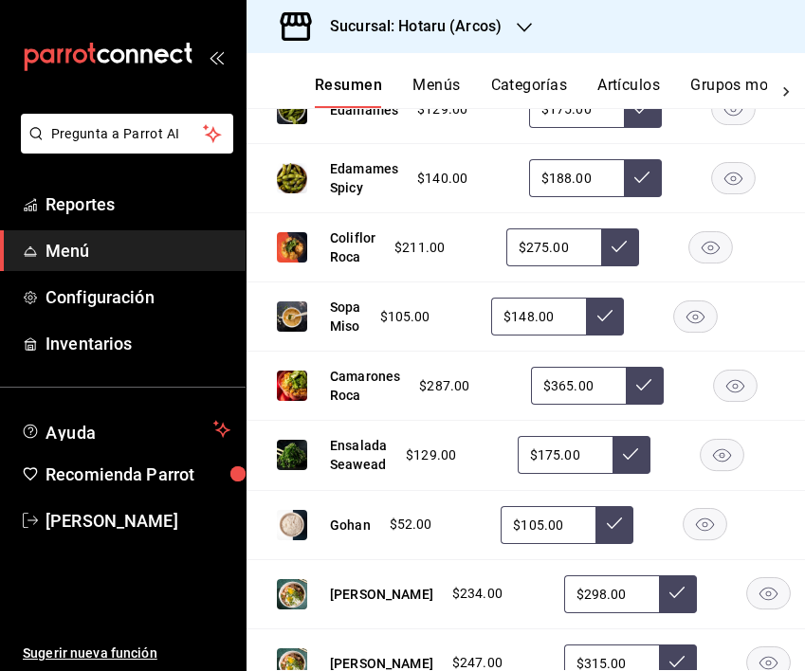
scroll to position [0, 0]
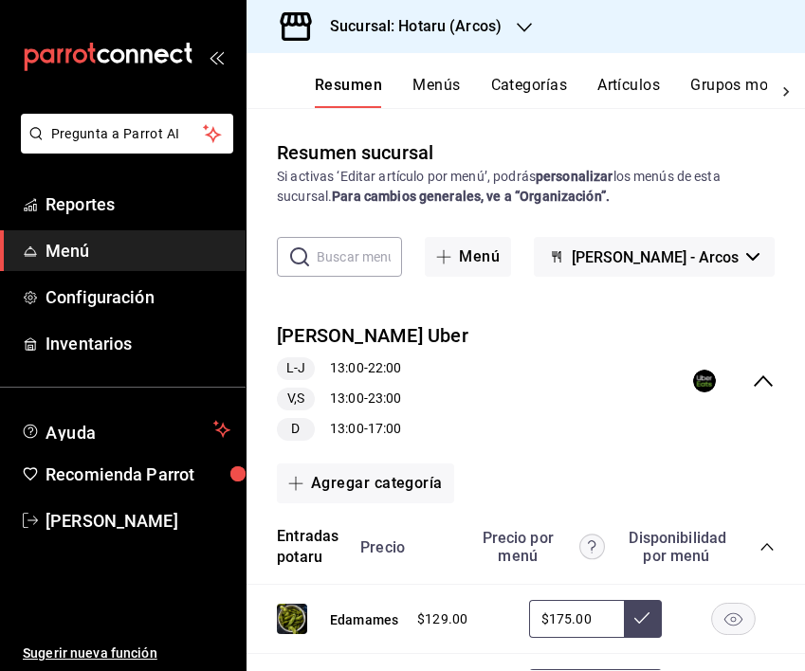
click at [442, 91] on button "Menús" at bounding box center [435, 92] width 47 height 32
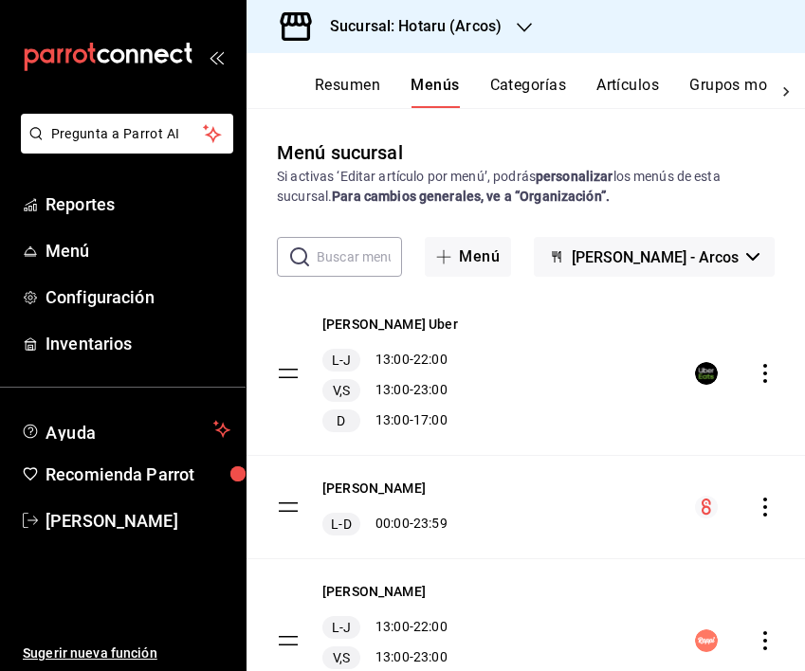
click at [756, 368] on icon "actions" at bounding box center [765, 373] width 19 height 19
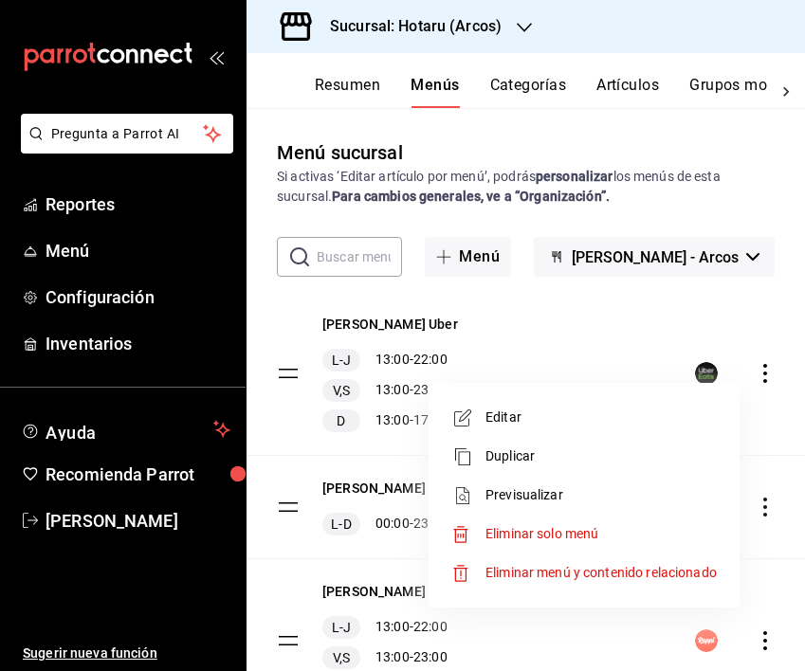
click at [535, 493] on span "Previsualizar" at bounding box center [600, 495] width 231 height 20
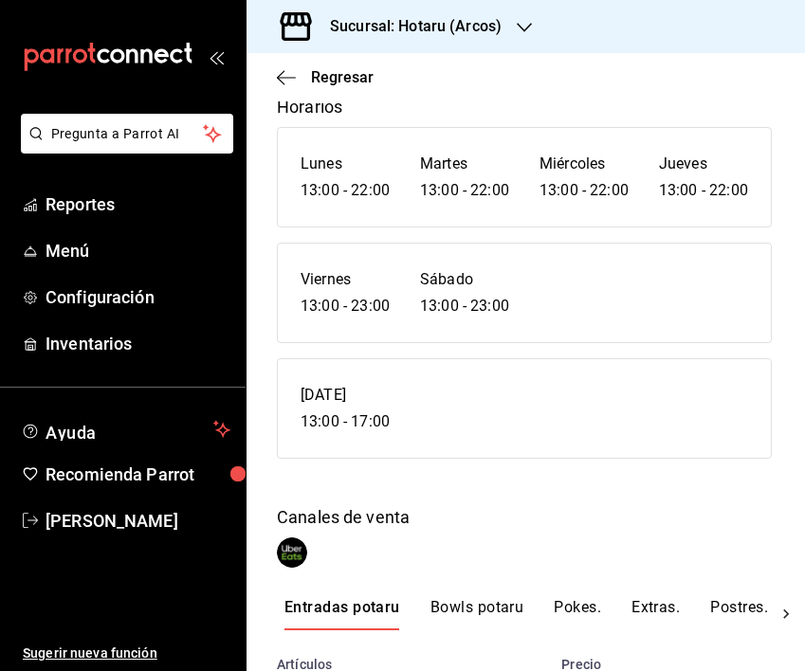
scroll to position [247, 0]
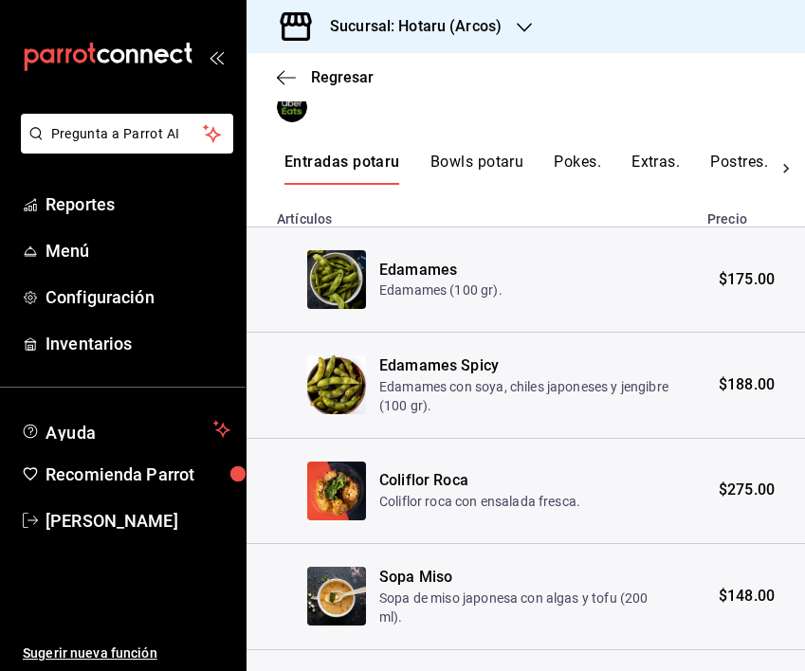
click at [727, 185] on button "Postres." at bounding box center [739, 169] width 58 height 32
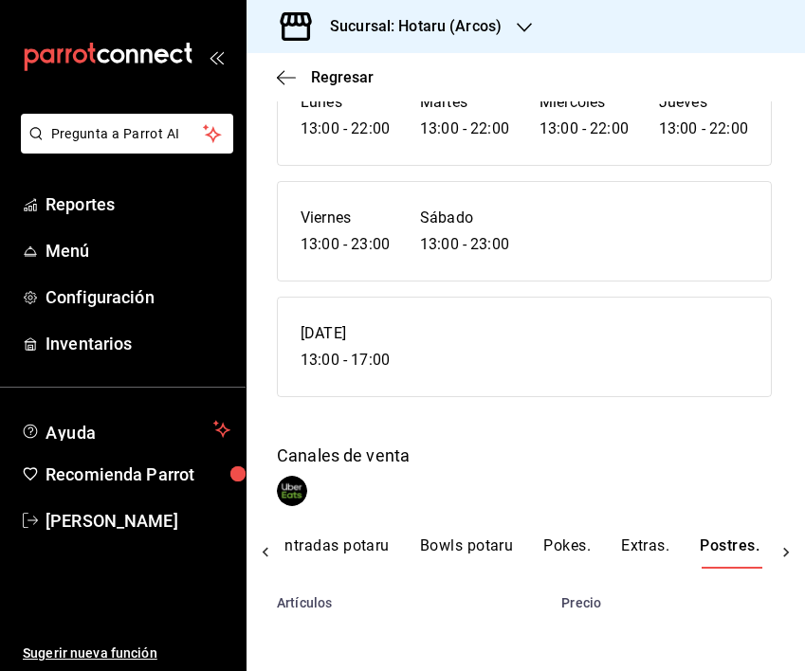
scroll to position [0, 17]
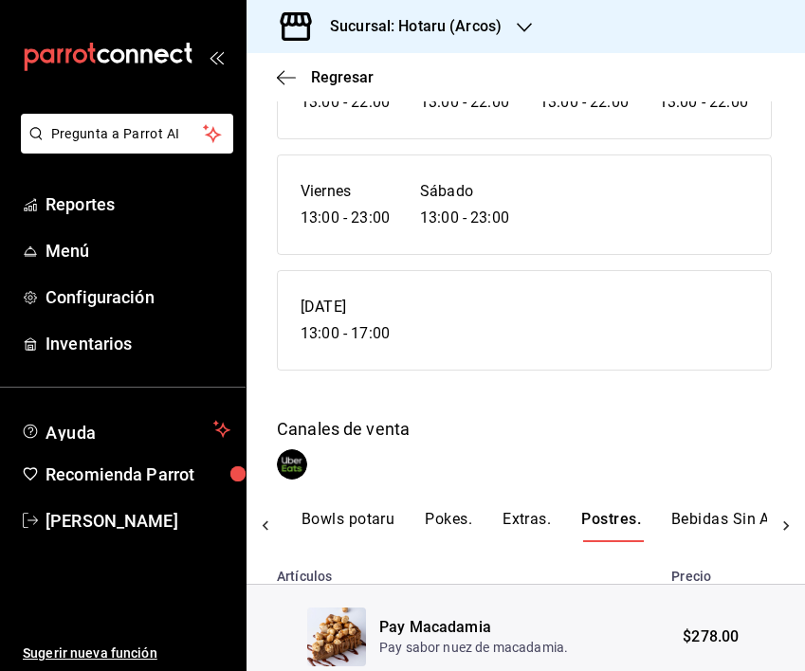
click at [699, 542] on button "Bebidas Sin Alcohol." at bounding box center [744, 526] width 146 height 32
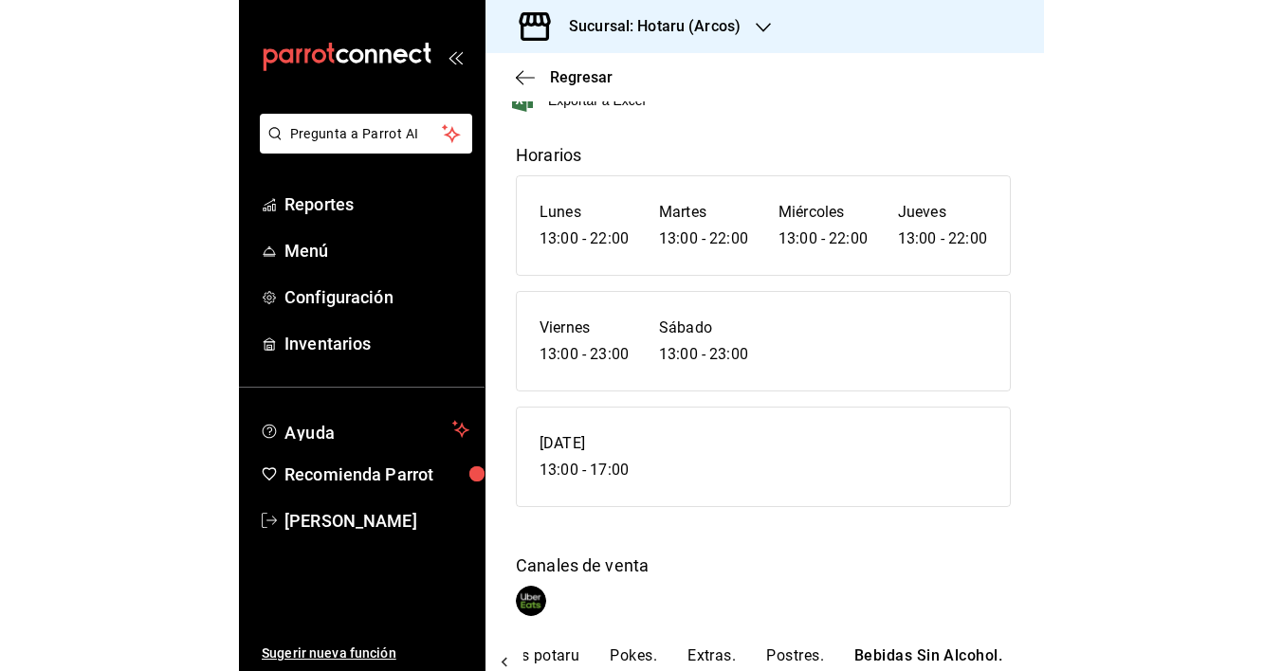
scroll to position [0, 0]
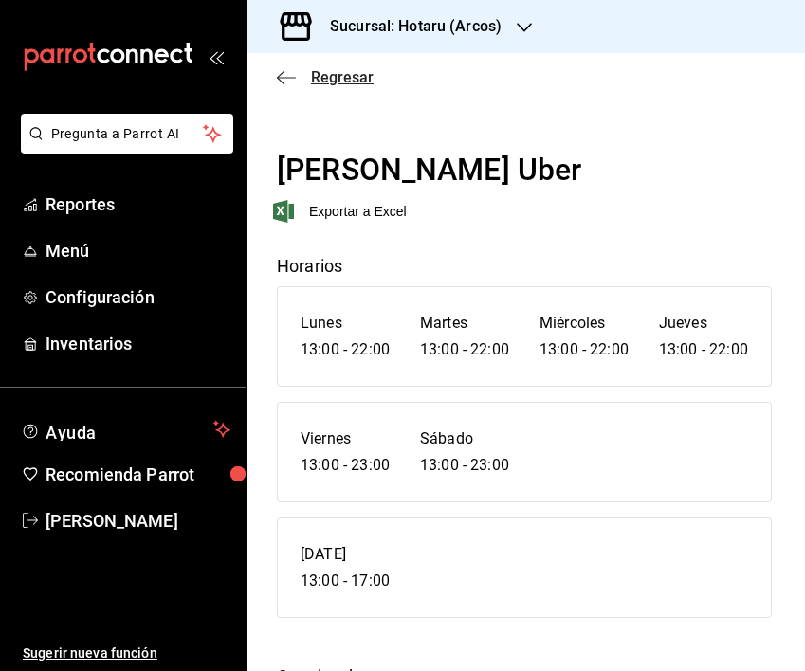
click at [336, 74] on span "Regresar" at bounding box center [342, 77] width 63 height 18
